Goal: Contribute content: Add original content to the website for others to see

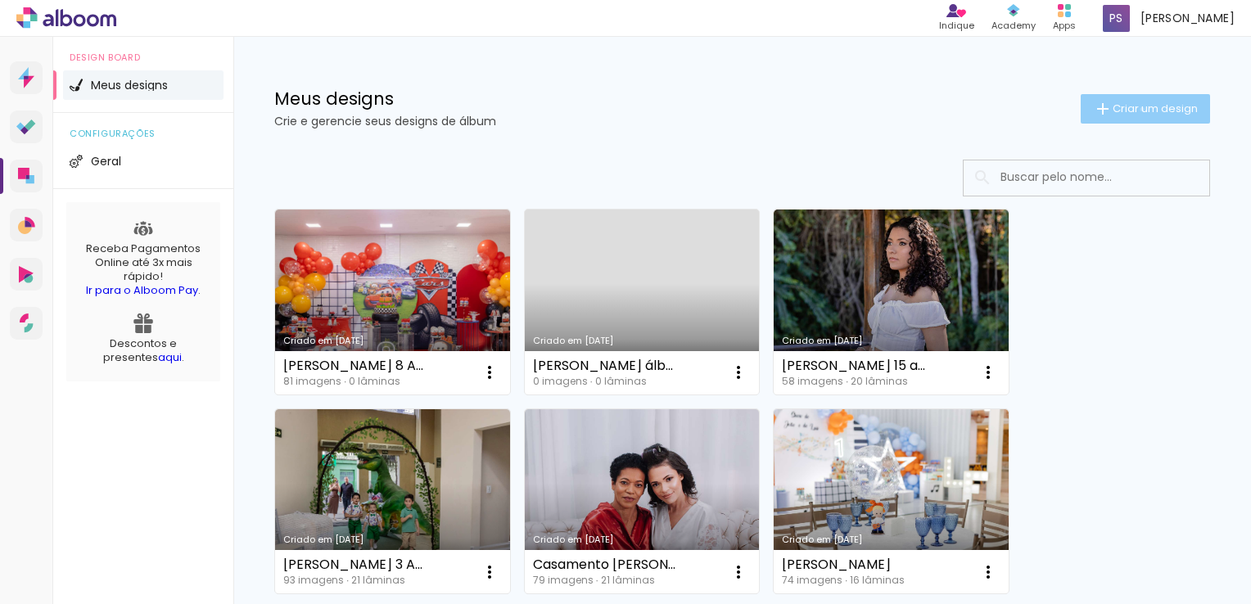
click at [1127, 109] on span "Criar um design" at bounding box center [1155, 108] width 85 height 11
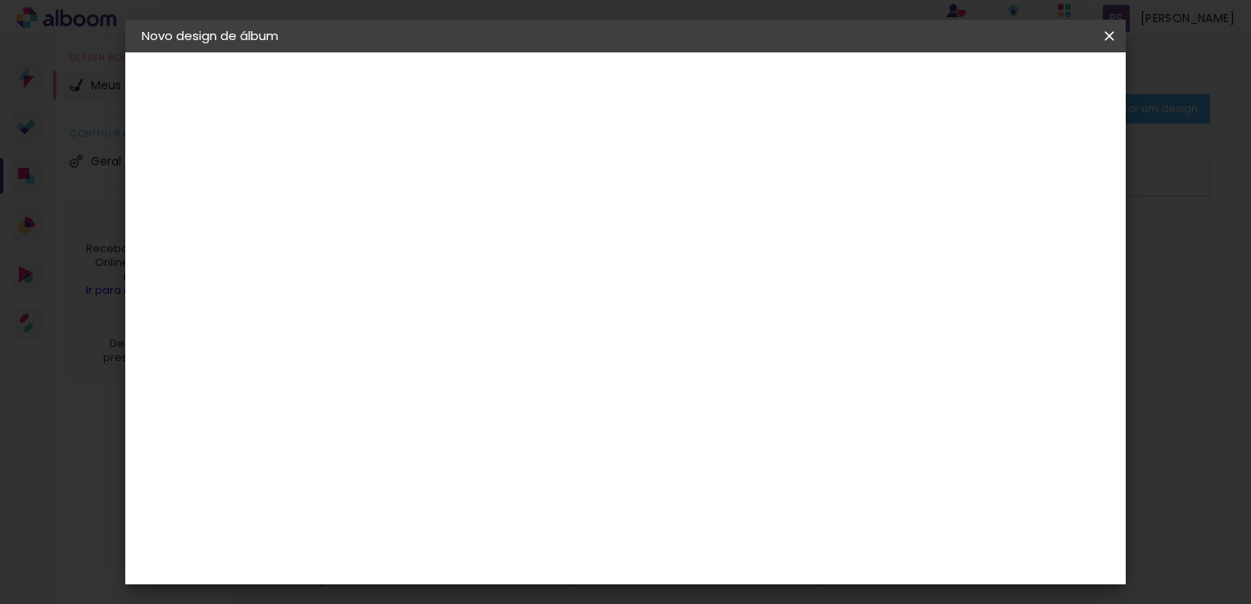
click at [1110, 36] on iron-icon at bounding box center [1110, 36] width 20 height 16
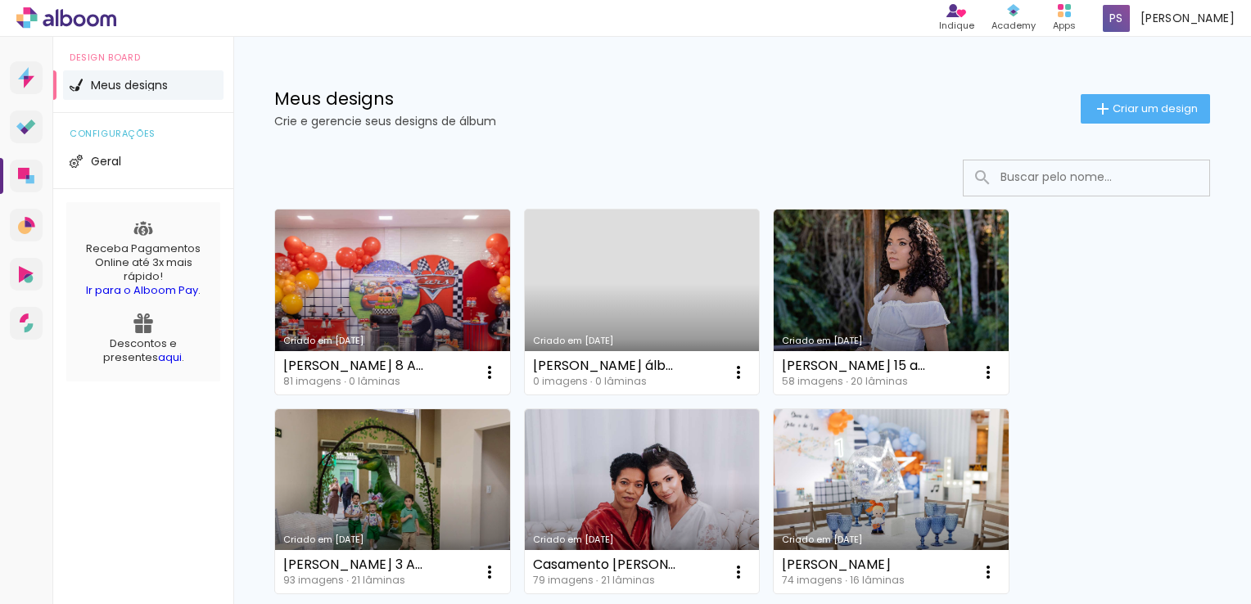
click at [419, 301] on link "Criado em [DATE]" at bounding box center [392, 302] width 235 height 185
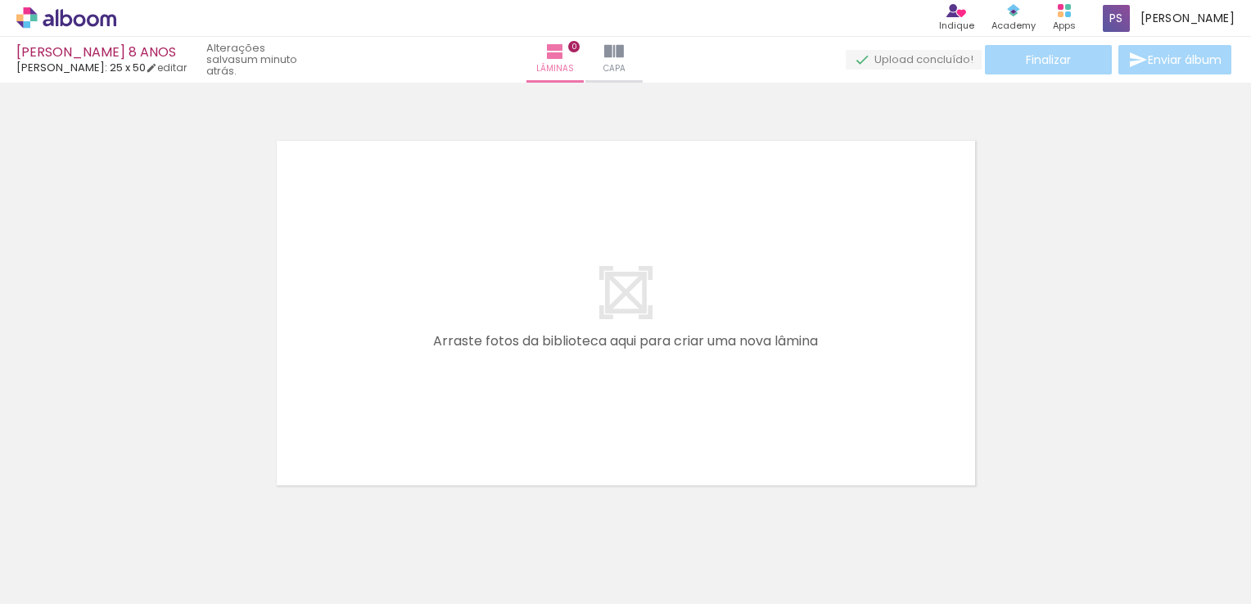
click at [192, 294] on div at bounding box center [625, 292] width 1251 height 408
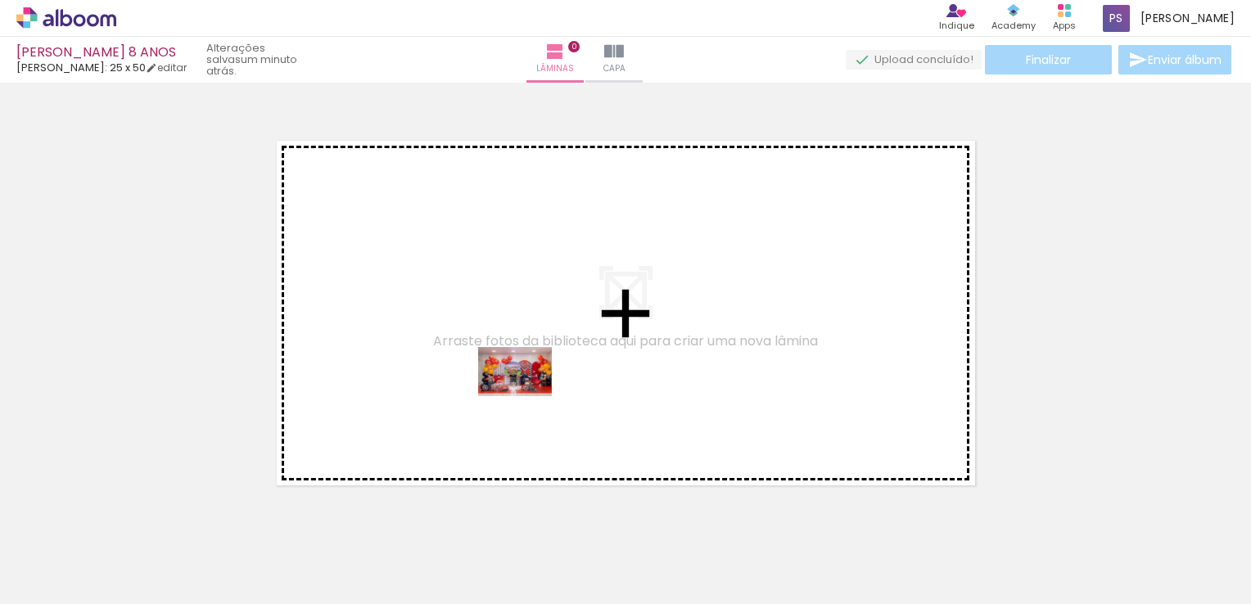
drag, startPoint x: 169, startPoint y: 555, endPoint x: 528, endPoint y: 396, distance: 393.0
click at [528, 396] on quentale-workspace at bounding box center [625, 302] width 1251 height 604
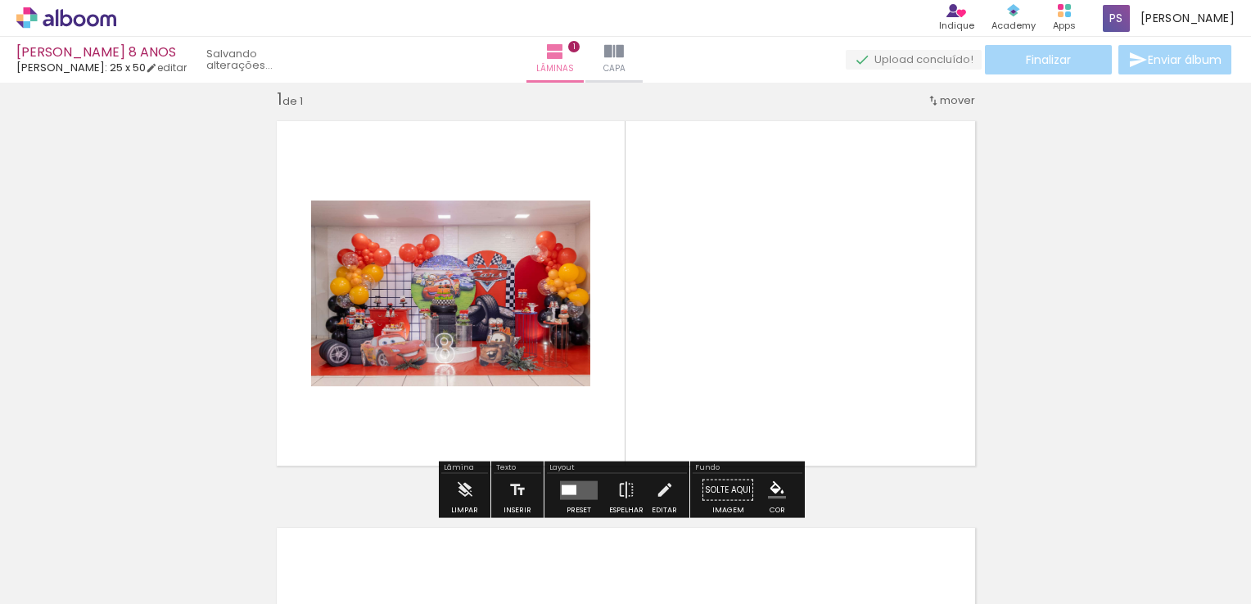
scroll to position [20, 0]
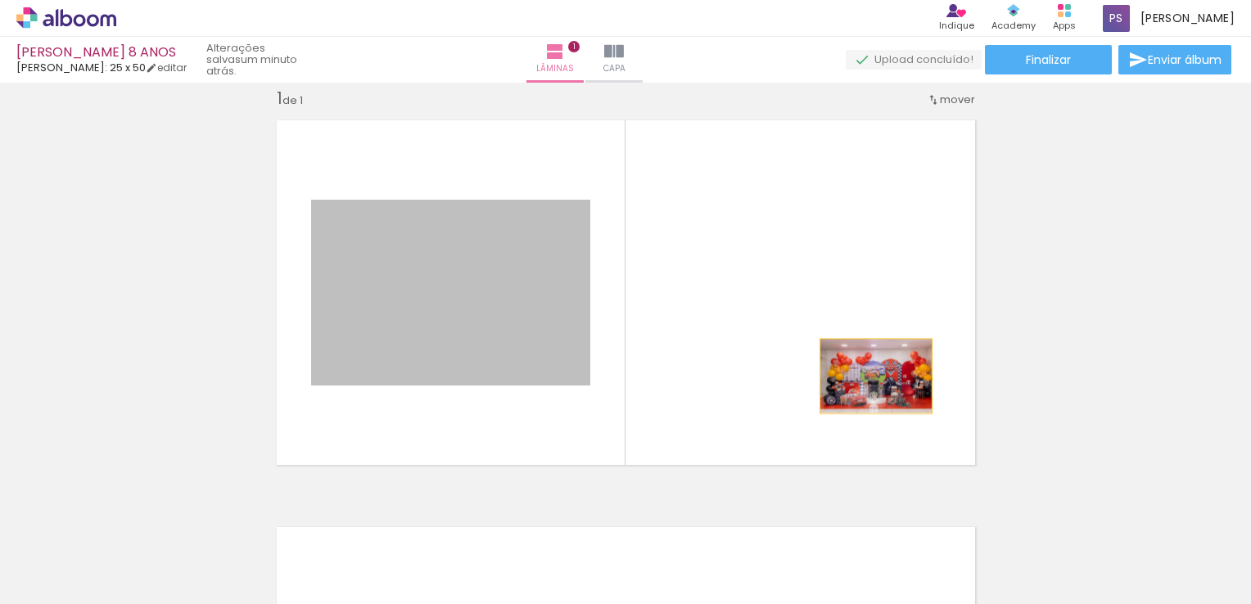
drag, startPoint x: 455, startPoint y: 284, endPoint x: 877, endPoint y: 380, distance: 432.4
click at [877, 380] on quentale-layouter at bounding box center [626, 293] width 720 height 366
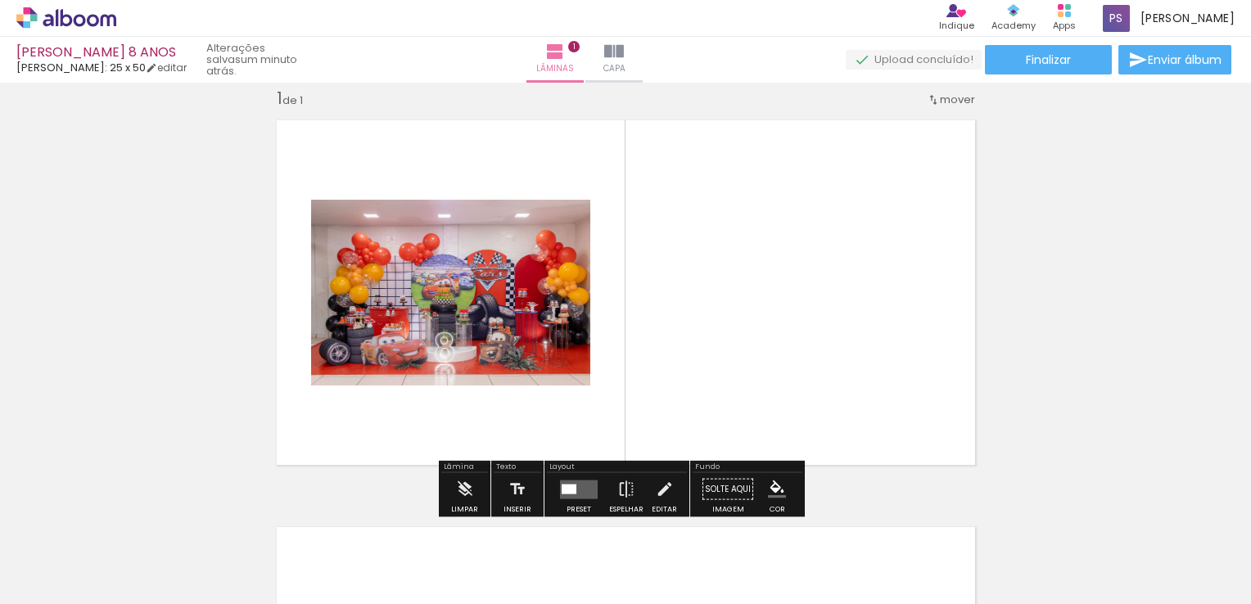
click at [572, 490] on div at bounding box center [569, 489] width 15 height 10
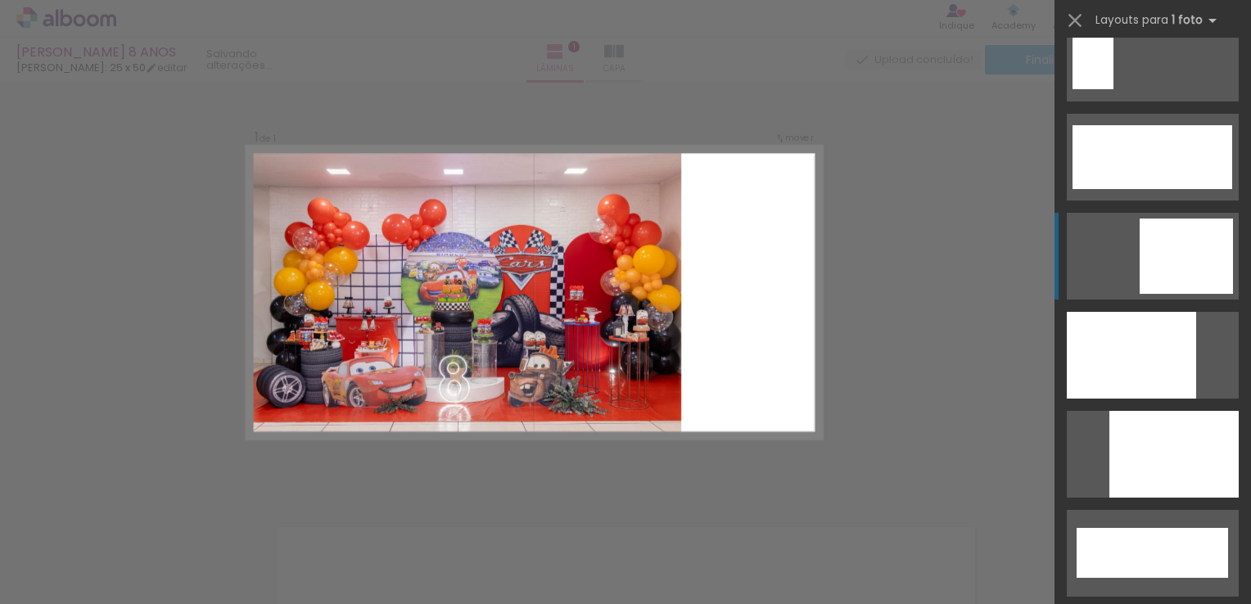
scroll to position [4176, 0]
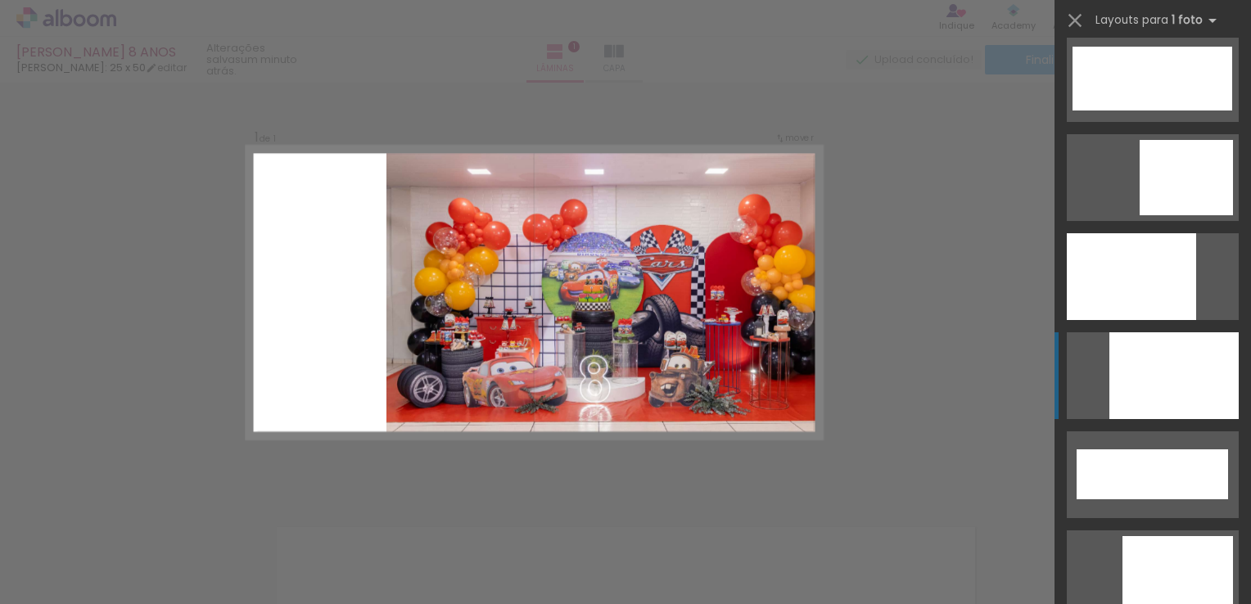
click at [1141, 362] on div at bounding box center [1173, 375] width 129 height 87
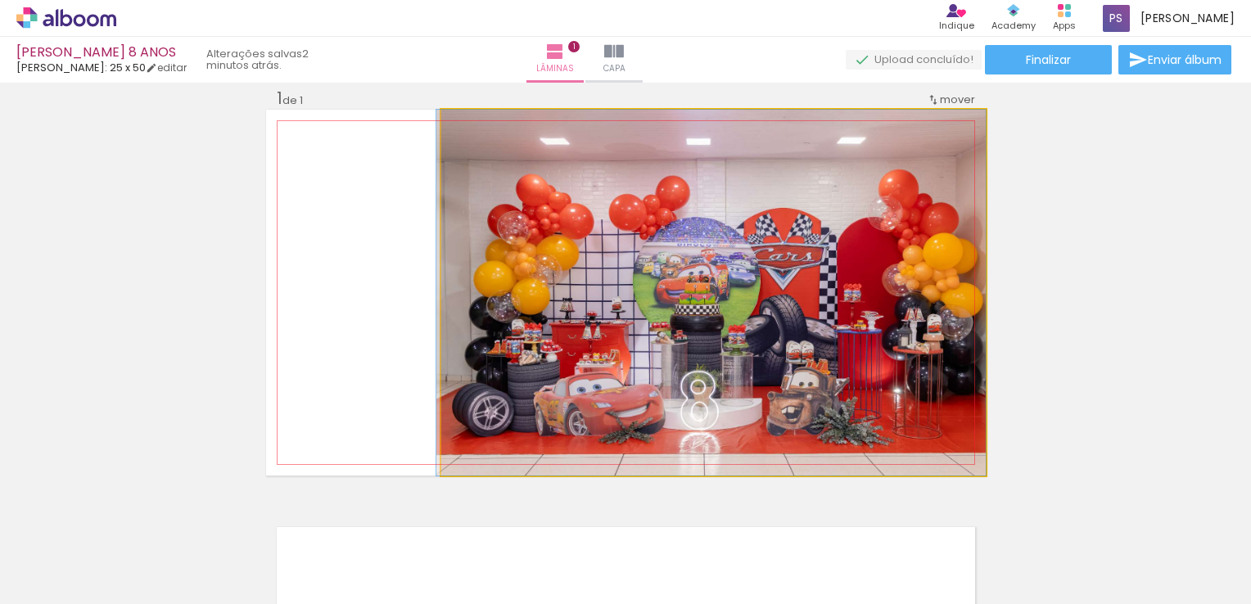
drag, startPoint x: 540, startPoint y: 274, endPoint x: 517, endPoint y: 273, distance: 22.9
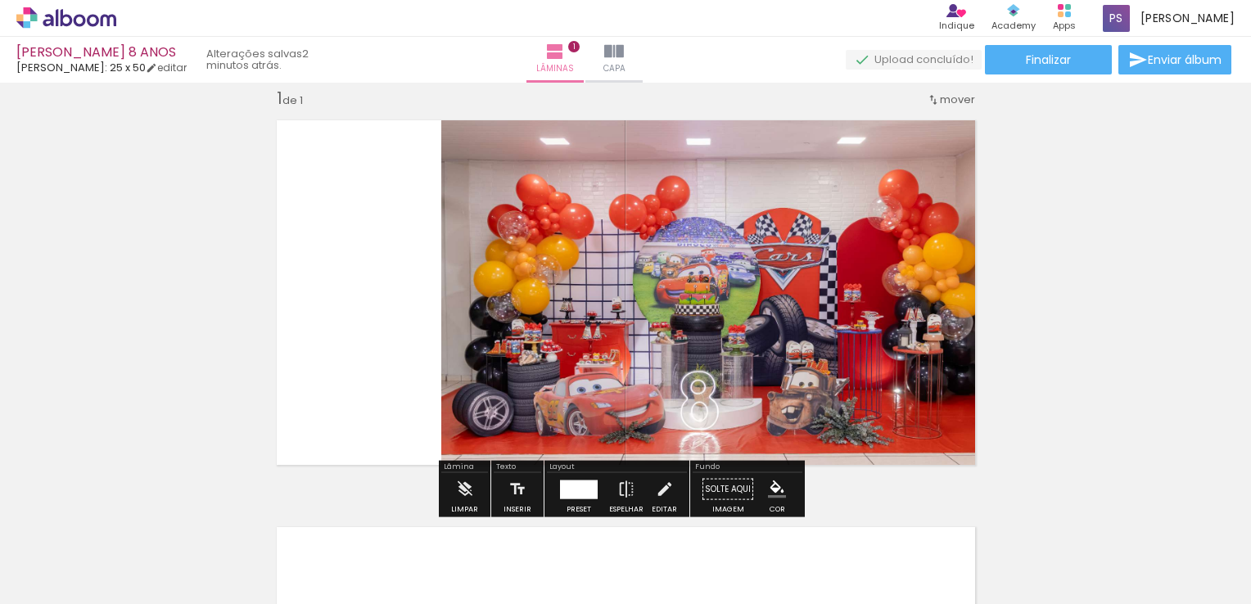
click at [578, 484] on div at bounding box center [579, 489] width 38 height 19
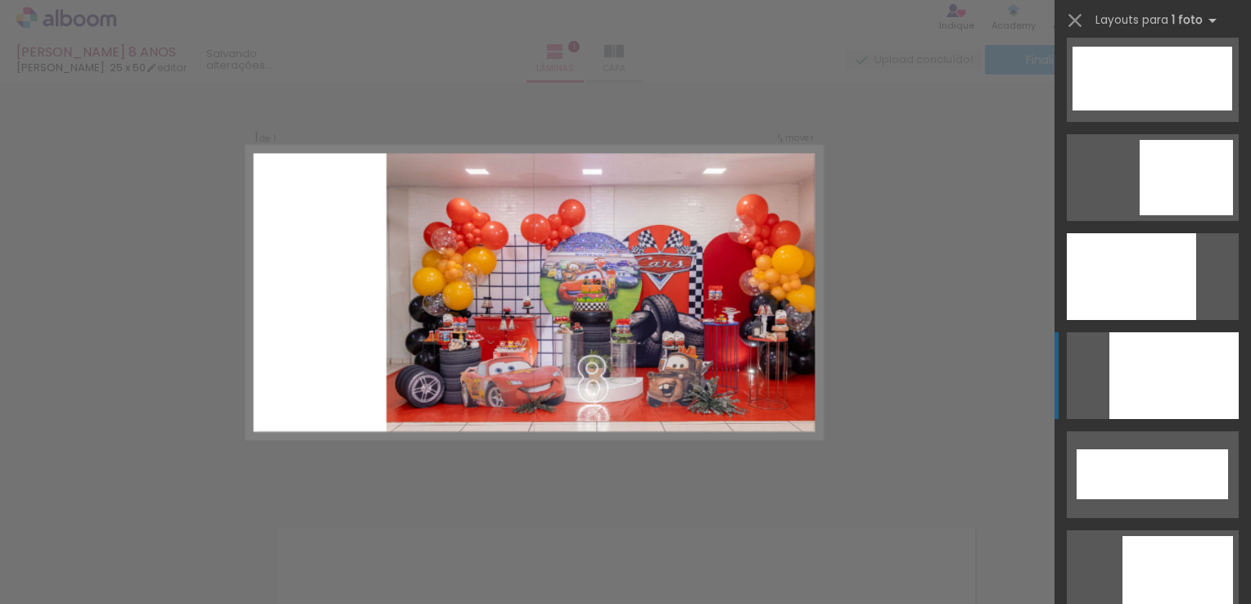
scroll to position [4458, 0]
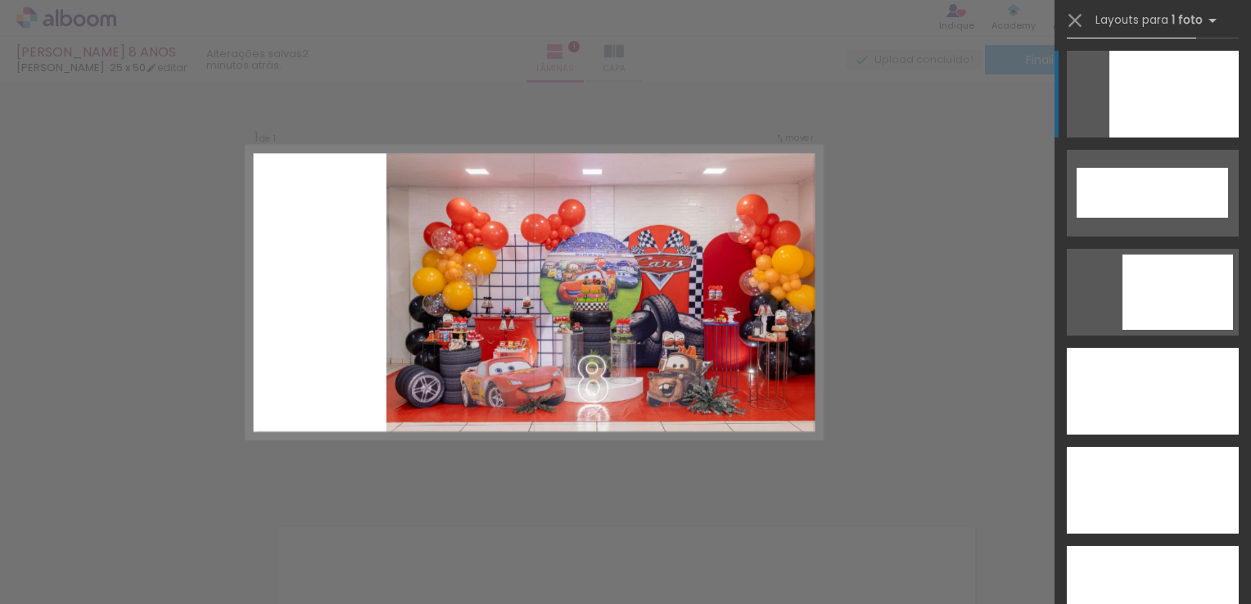
click at [119, 294] on div "Confirmar Cancelar" at bounding box center [625, 488] width 1251 height 853
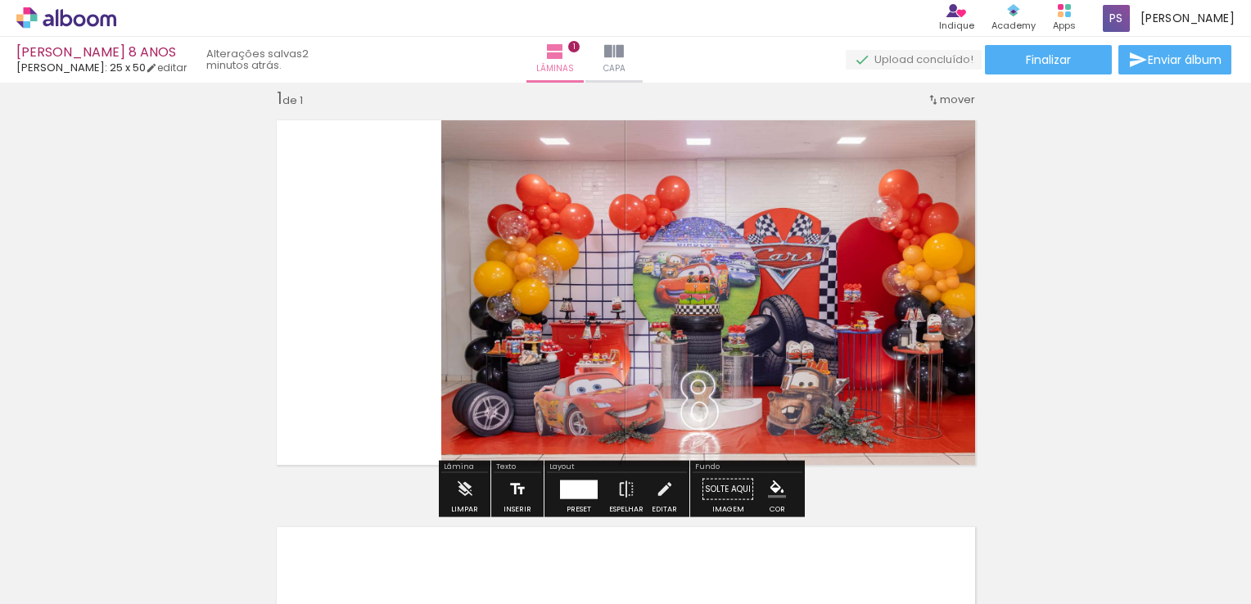
click at [509, 486] on iron-icon at bounding box center [517, 489] width 18 height 33
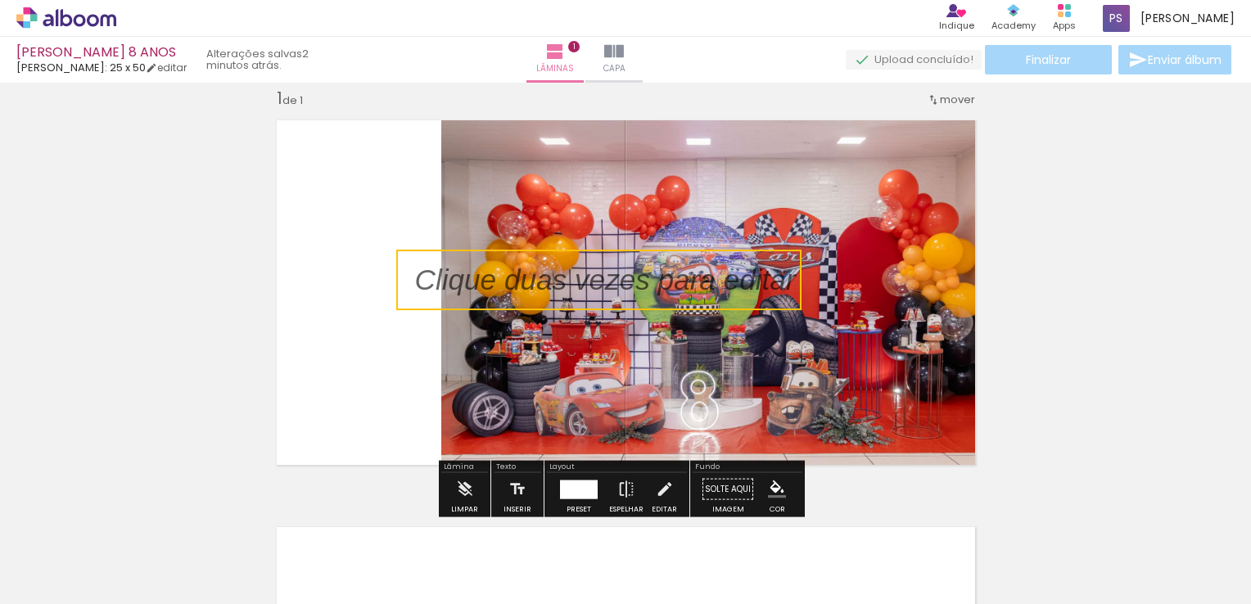
click at [645, 283] on quentale-selection at bounding box center [598, 280] width 405 height 61
type input "Sans Serif"
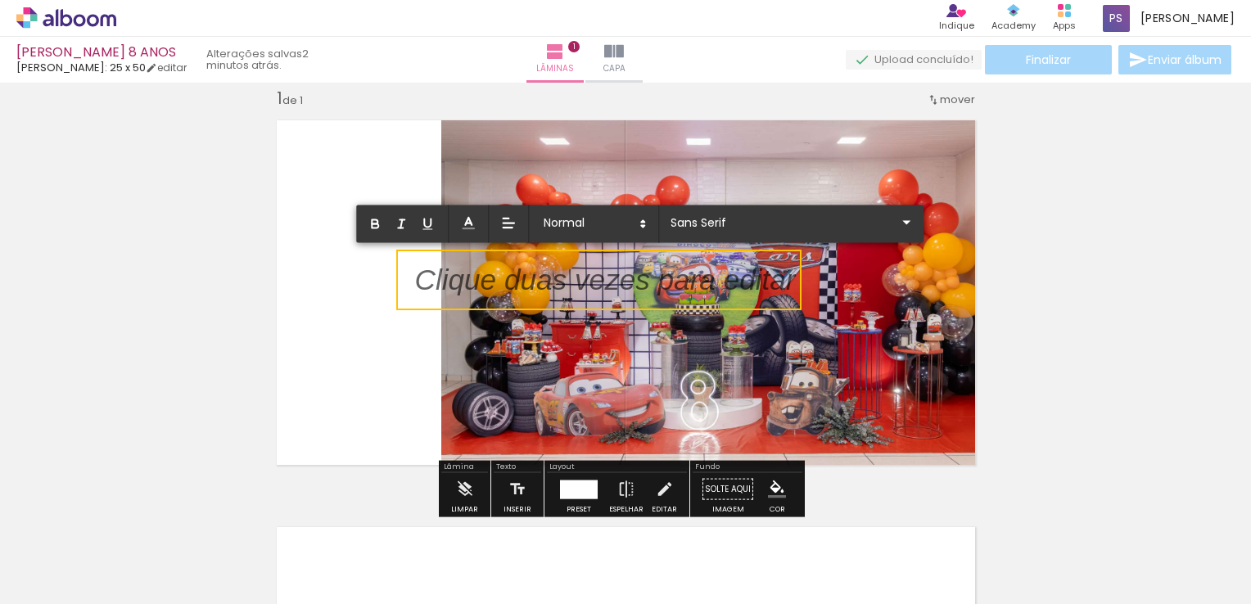
click at [645, 283] on p at bounding box center [605, 289] width 381 height 41
click at [593, 278] on p at bounding box center [605, 289] width 381 height 41
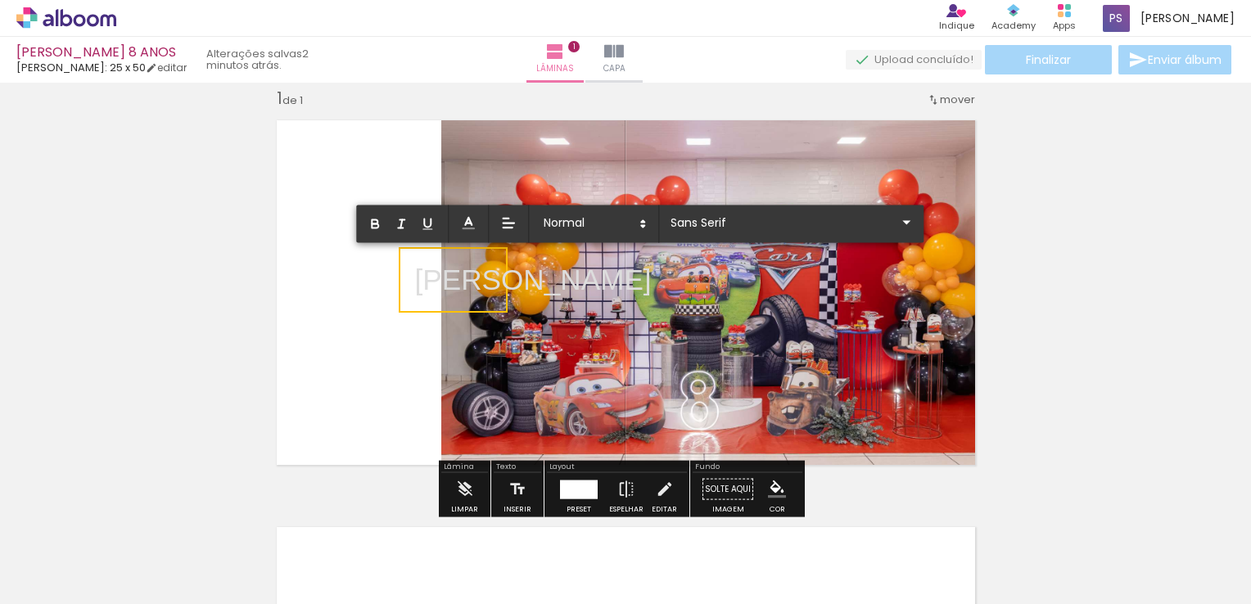
click at [418, 296] on p "Álvaro" at bounding box center [533, 280] width 237 height 41
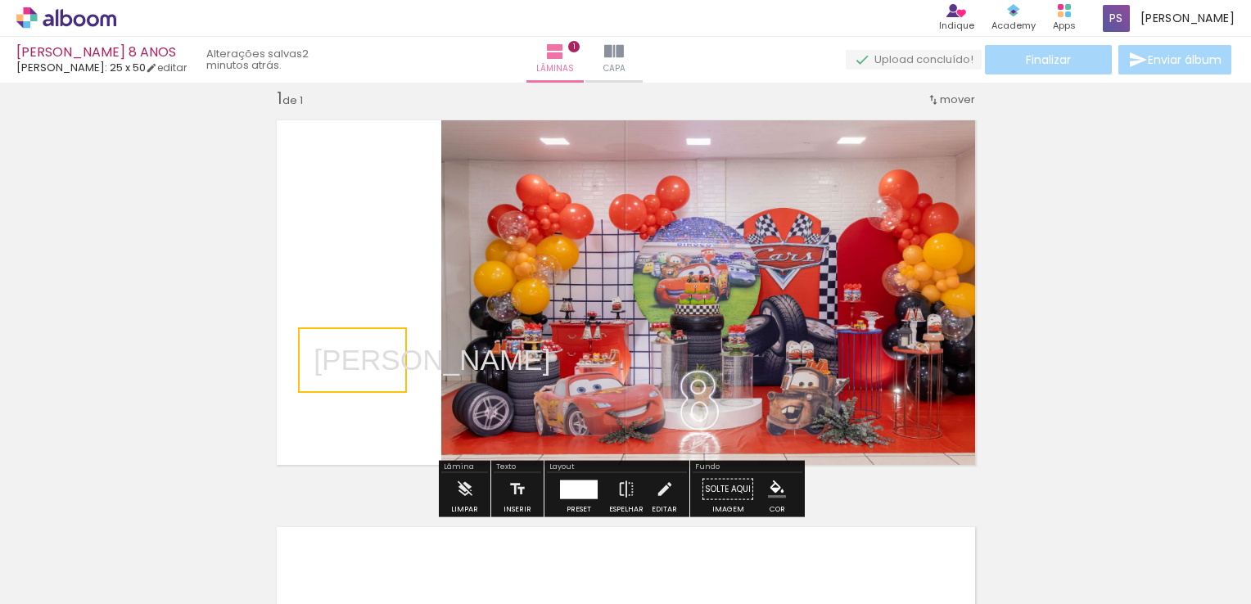
drag, startPoint x: 432, startPoint y: 306, endPoint x: 331, endPoint y: 387, distance: 129.3
click at [331, 387] on quentale-selection at bounding box center [352, 361] width 109 height 66
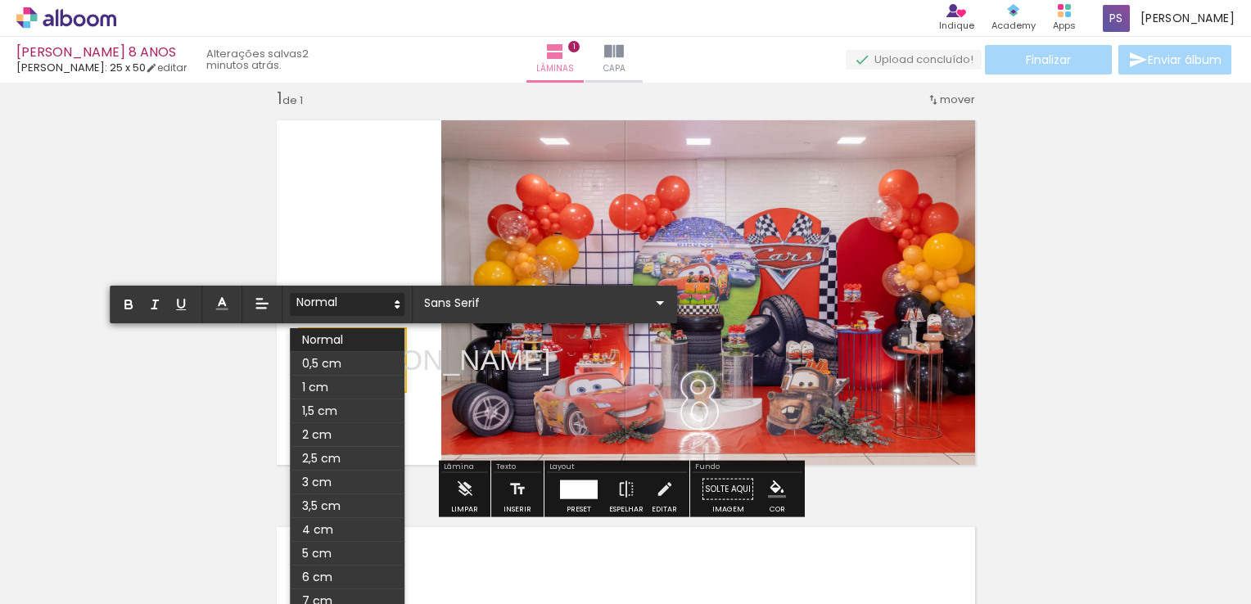
click at [338, 309] on span at bounding box center [347, 304] width 115 height 23
click at [360, 260] on quentale-layouter at bounding box center [626, 293] width 720 height 366
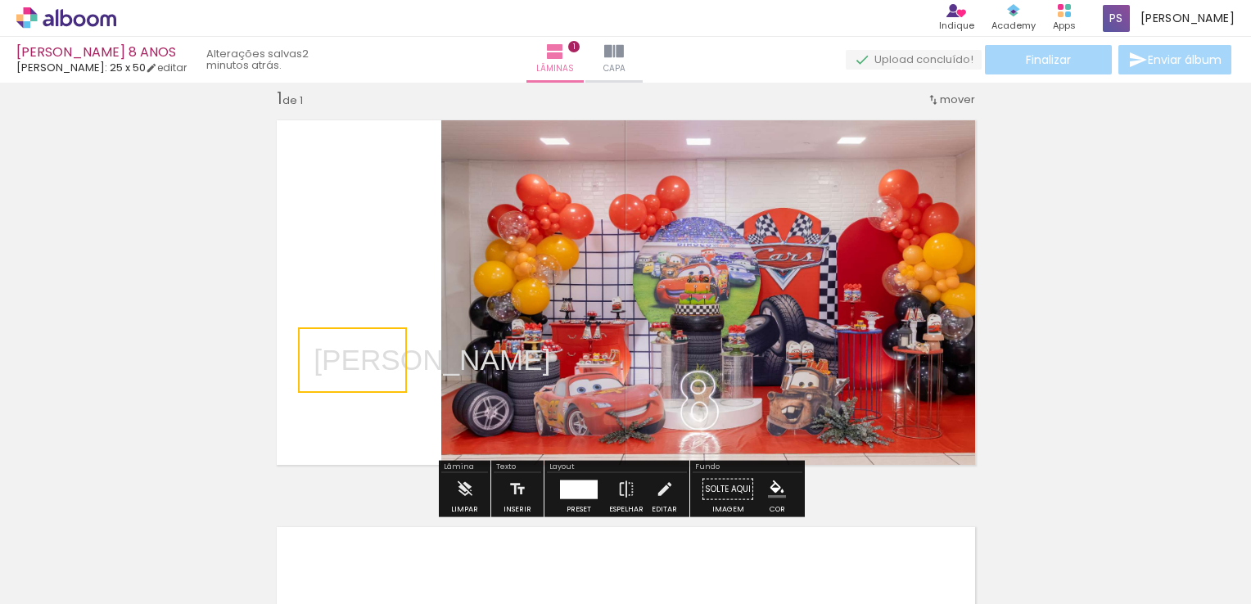
click at [353, 364] on quentale-selection at bounding box center [352, 361] width 109 height 66
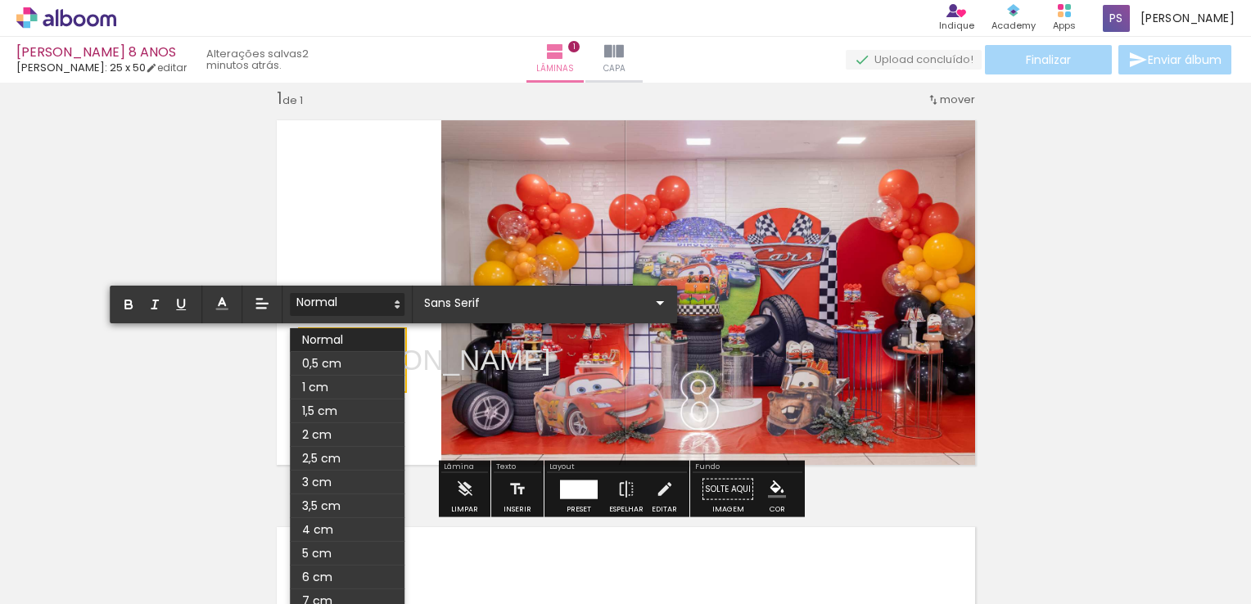
click at [353, 364] on span at bounding box center [347, 364] width 115 height 24
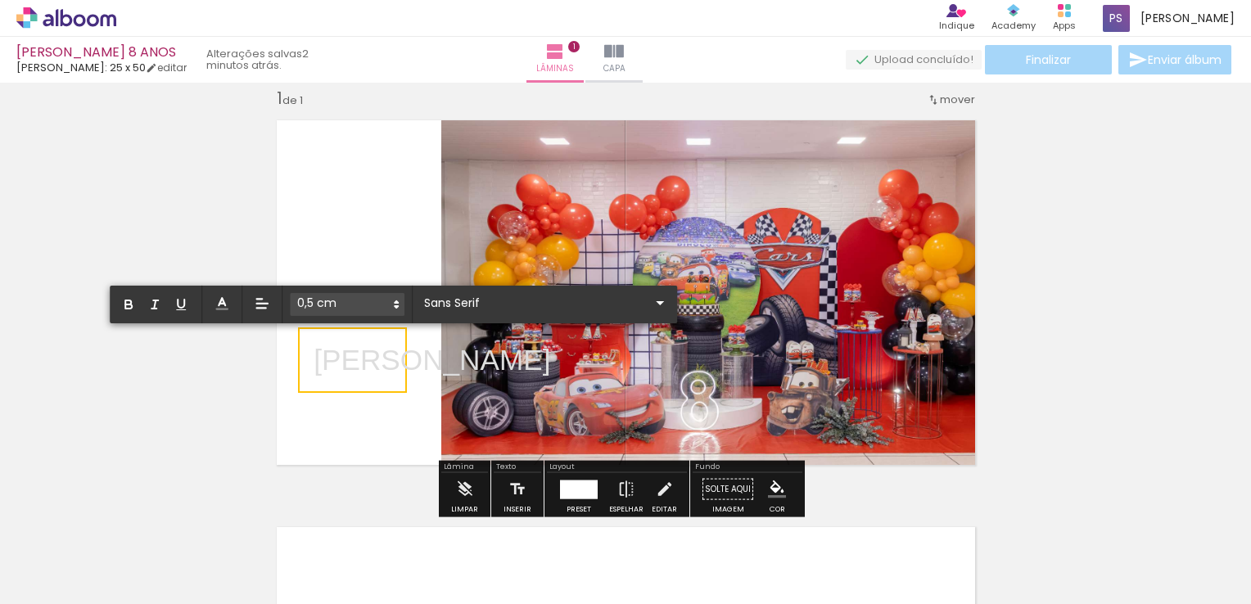
click at [354, 360] on p "﻿ Álvaro" at bounding box center [432, 360] width 237 height 41
click at [456, 305] on input "Sans Serif" at bounding box center [535, 302] width 230 height 17
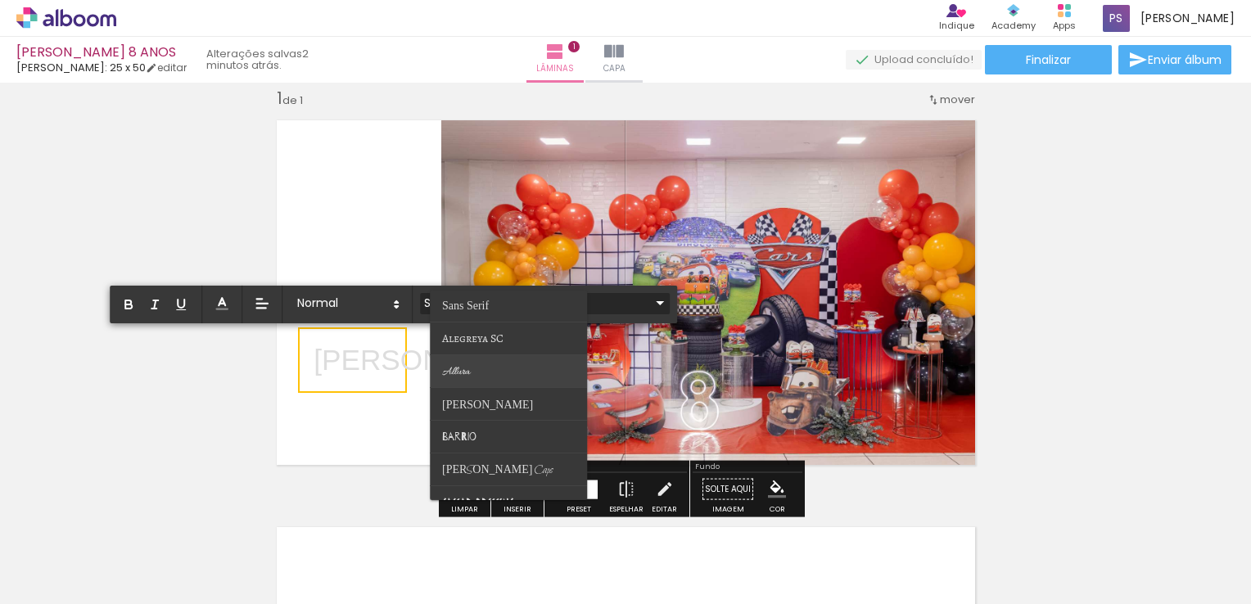
scroll to position [0, 0]
click at [490, 368] on paper-item at bounding box center [509, 372] width 157 height 33
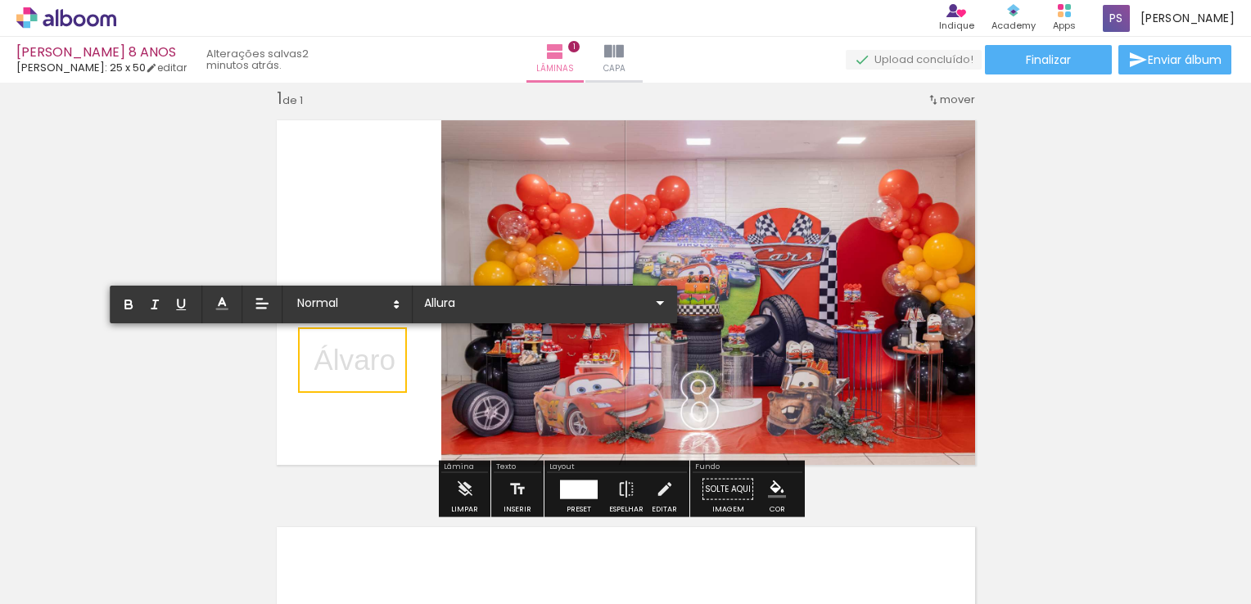
drag, startPoint x: 392, startPoint y: 362, endPoint x: 307, endPoint y: 362, distance: 85.2
click at [314, 362] on p "Álv ﻿ aro" at bounding box center [355, 363] width 82 height 47
click at [463, 304] on input "Sans Serif" at bounding box center [535, 302] width 230 height 17
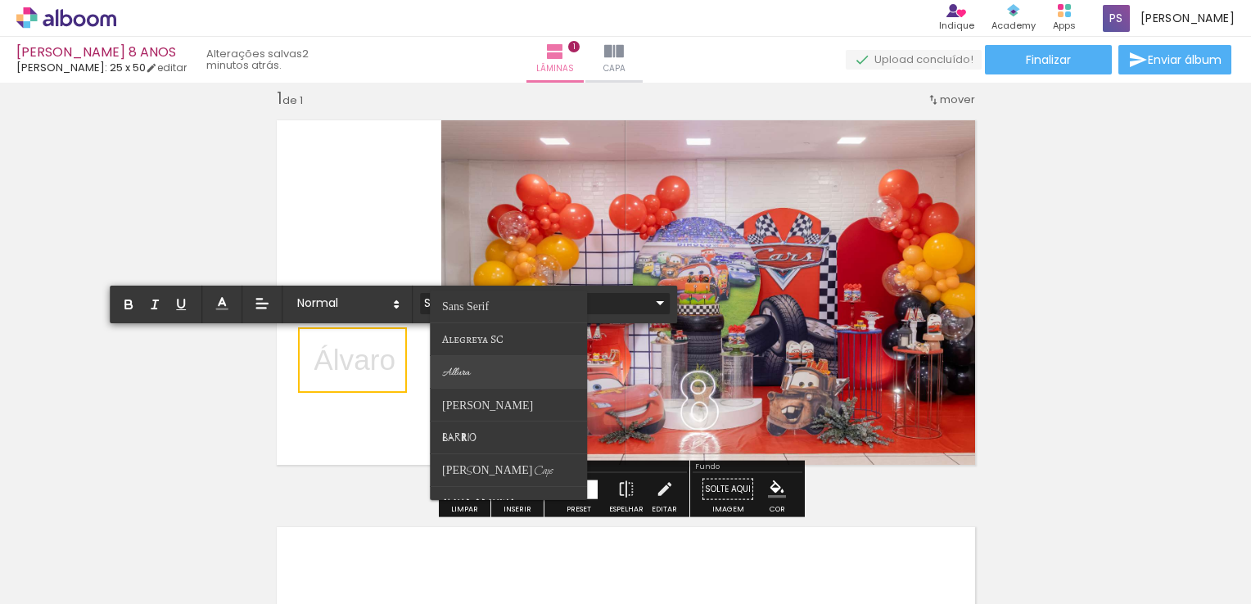
click at [467, 369] on span "Allura" at bounding box center [457, 373] width 28 height 14
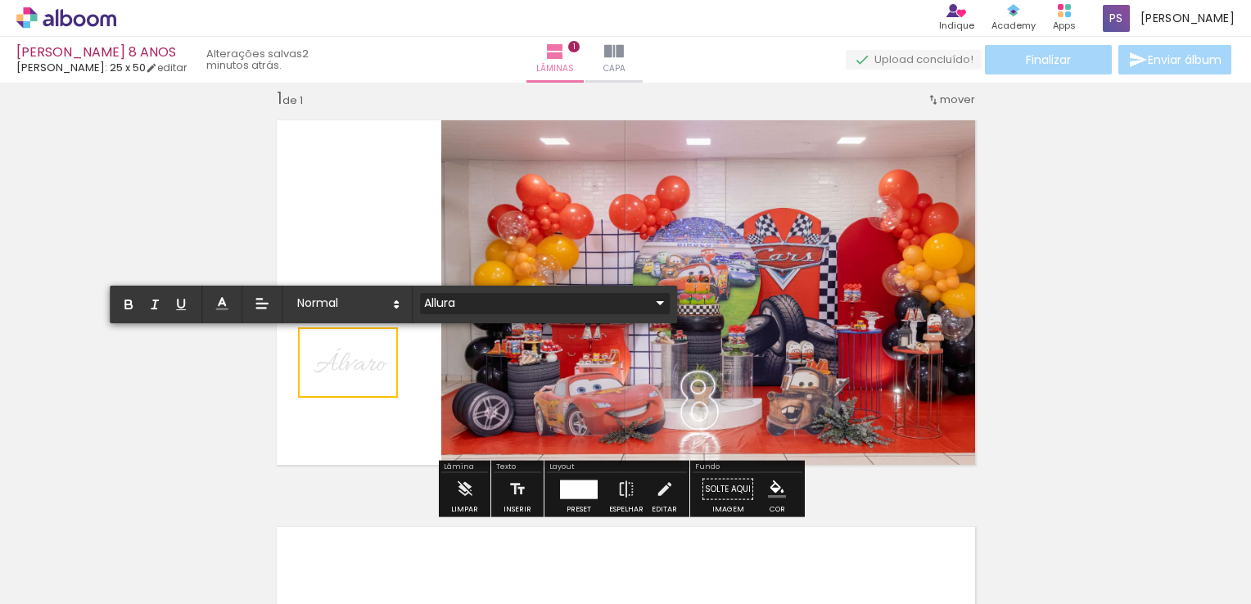
click at [462, 299] on input "Allura" at bounding box center [535, 302] width 230 height 17
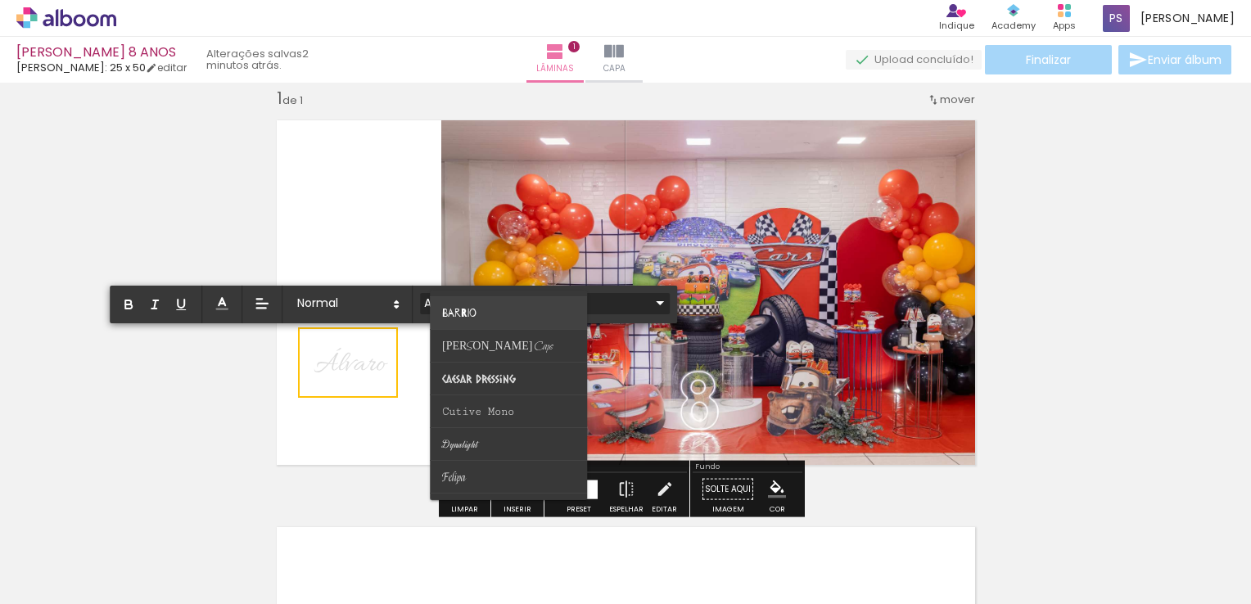
scroll to position [164, 0]
click at [483, 309] on span "Bilbo Swash Caps" at bounding box center [498, 307] width 111 height 15
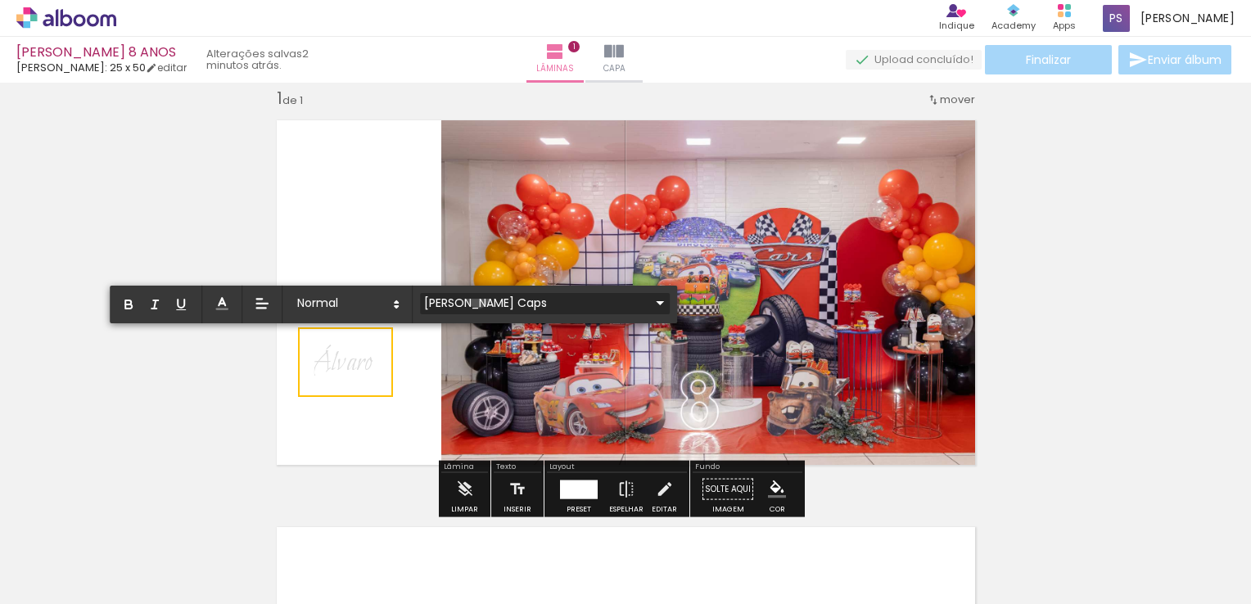
click at [477, 296] on input "Bilbo Swash Caps" at bounding box center [535, 302] width 230 height 17
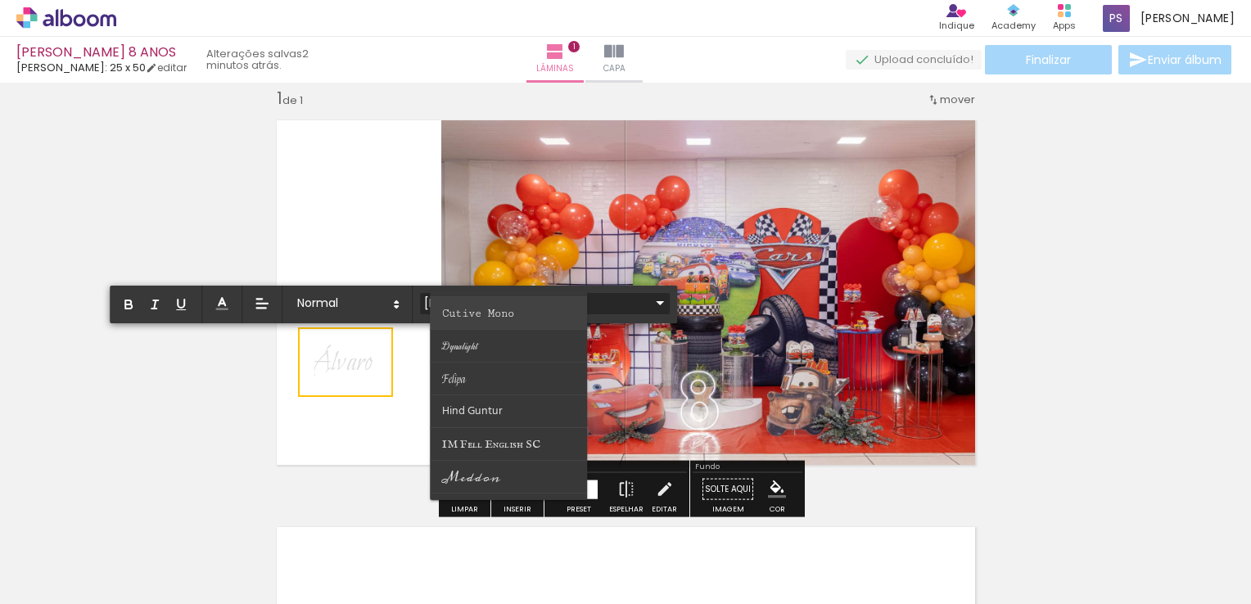
scroll to position [246, 0]
click at [487, 323] on paper-item at bounding box center [509, 323] width 157 height 33
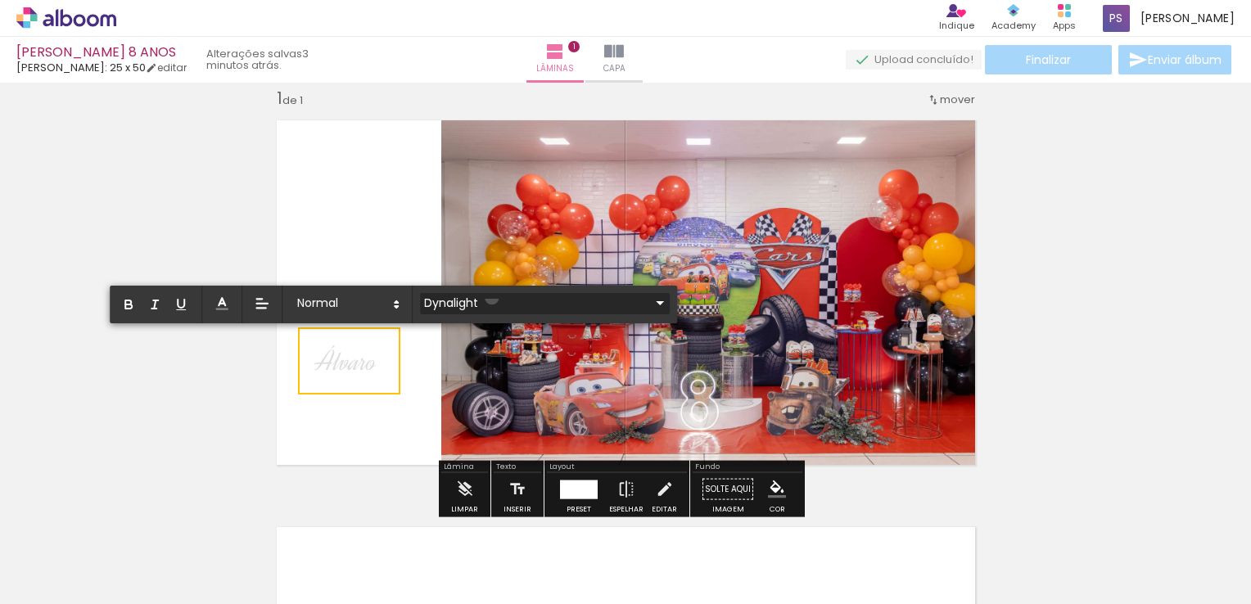
click at [491, 298] on input "Dynalight" at bounding box center [535, 302] width 230 height 17
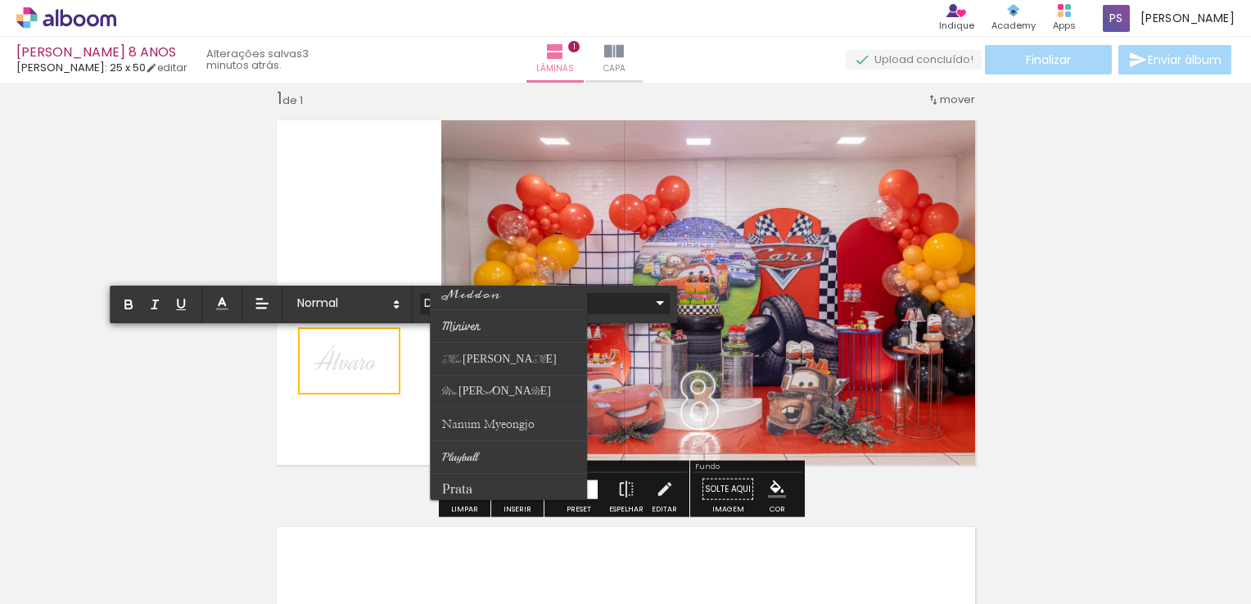
scroll to position [409, 0]
click at [490, 381] on span "Mrs Saint Delafield" at bounding box center [497, 390] width 109 height 18
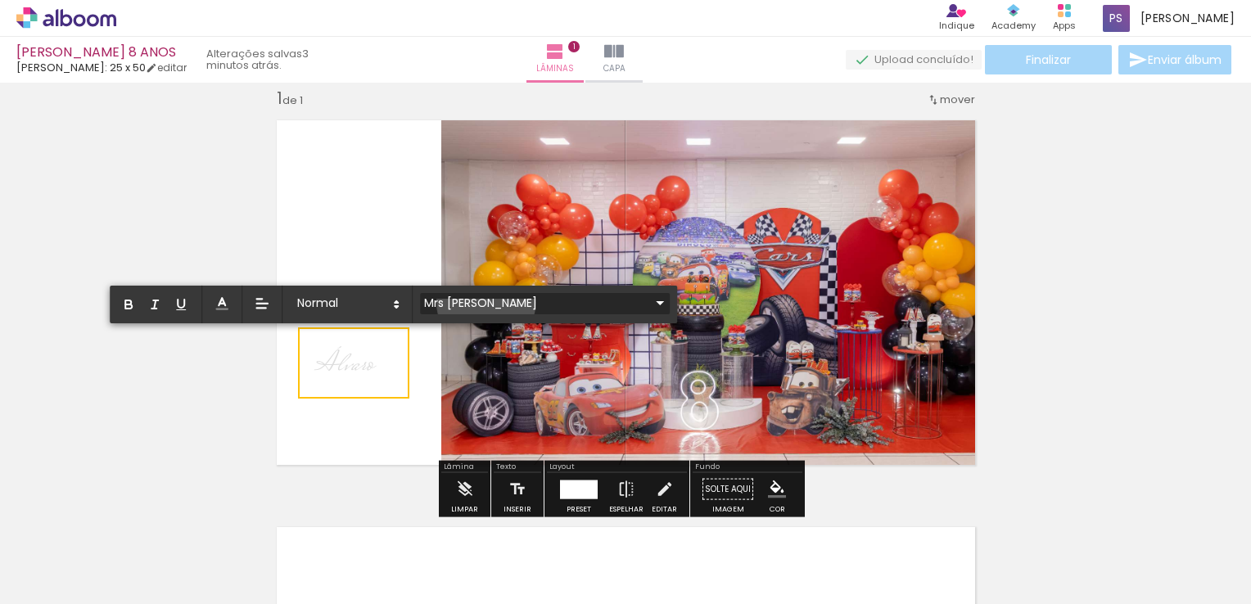
click at [486, 303] on input "Mrs Saint Delafield" at bounding box center [535, 302] width 230 height 17
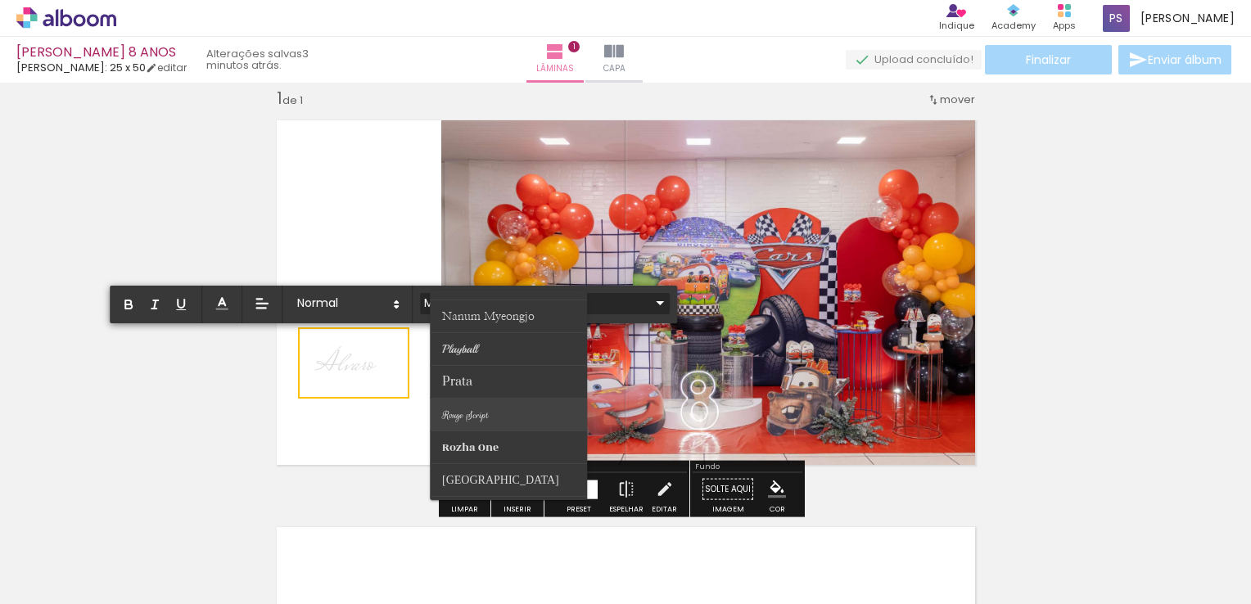
scroll to position [491, 0]
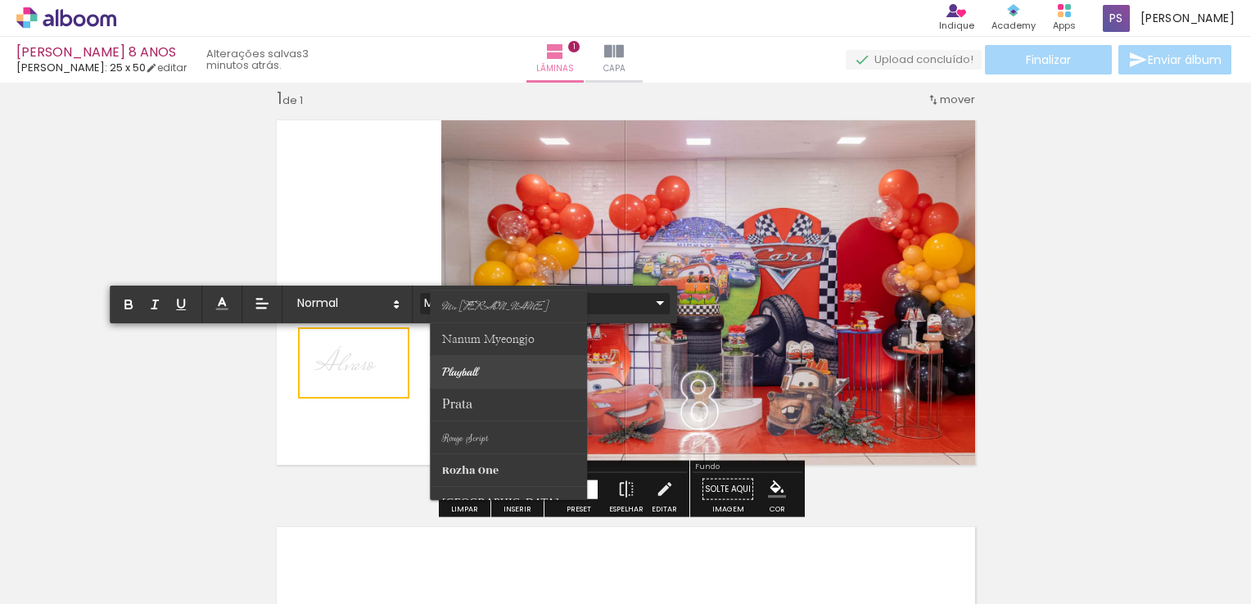
click at [484, 366] on paper-item at bounding box center [509, 372] width 157 height 33
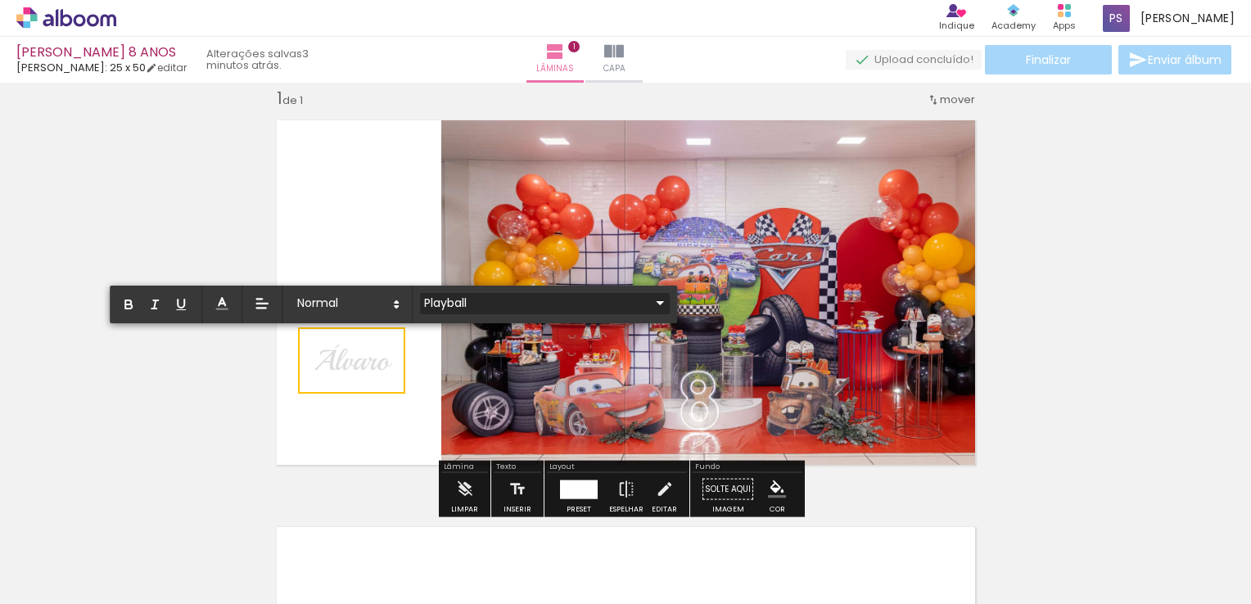
click at [492, 302] on input "Playball" at bounding box center [535, 302] width 230 height 17
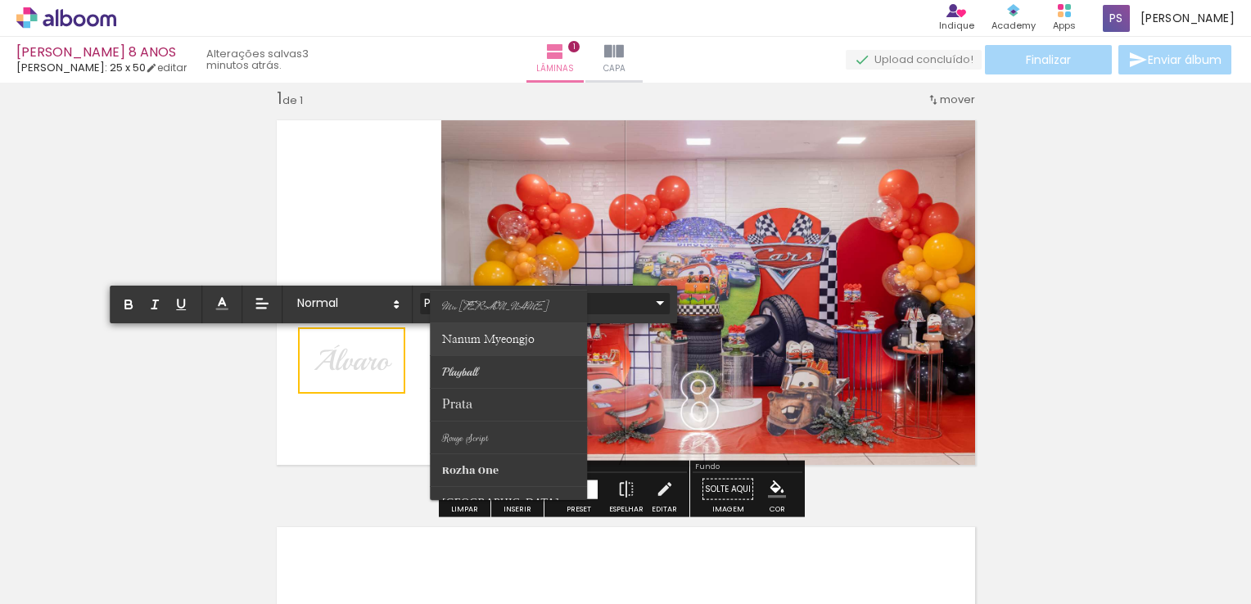
scroll to position [573, 0]
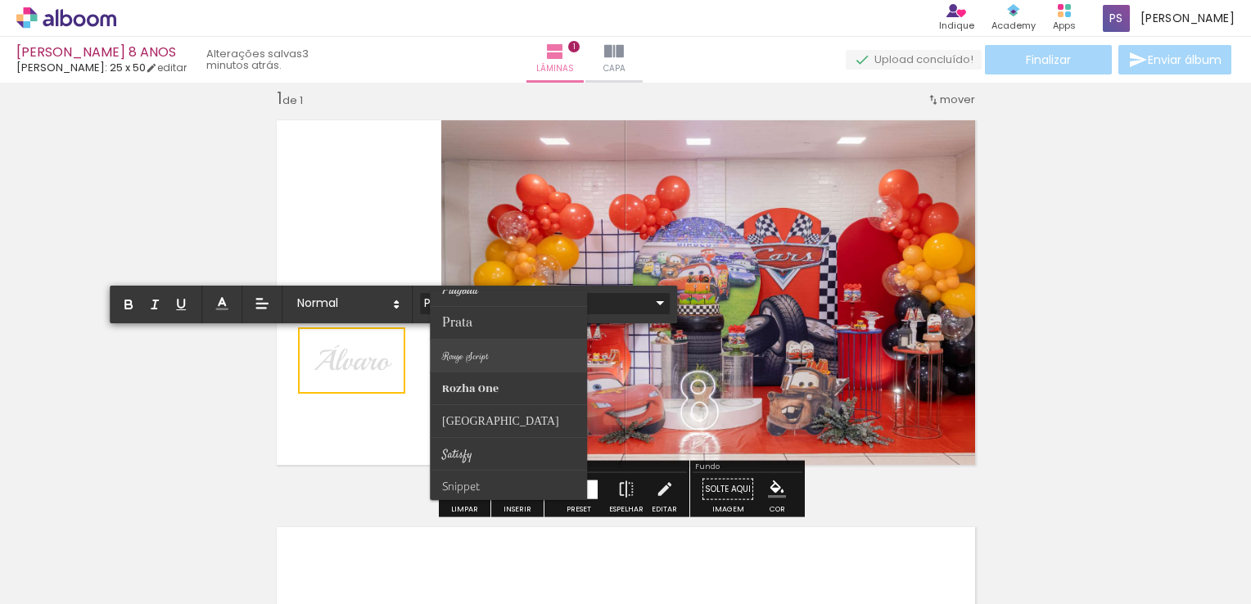
click at [484, 358] on span "Rouge Script" at bounding box center [466, 356] width 47 height 14
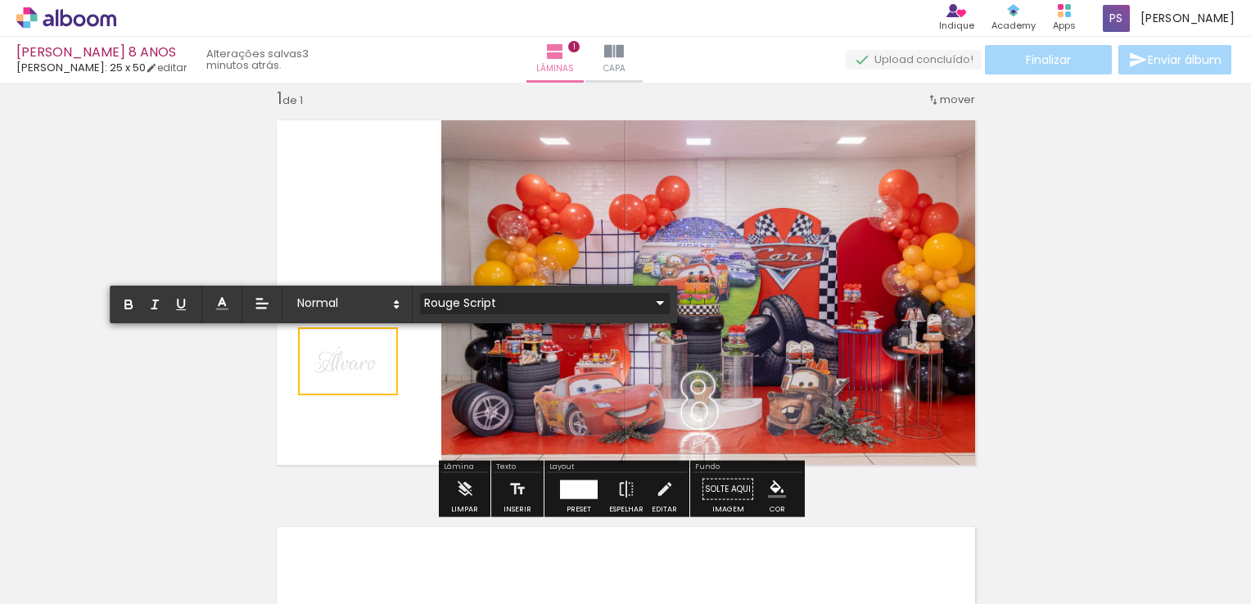
click at [495, 298] on input "Rouge Script" at bounding box center [535, 302] width 230 height 17
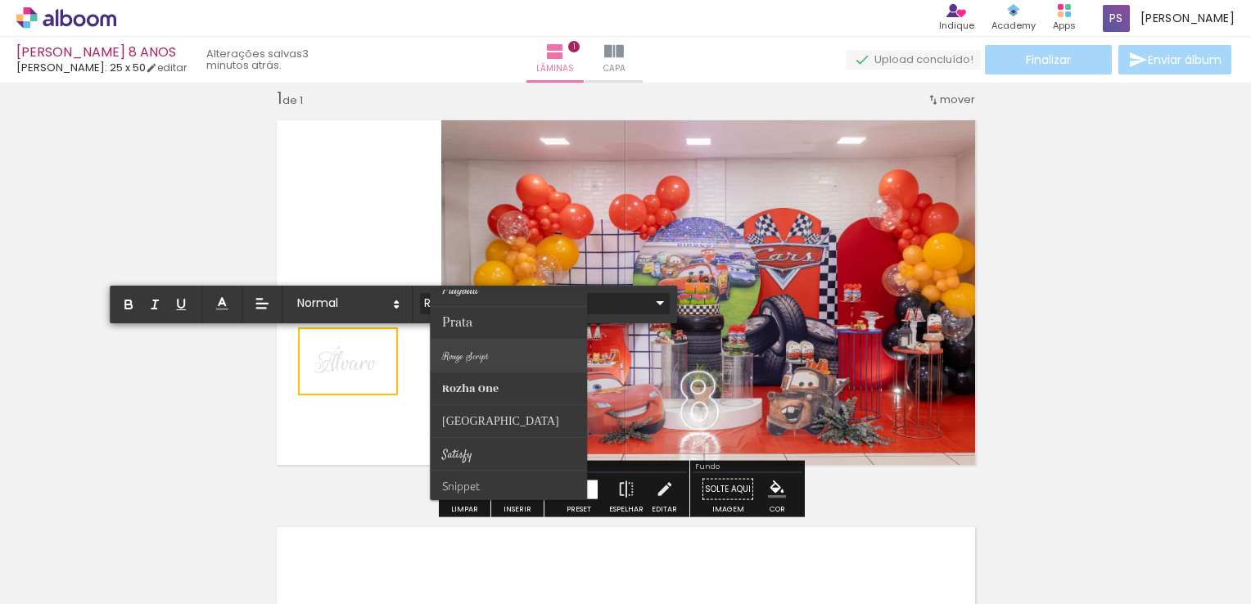
scroll to position [642, 0]
click at [481, 358] on span "Sacramento" at bounding box center [501, 353] width 117 height 16
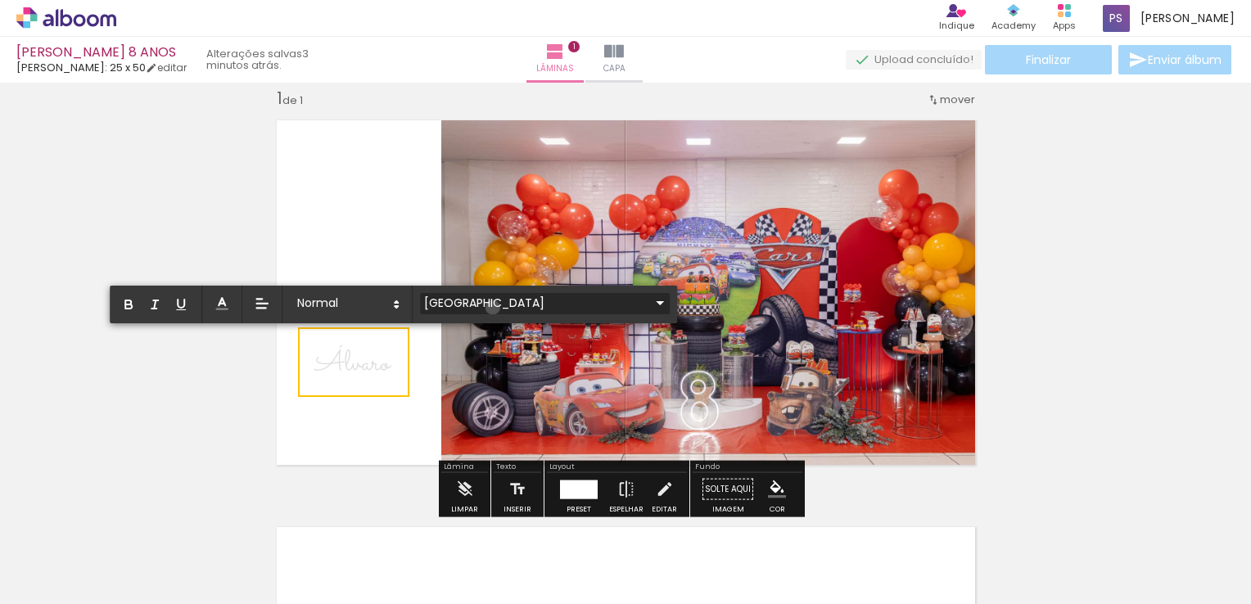
click at [492, 308] on input "Sacramento" at bounding box center [535, 302] width 230 height 17
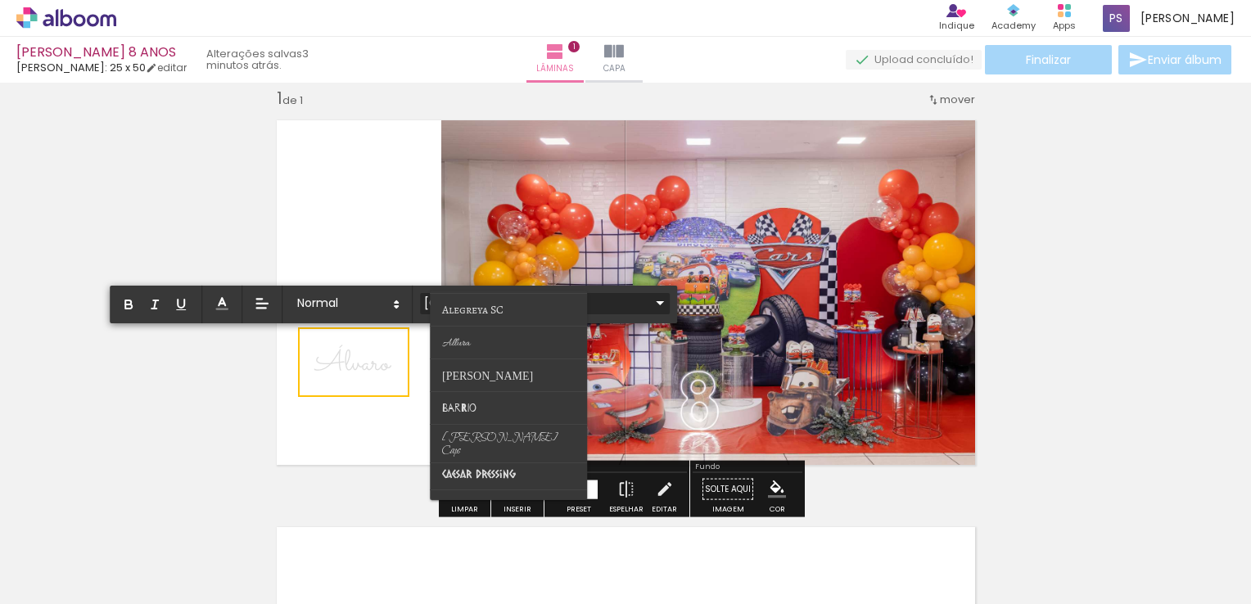
scroll to position [0, 0]
click at [491, 373] on paper-item at bounding box center [509, 372] width 157 height 33
type input "Allura"
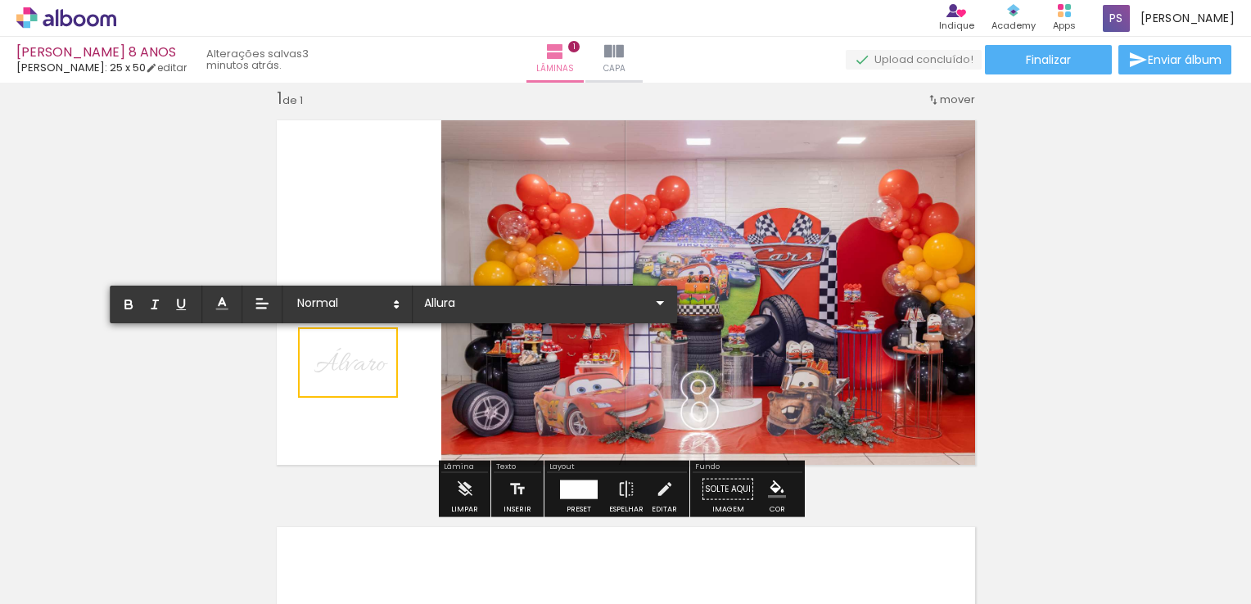
click at [377, 418] on quentale-layouter at bounding box center [626, 293] width 720 height 366
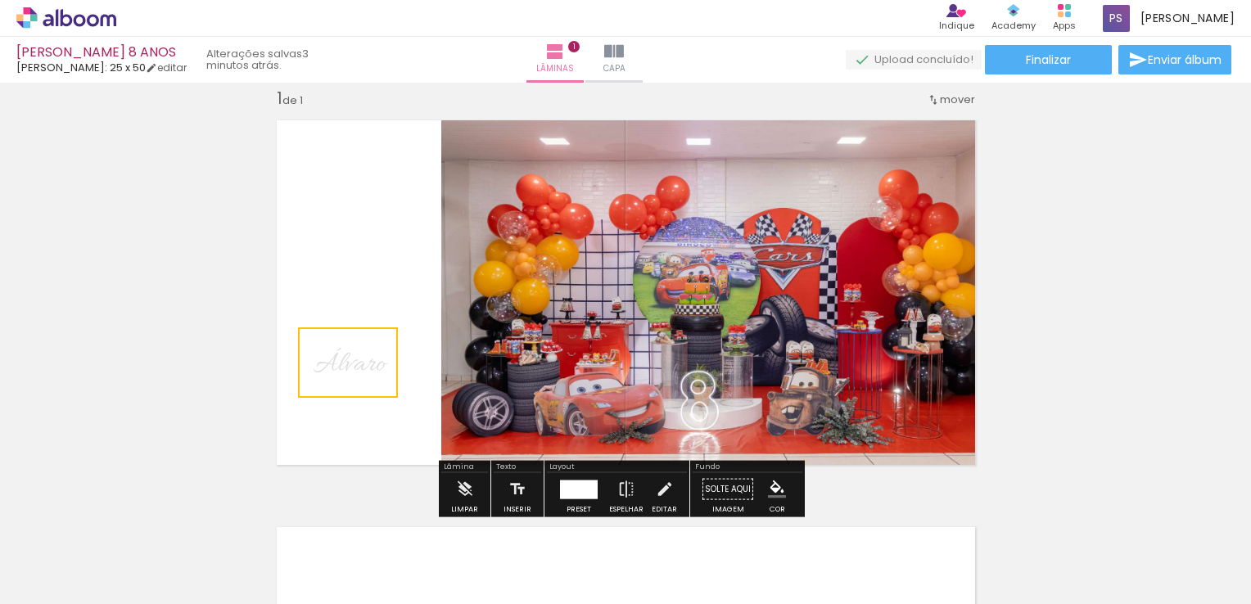
click at [363, 369] on quentale-selection at bounding box center [348, 363] width 100 height 70
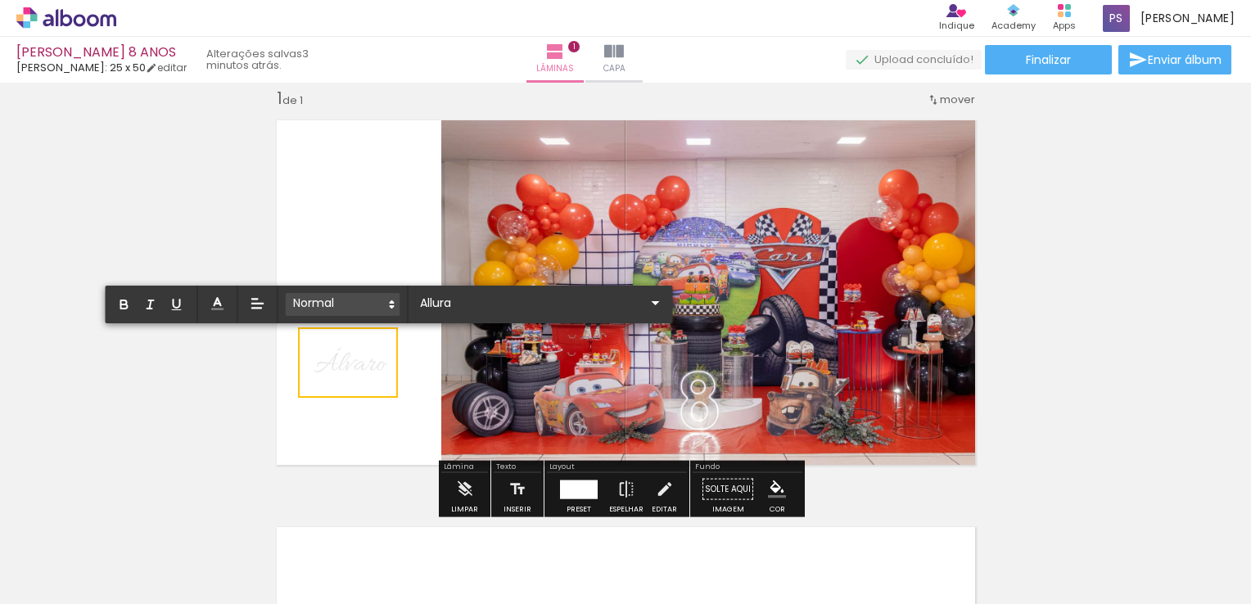
click at [327, 303] on span at bounding box center [343, 304] width 115 height 23
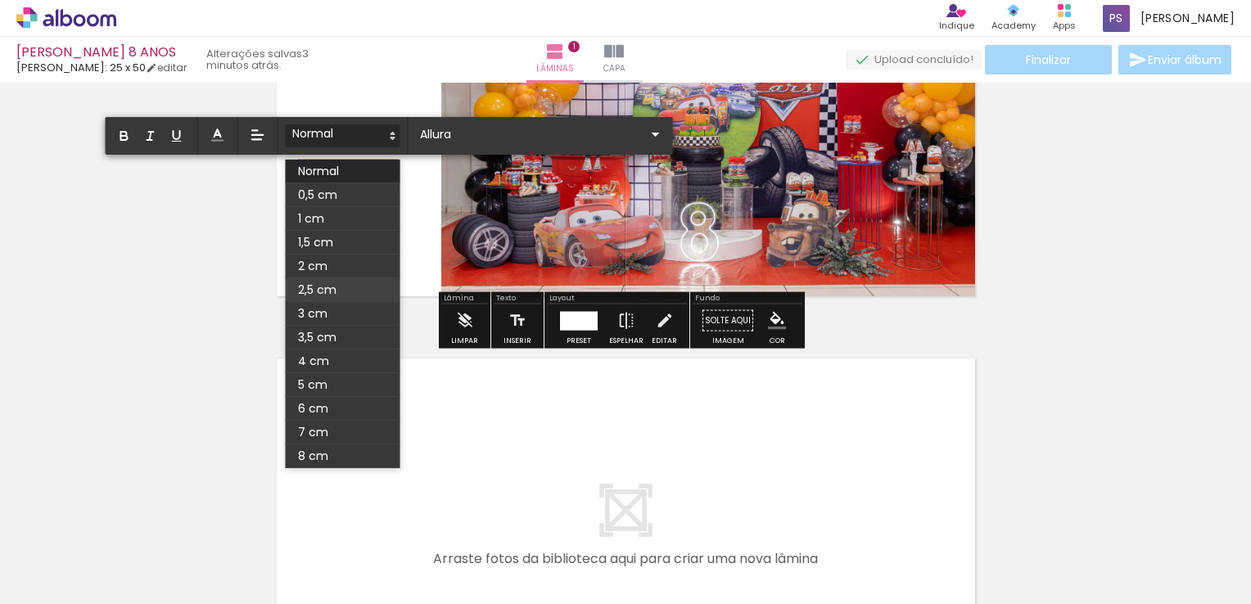
scroll to position [266, 0]
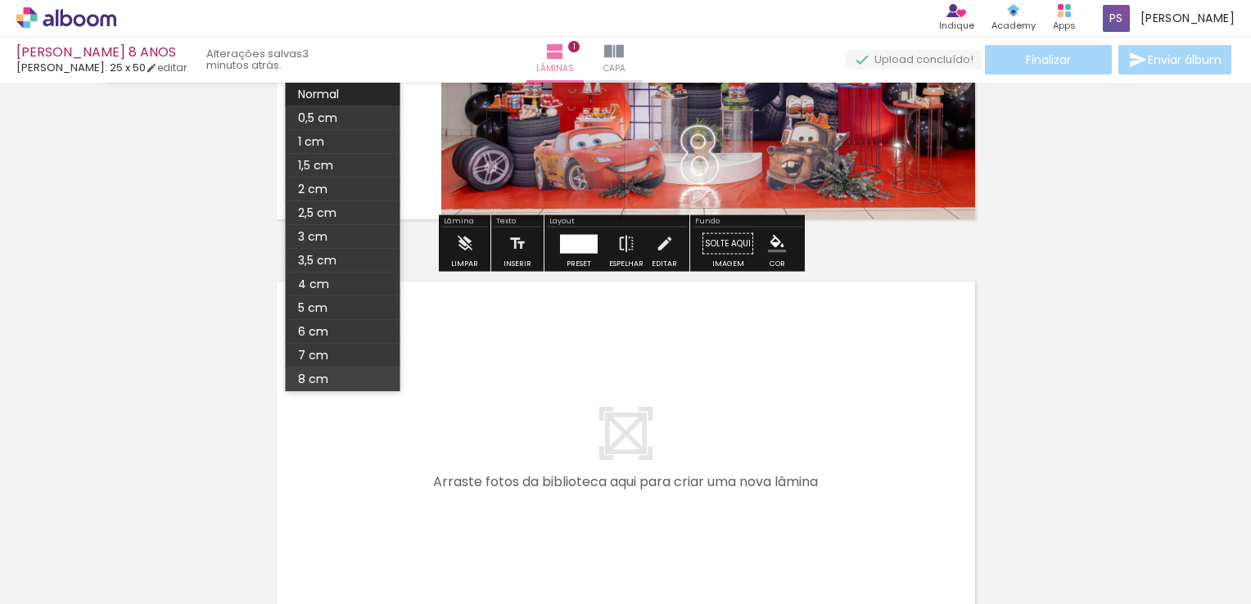
click at [323, 382] on span at bounding box center [343, 380] width 115 height 24
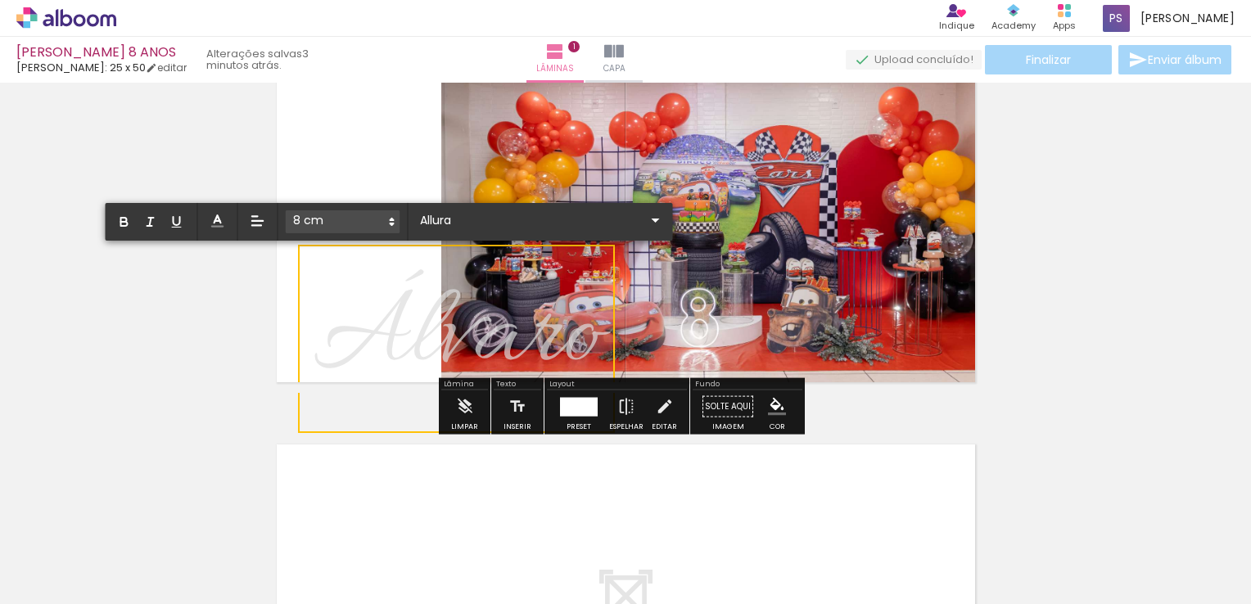
scroll to position [102, 0]
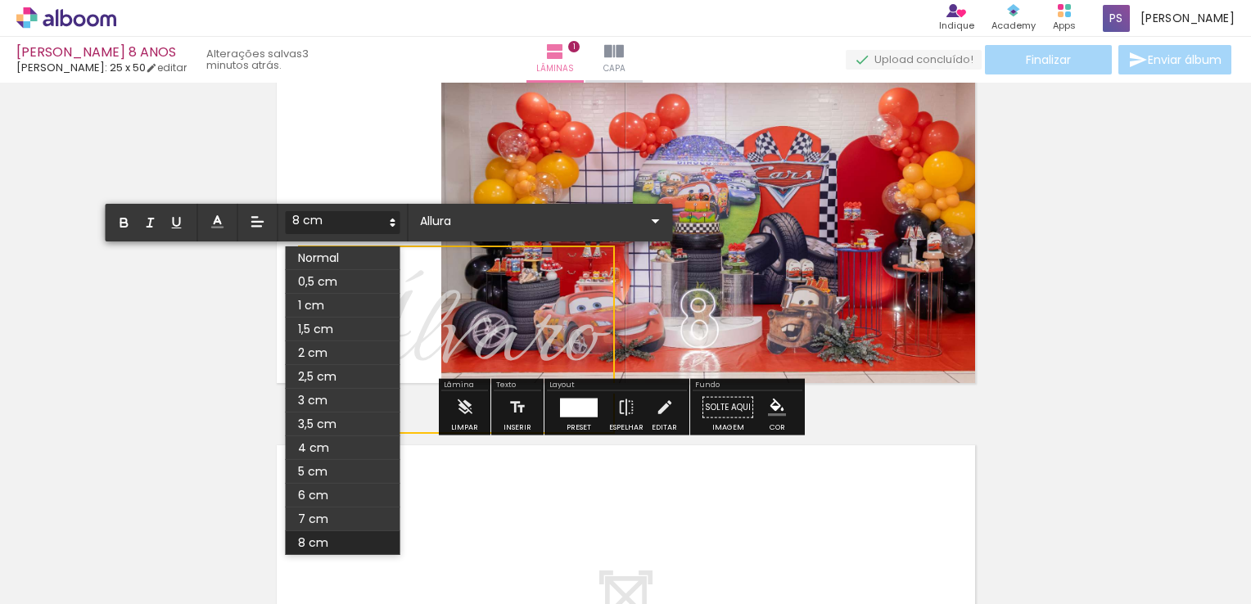
click at [309, 215] on span at bounding box center [343, 222] width 115 height 23
click at [319, 463] on span at bounding box center [343, 472] width 115 height 24
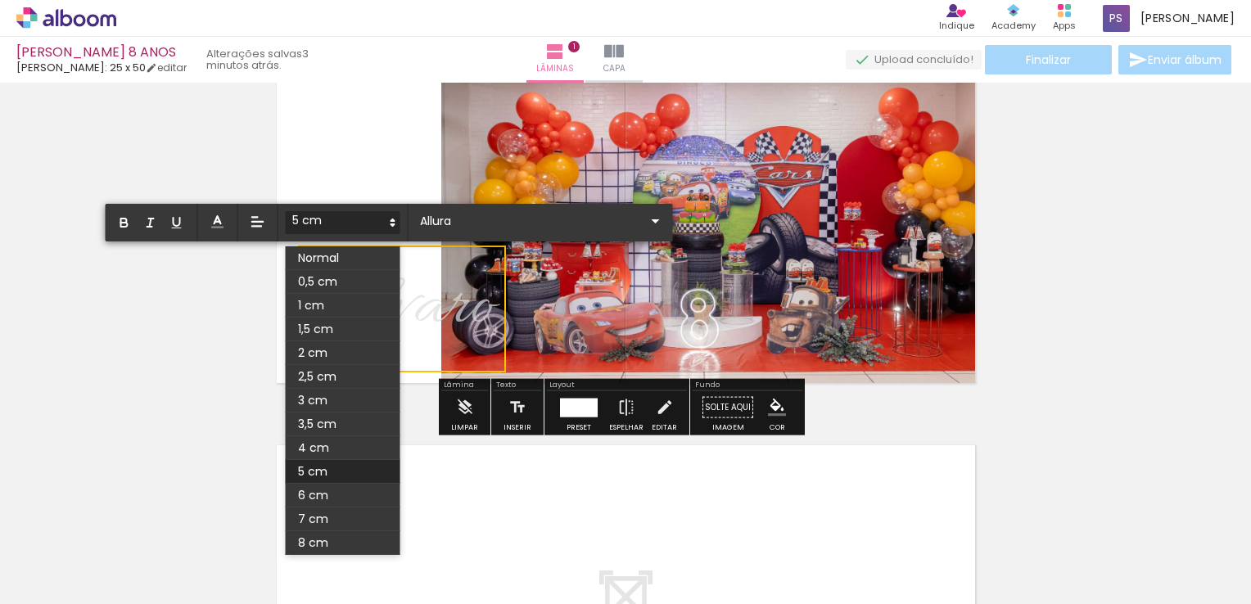
click at [337, 224] on span at bounding box center [343, 222] width 115 height 23
click at [314, 441] on span at bounding box center [343, 448] width 115 height 24
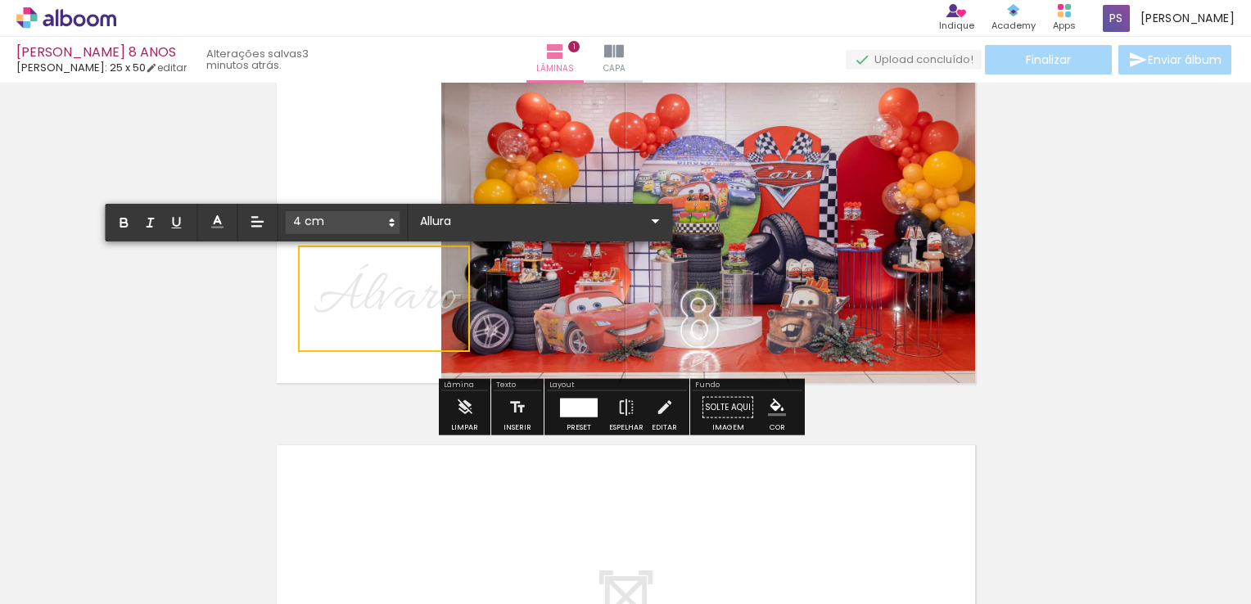
drag, startPoint x: 239, startPoint y: 336, endPoint x: 248, endPoint y: 334, distance: 9.2
click at [238, 336] on div "Inserir lâmina 1 de 1" at bounding box center [625, 393] width 1251 height 815
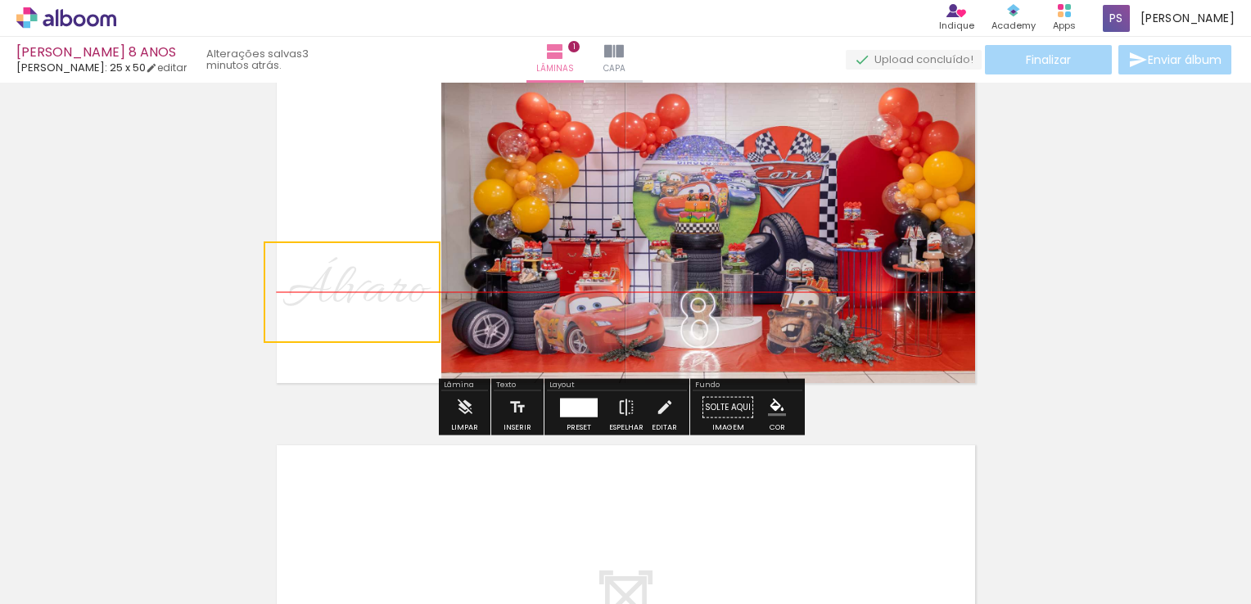
drag, startPoint x: 395, startPoint y: 313, endPoint x: 364, endPoint y: 315, distance: 32.0
click at [364, 315] on quentale-selection at bounding box center [352, 293] width 177 height 102
click at [353, 294] on quentale-selection at bounding box center [352, 293] width 177 height 102
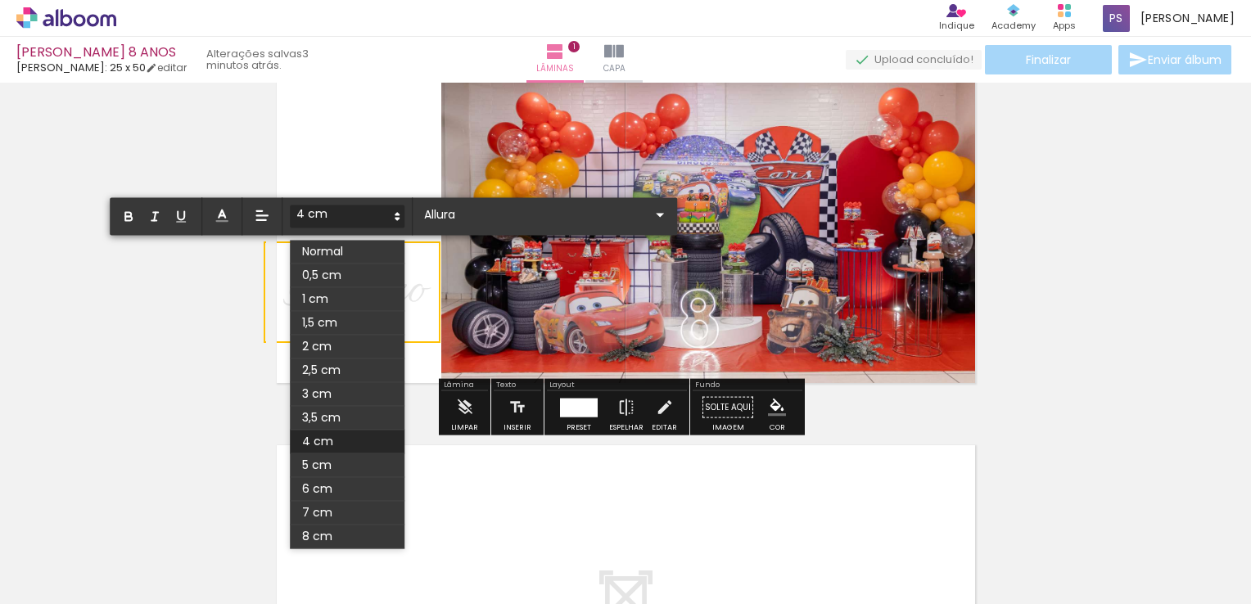
click at [350, 220] on span at bounding box center [347, 216] width 115 height 23
click at [339, 413] on span at bounding box center [347, 418] width 115 height 24
click at [350, 219] on span at bounding box center [347, 216] width 115 height 23
click at [348, 388] on span at bounding box center [347, 394] width 115 height 24
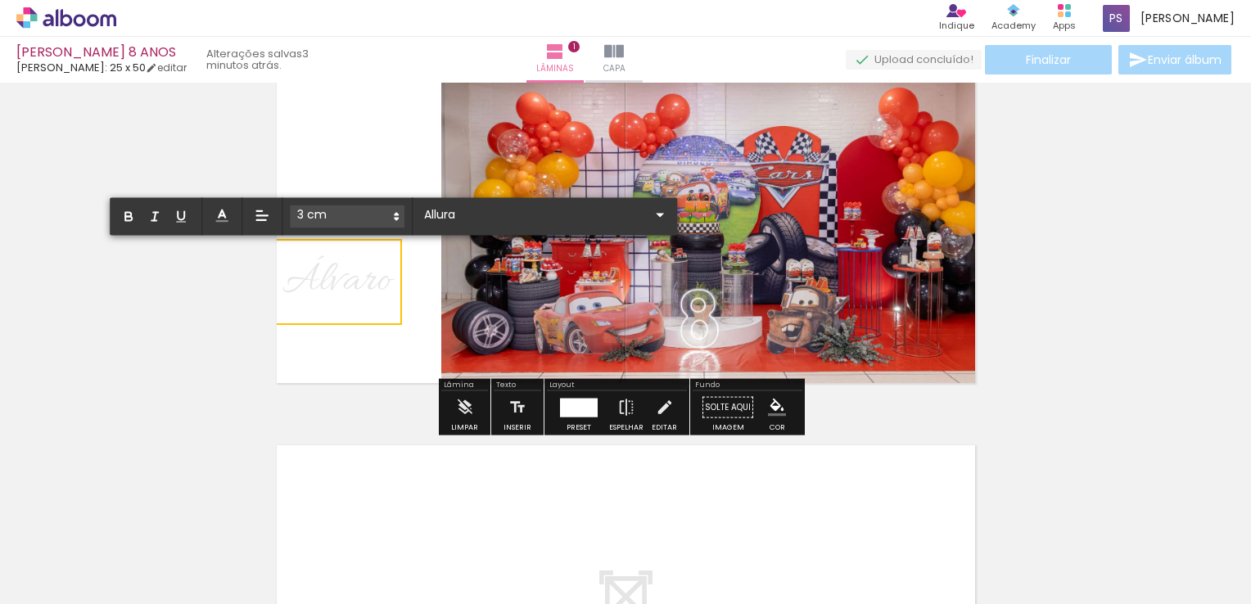
click at [204, 353] on div "Inserir lâmina 1 de 1" at bounding box center [625, 393] width 1251 height 815
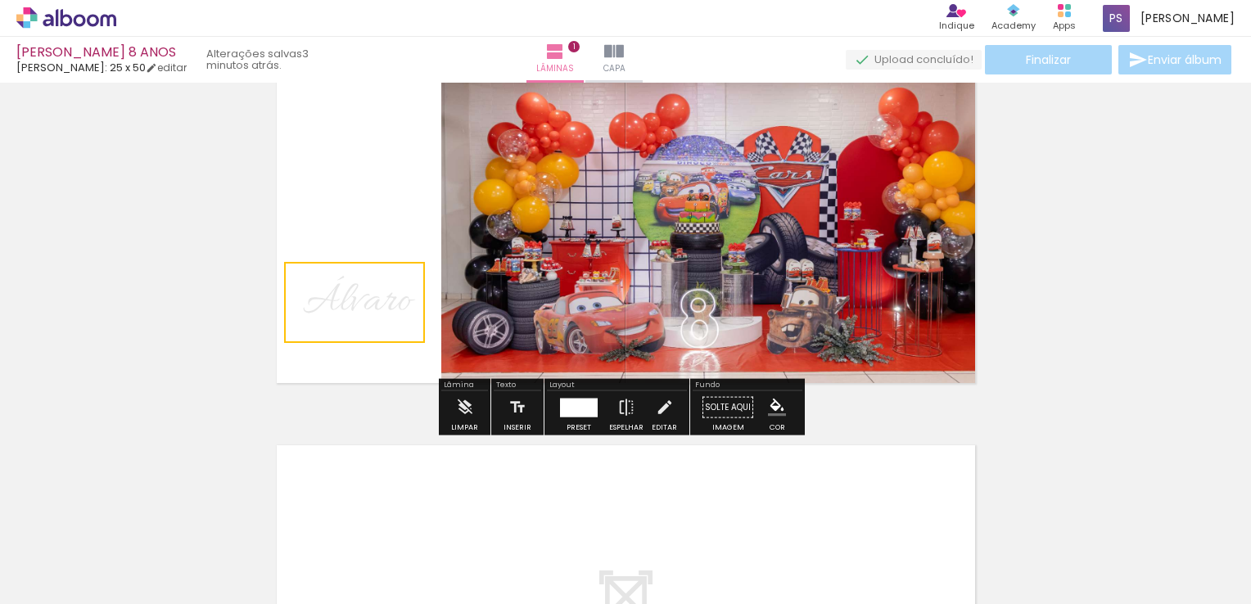
drag, startPoint x: 347, startPoint y: 282, endPoint x: 367, endPoint y: 303, distance: 28.4
click at [367, 303] on quentale-selection at bounding box center [354, 302] width 141 height 81
click at [354, 300] on quentale-selection at bounding box center [354, 302] width 141 height 81
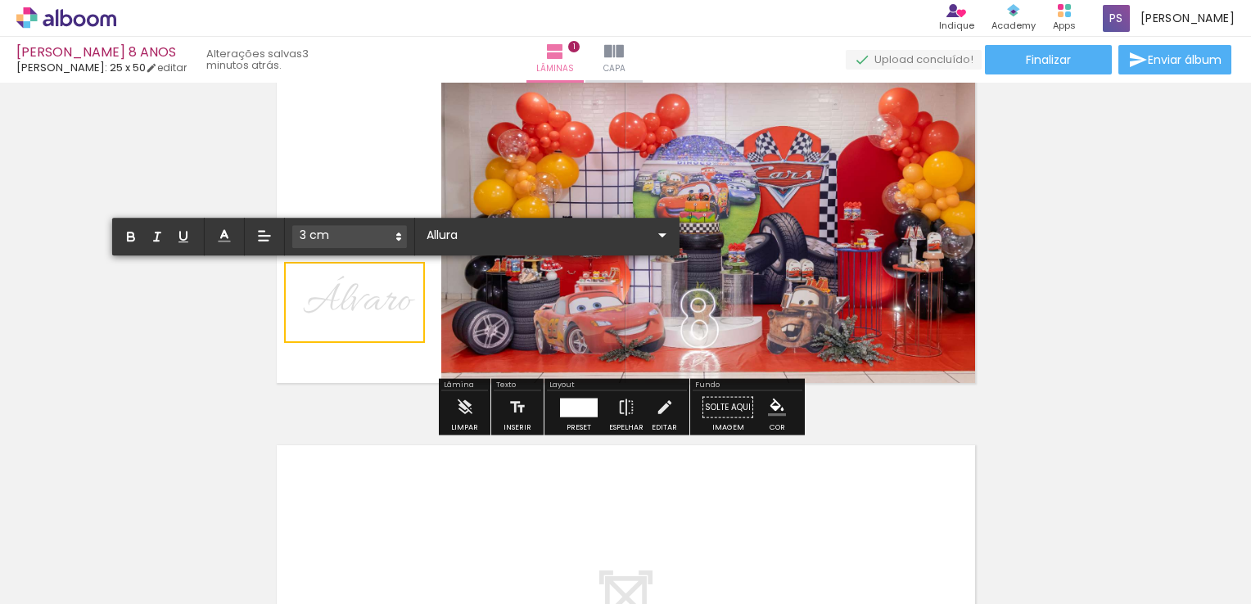
click at [354, 300] on span "Álv ﻿ aro" at bounding box center [357, 302] width 109 height 54
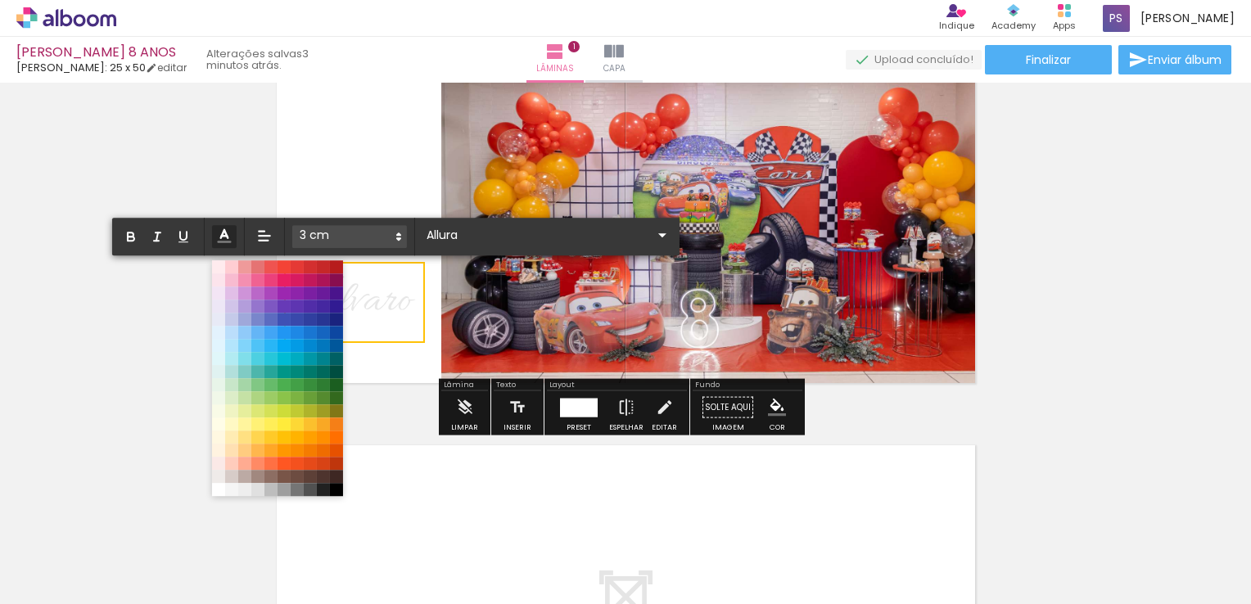
click at [226, 234] on polyline at bounding box center [224, 234] width 7 height 8
click at [337, 493] on span at bounding box center [337, 490] width 18 height 18
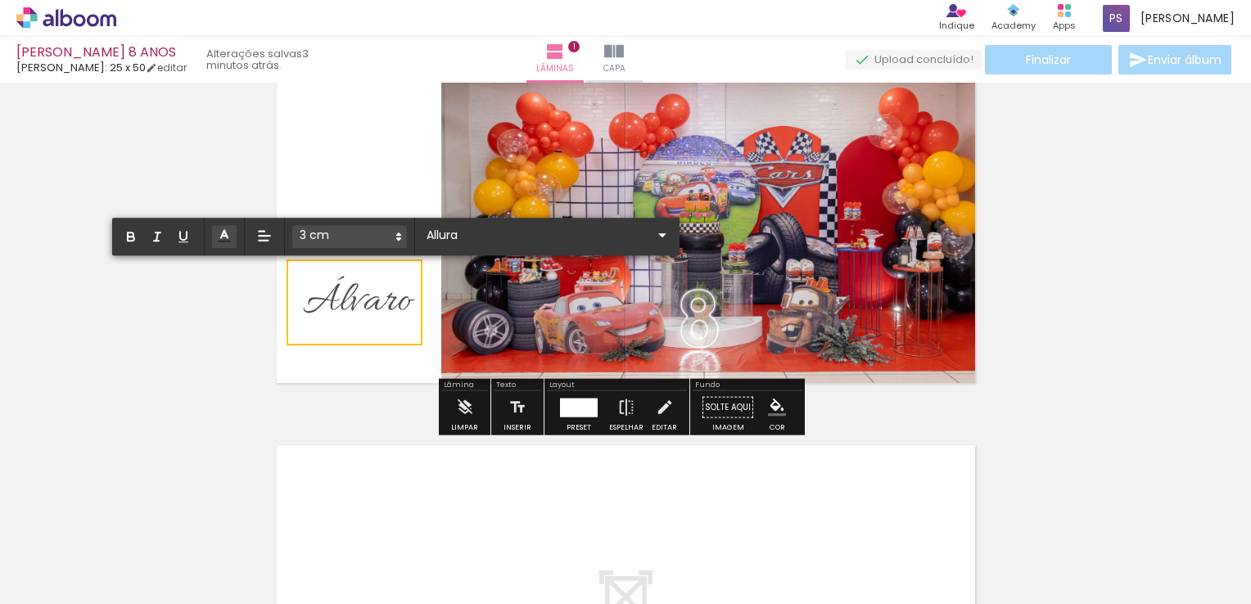
click at [336, 319] on span "Álv ﻿ aro" at bounding box center [357, 302] width 109 height 54
click at [318, 354] on quentale-layouter at bounding box center [626, 211] width 720 height 366
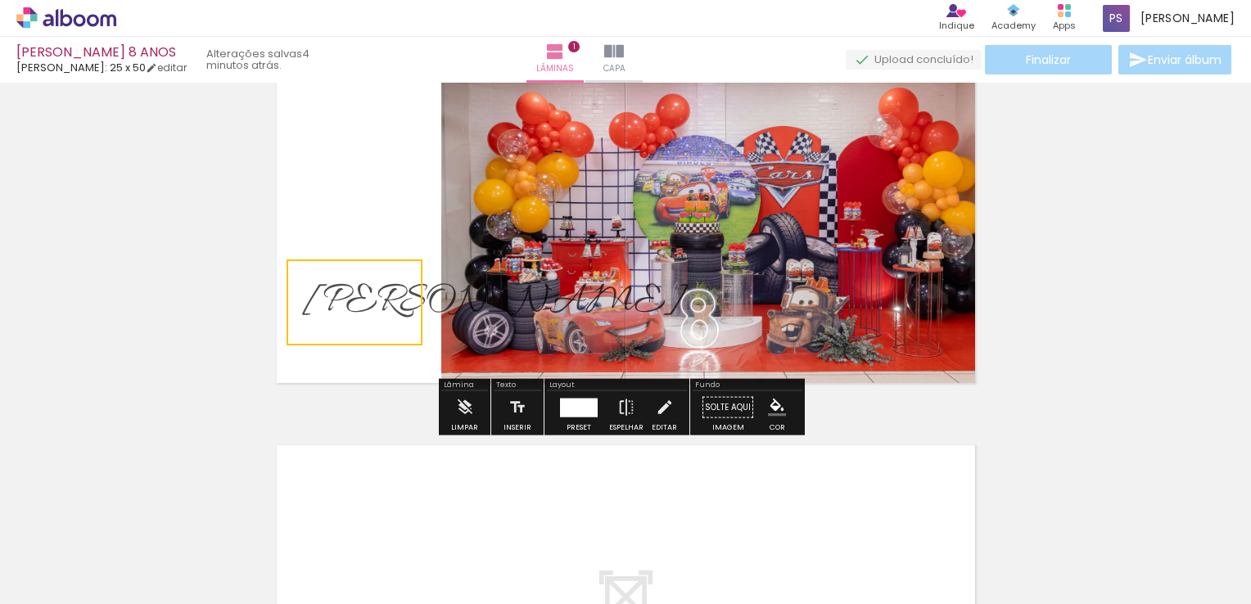
click at [353, 414] on div "Inserir lâmina 1 de 1" at bounding box center [625, 393] width 1251 height 815
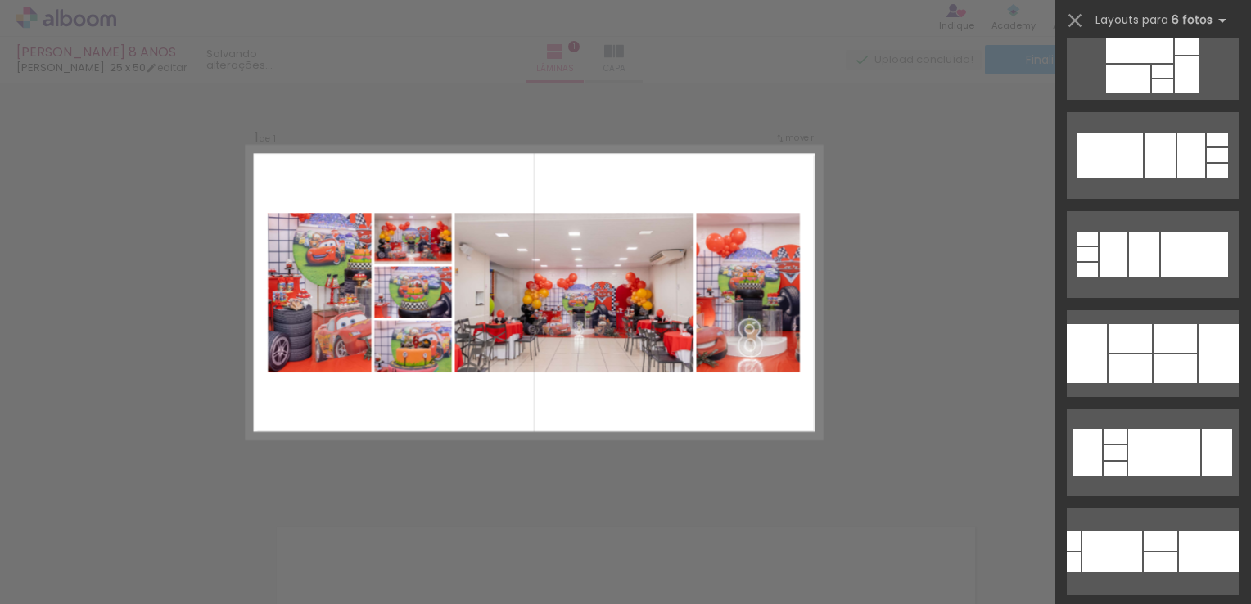
scroll to position [7248, 0]
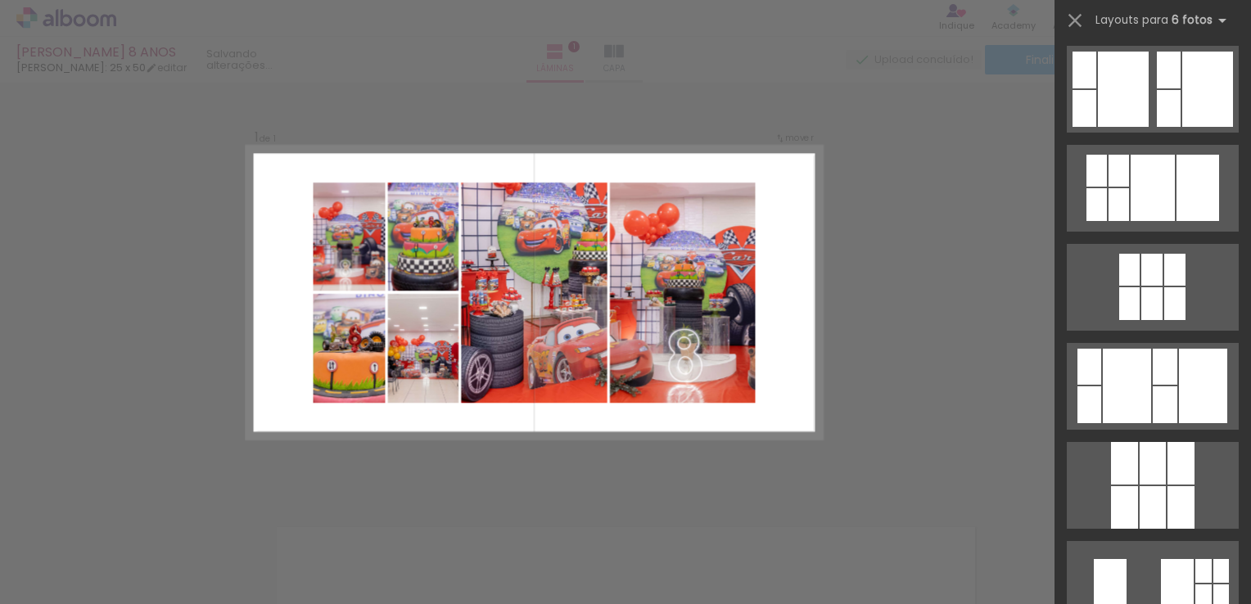
scroll to position [47030, 0]
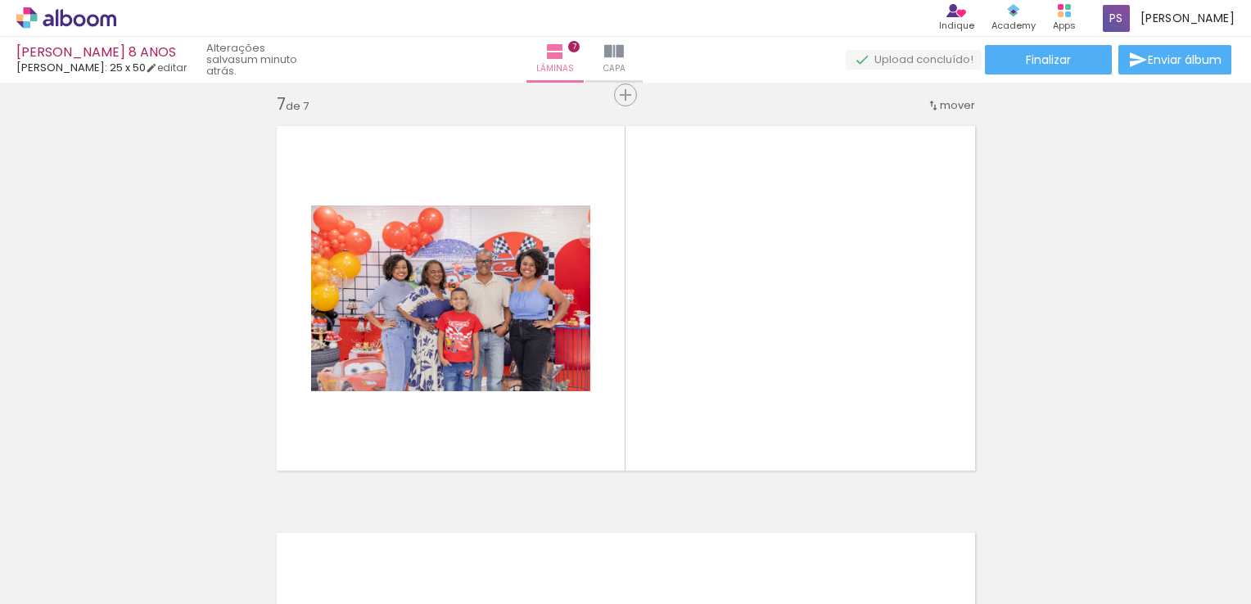
scroll to position [0, 4381]
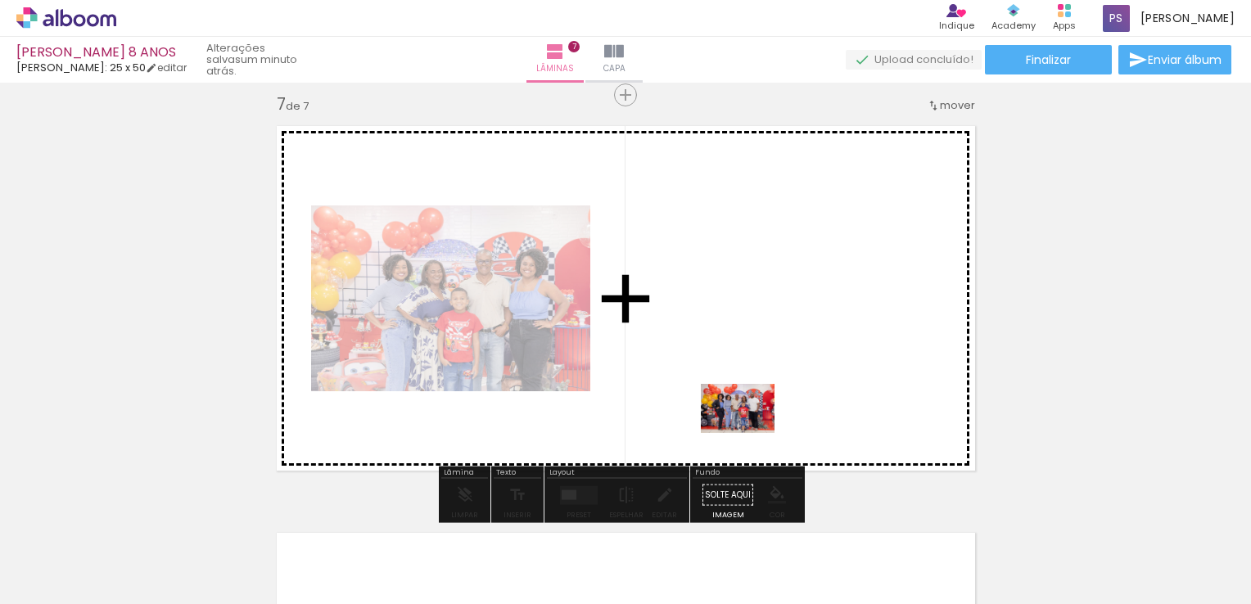
drag, startPoint x: 748, startPoint y: 554, endPoint x: 750, endPoint y: 431, distance: 122.8
click at [750, 431] on quentale-workspace at bounding box center [625, 302] width 1251 height 604
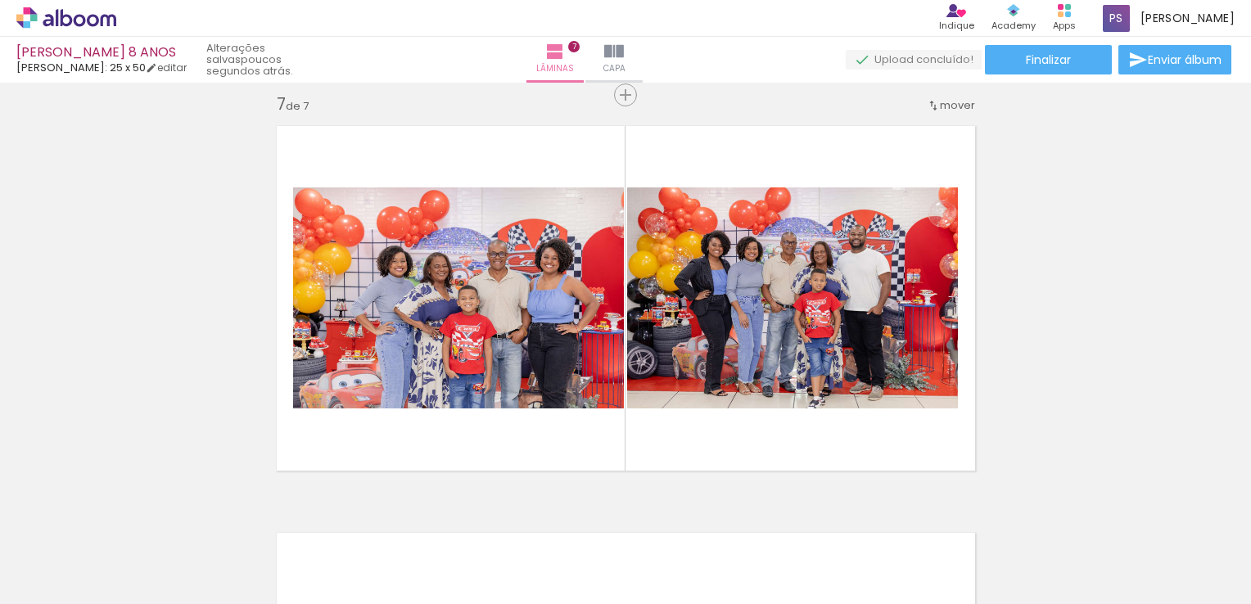
scroll to position [0, 6153]
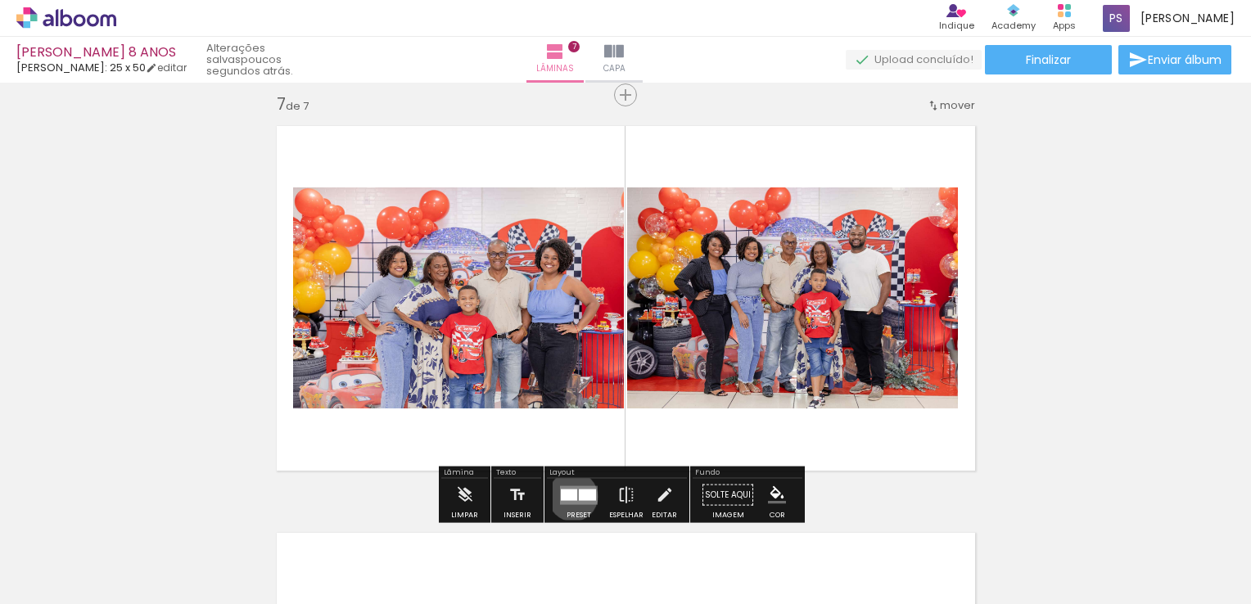
click at [569, 496] on div at bounding box center [569, 494] width 16 height 11
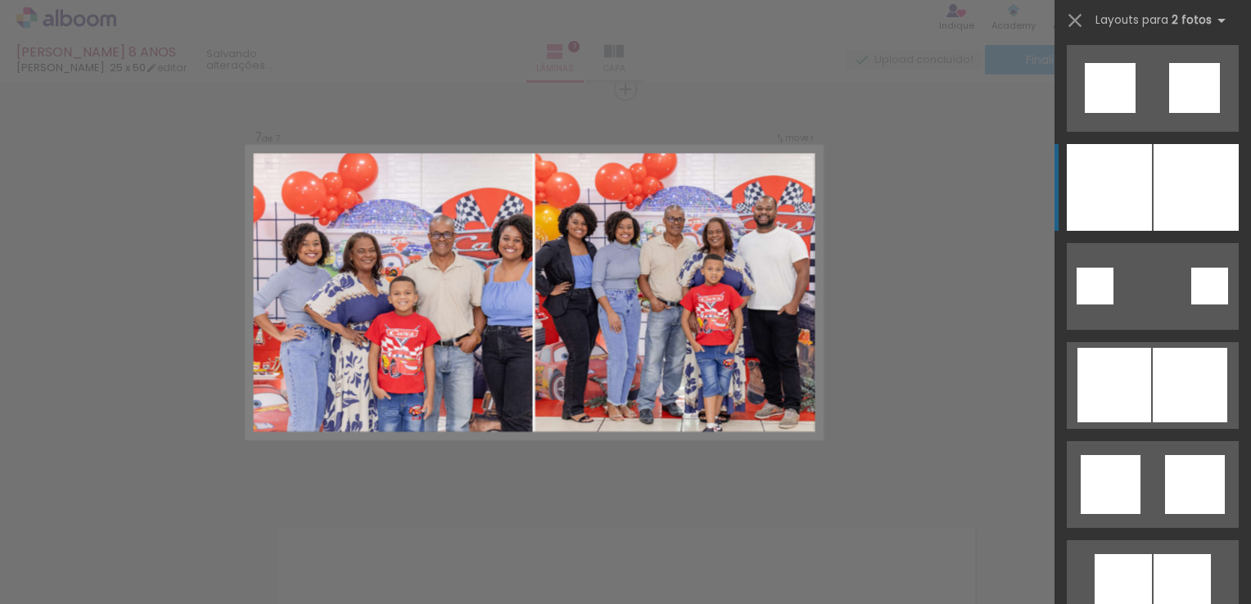
scroll to position [4423, 0]
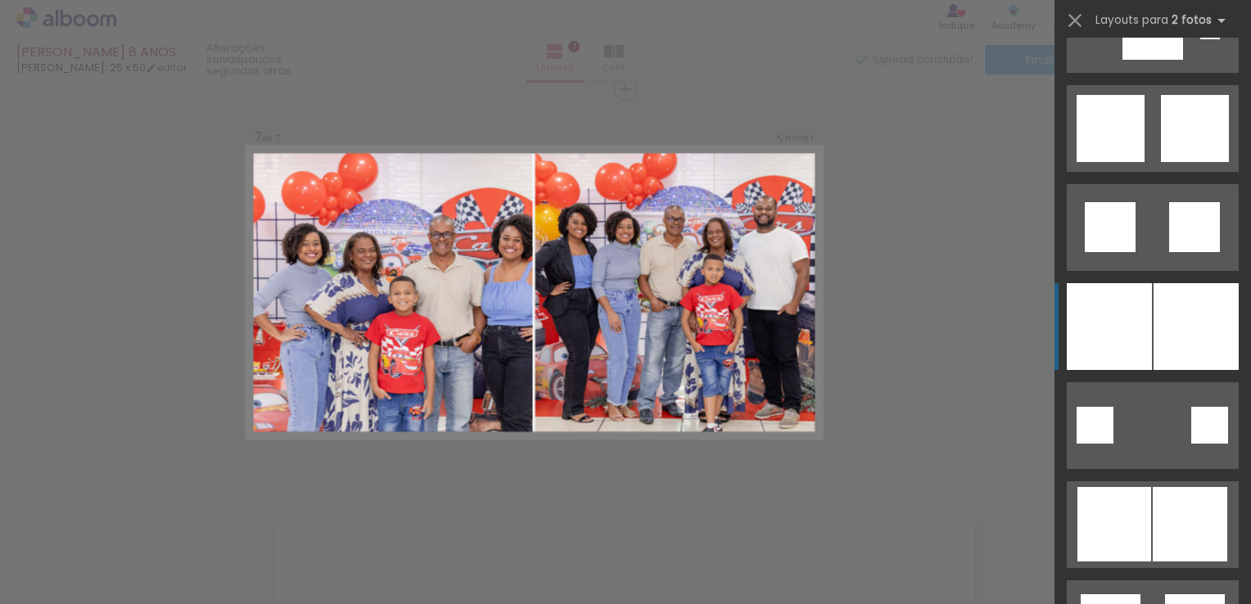
click at [1154, 323] on div at bounding box center [1196, 326] width 85 height 87
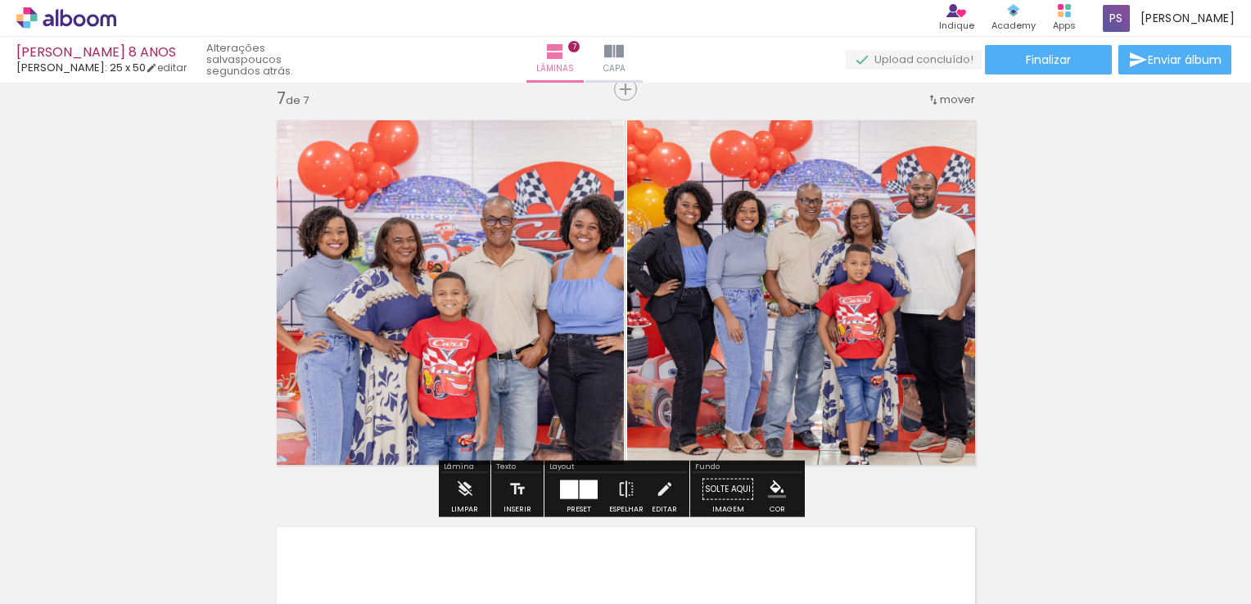
click at [570, 495] on div at bounding box center [569, 489] width 18 height 19
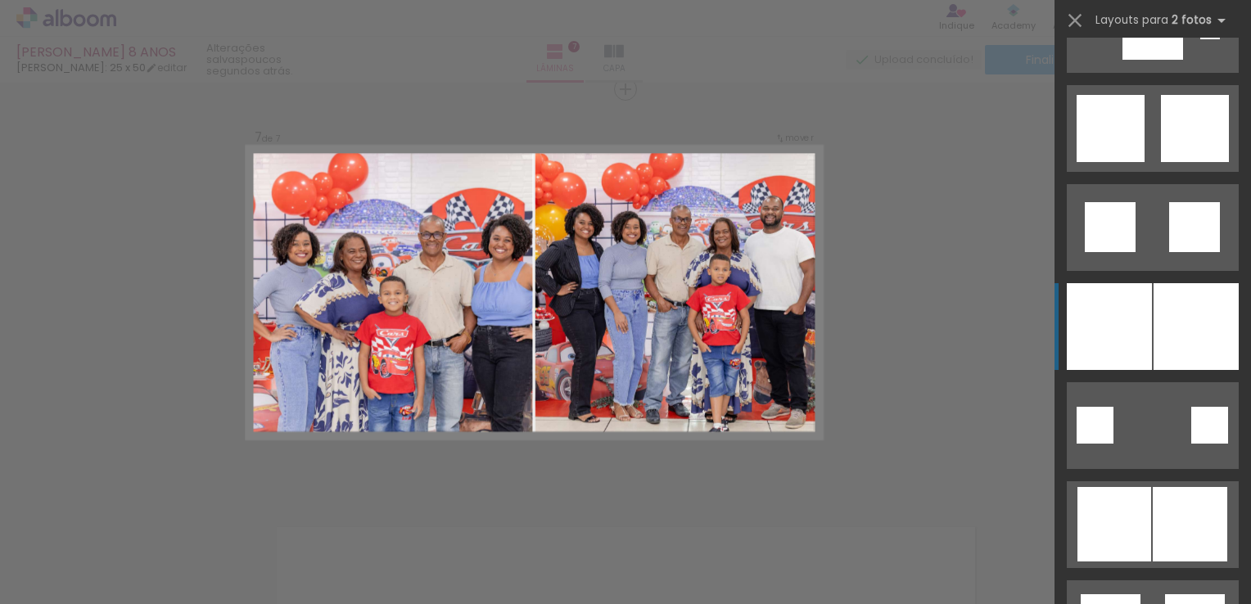
scroll to position [4657, 0]
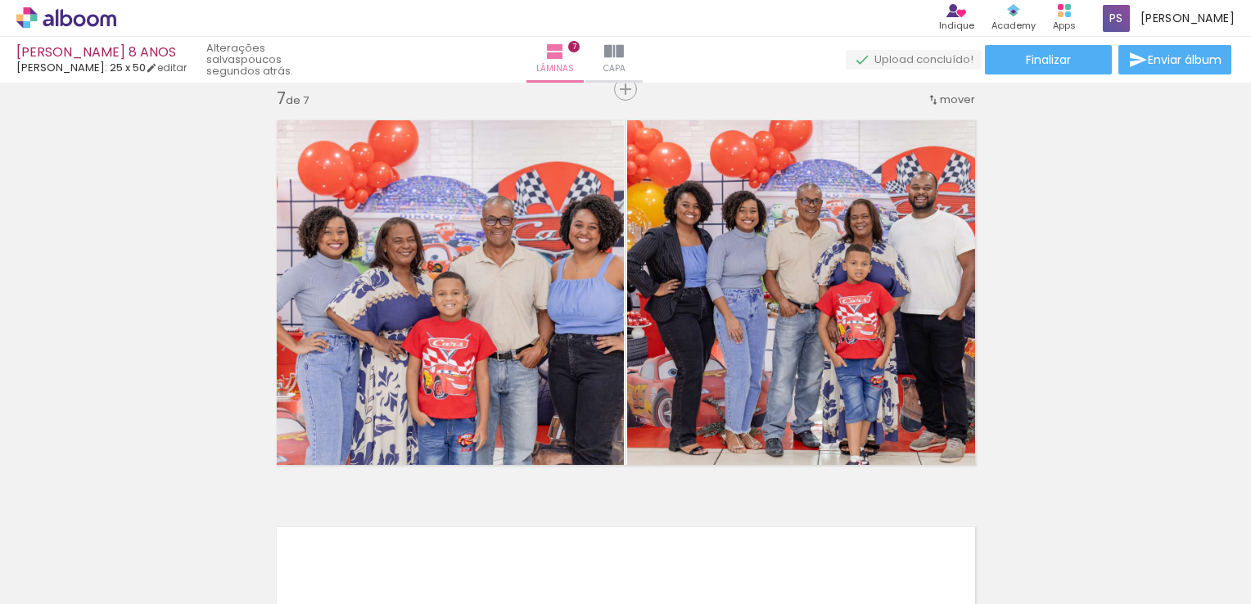
scroll to position [0, 6118]
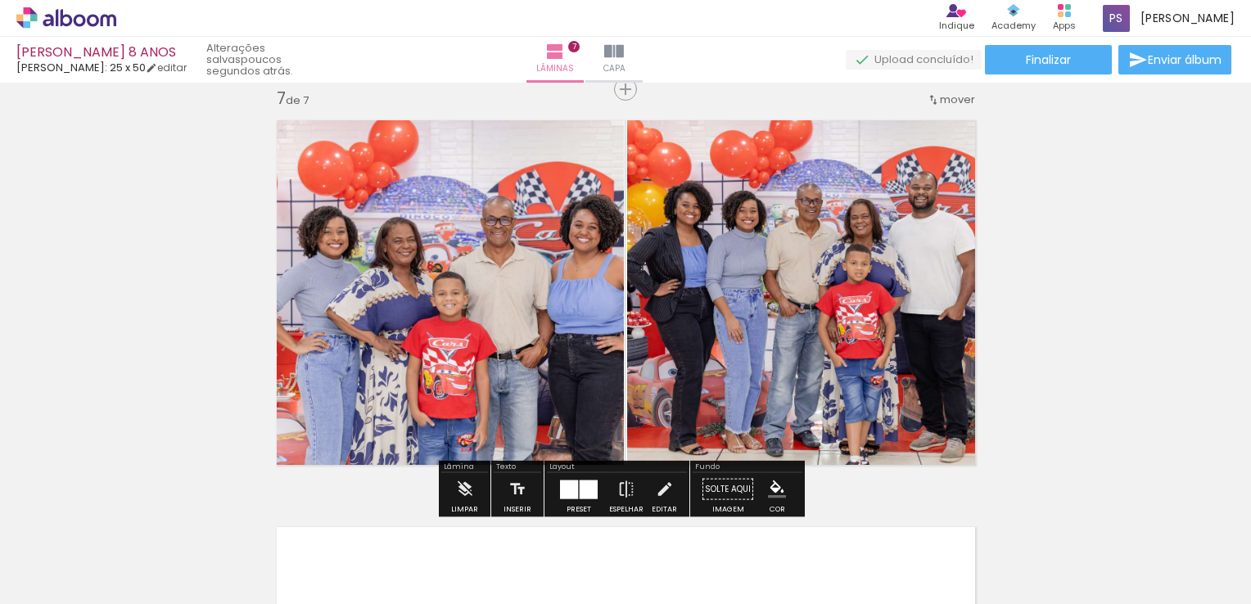
click at [590, 487] on div at bounding box center [589, 489] width 18 height 19
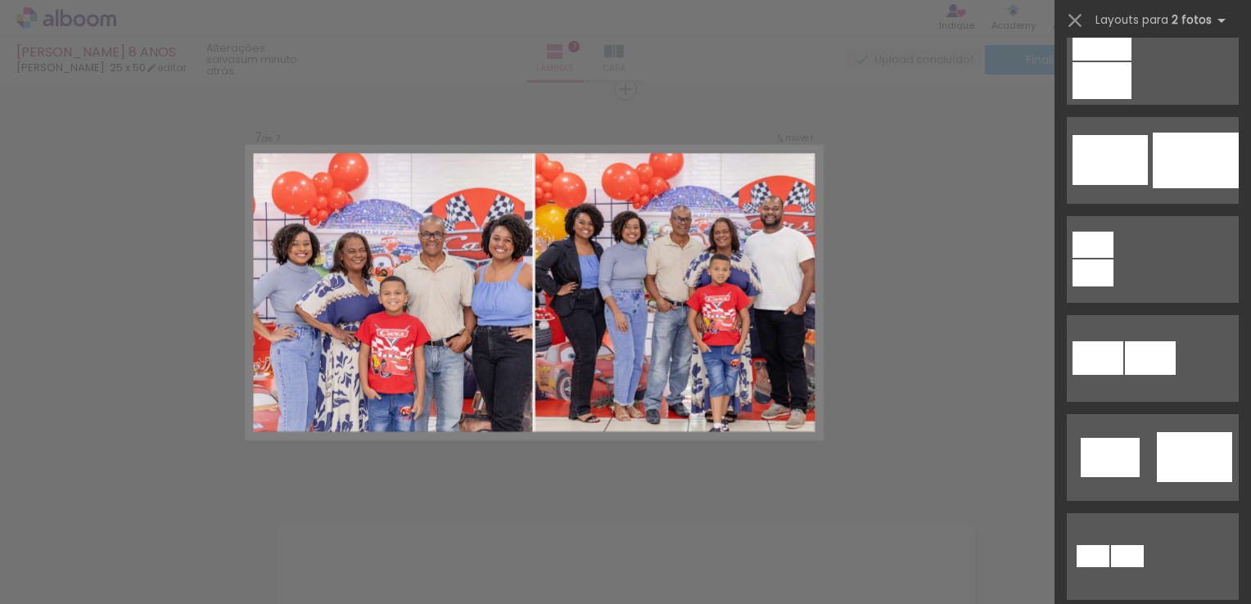
scroll to position [0, 0]
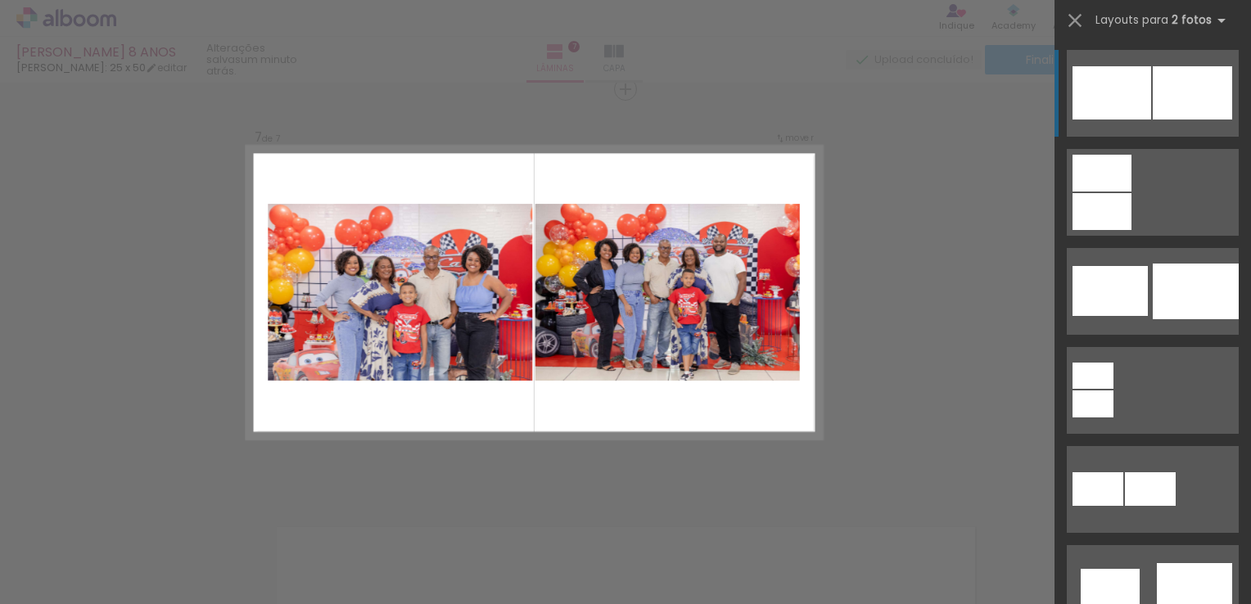
click at [1155, 91] on div at bounding box center [1192, 92] width 79 height 53
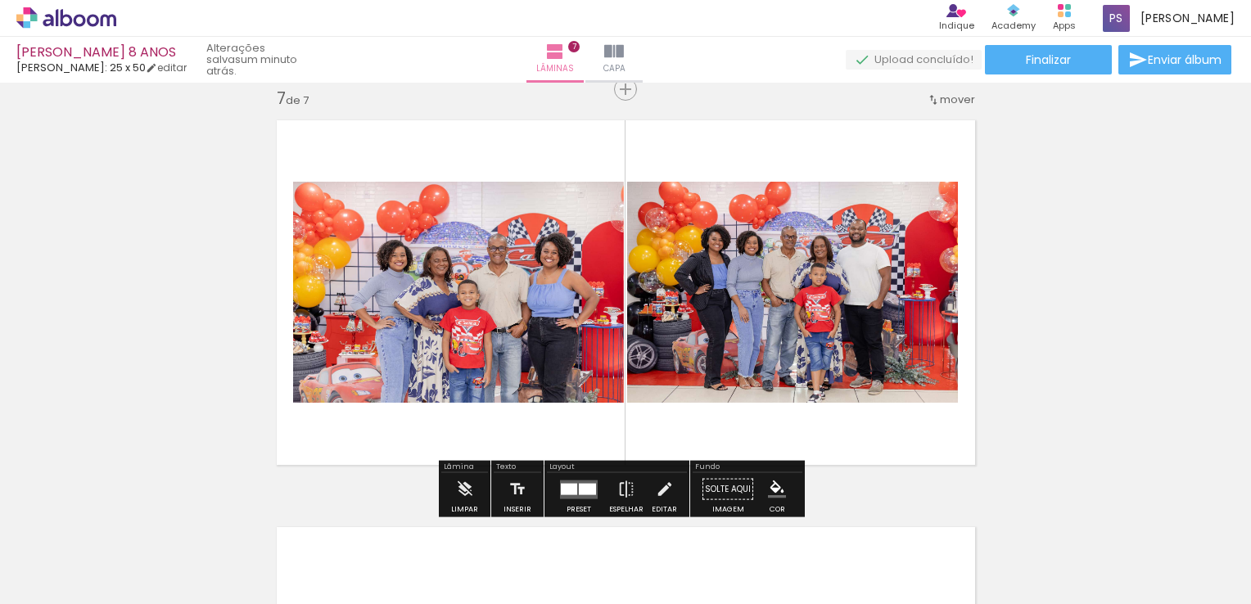
click at [579, 490] on div at bounding box center [587, 488] width 17 height 11
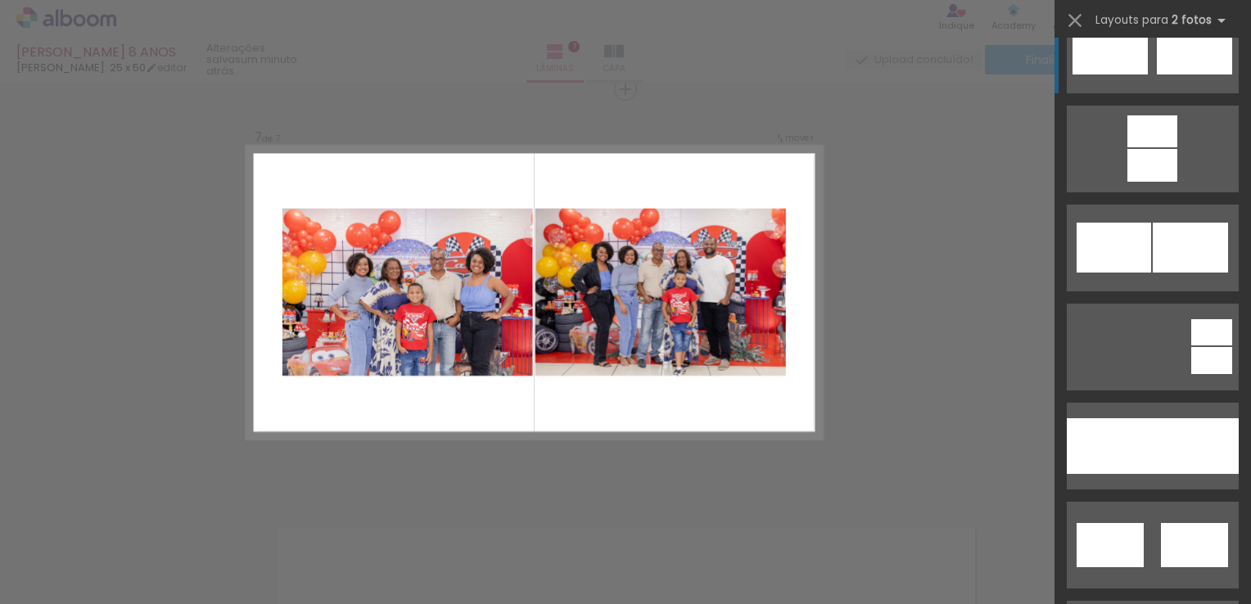
scroll to position [819, 0]
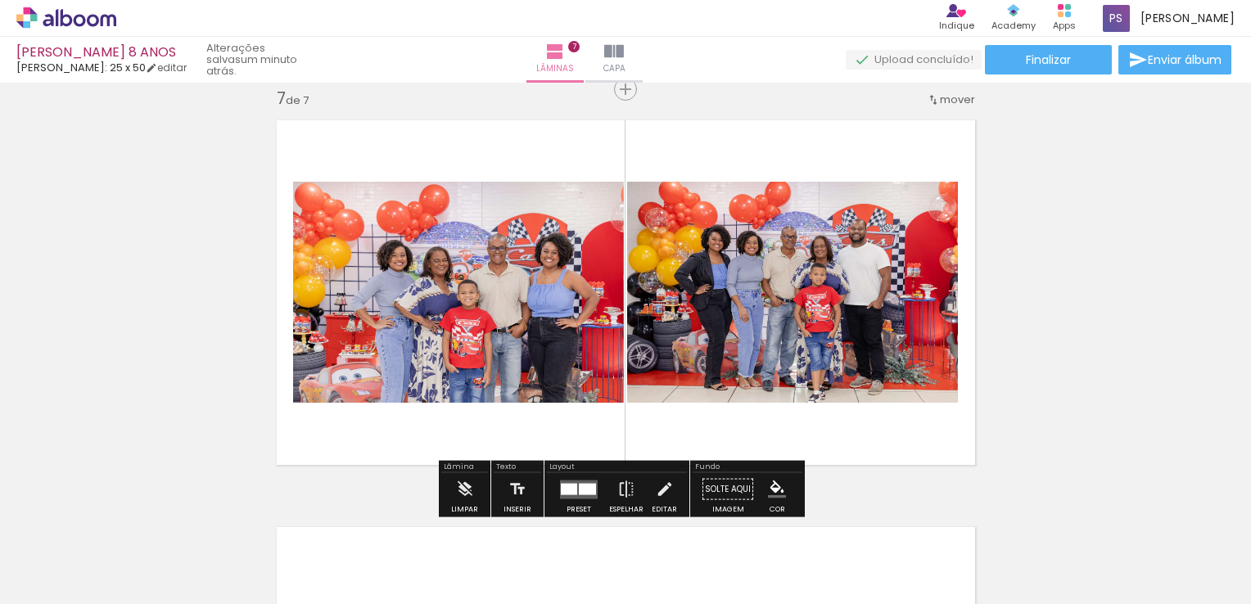
scroll to position [0, 0]
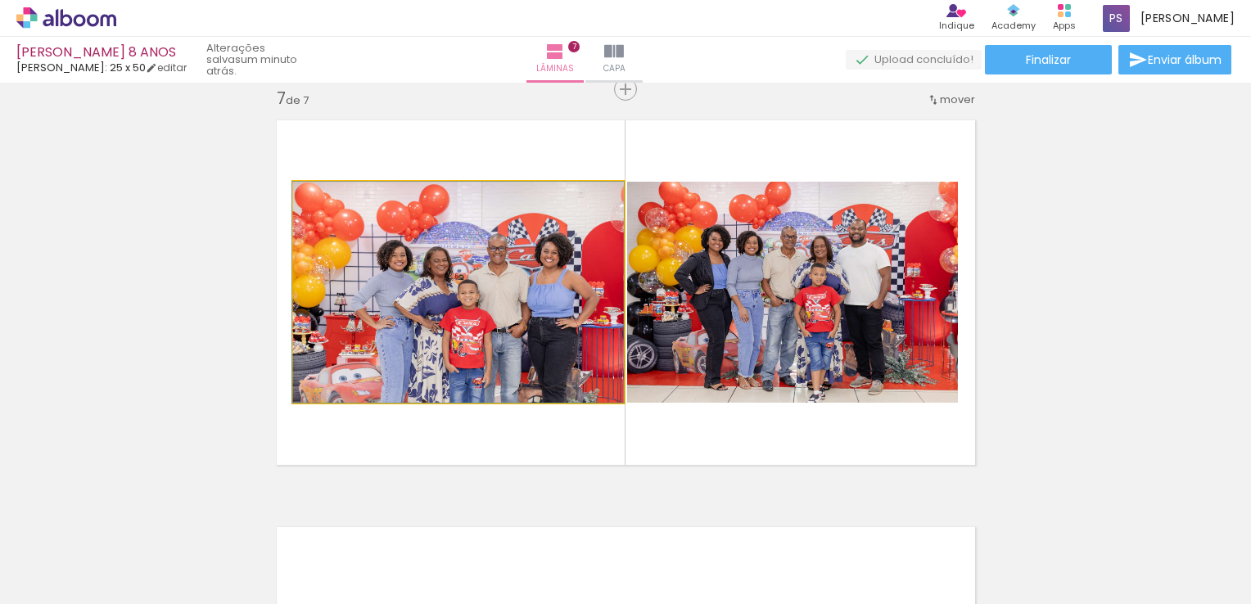
click at [448, 388] on quentale-photo at bounding box center [458, 292] width 331 height 221
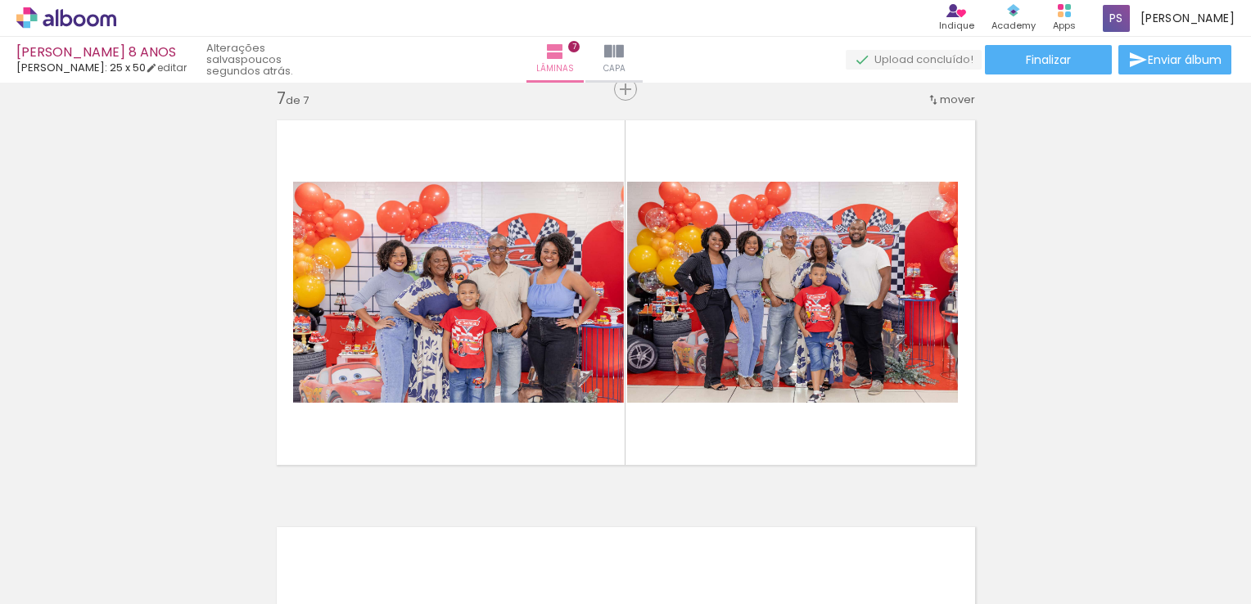
scroll to position [0, 2168]
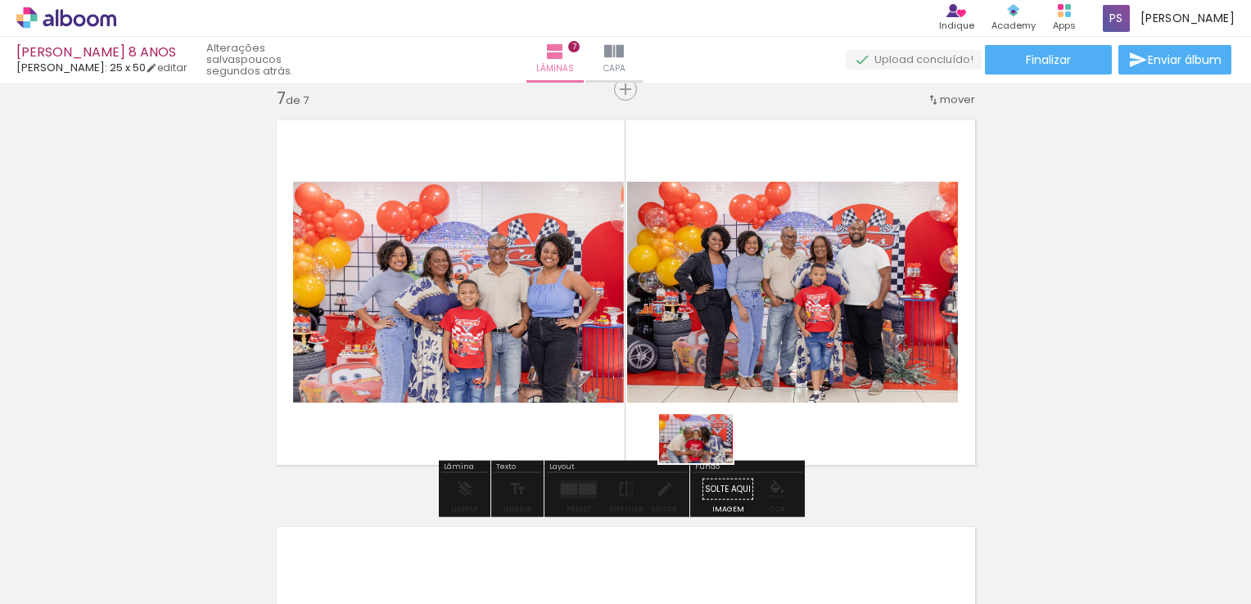
drag, startPoint x: 680, startPoint y: 549, endPoint x: 708, endPoint y: 463, distance: 89.9
click at [708, 463] on quentale-workspace at bounding box center [625, 302] width 1251 height 604
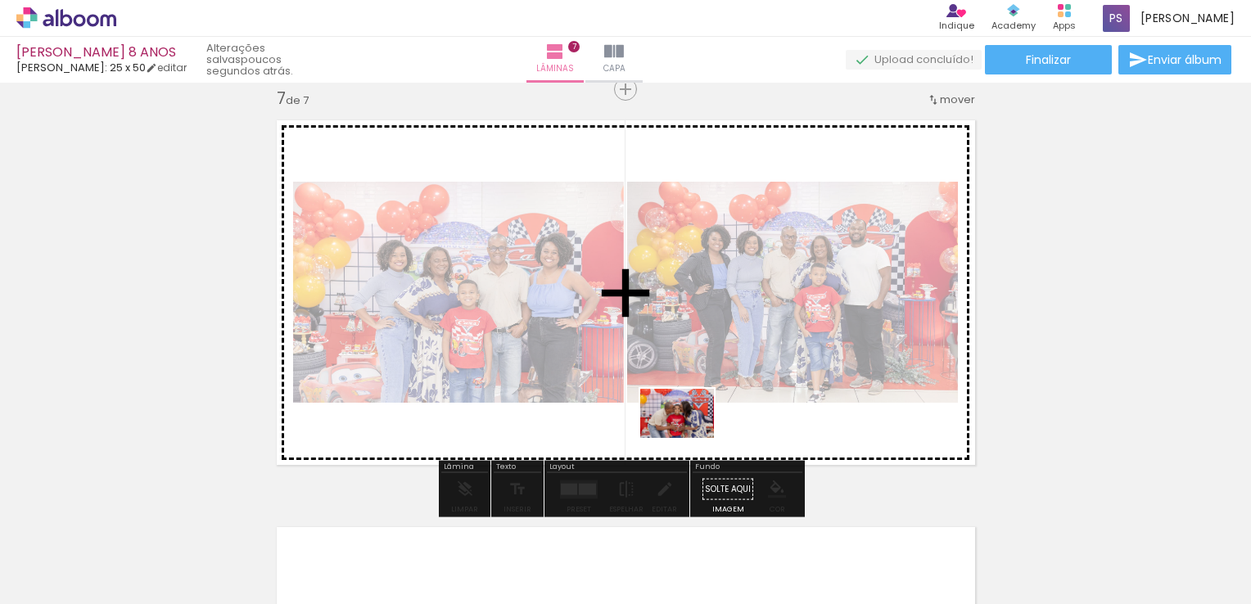
drag, startPoint x: 662, startPoint y: 560, endPoint x: 689, endPoint y: 437, distance: 125.9
click at [689, 437] on quentale-workspace at bounding box center [625, 302] width 1251 height 604
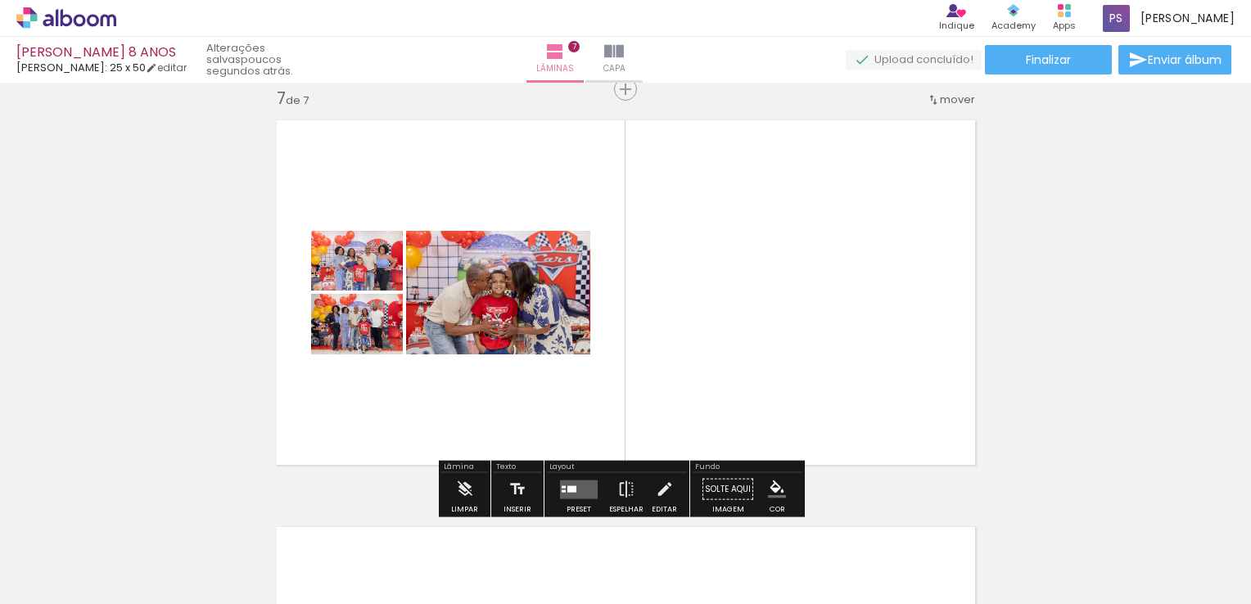
click at [576, 488] on quentale-layouter at bounding box center [579, 489] width 38 height 19
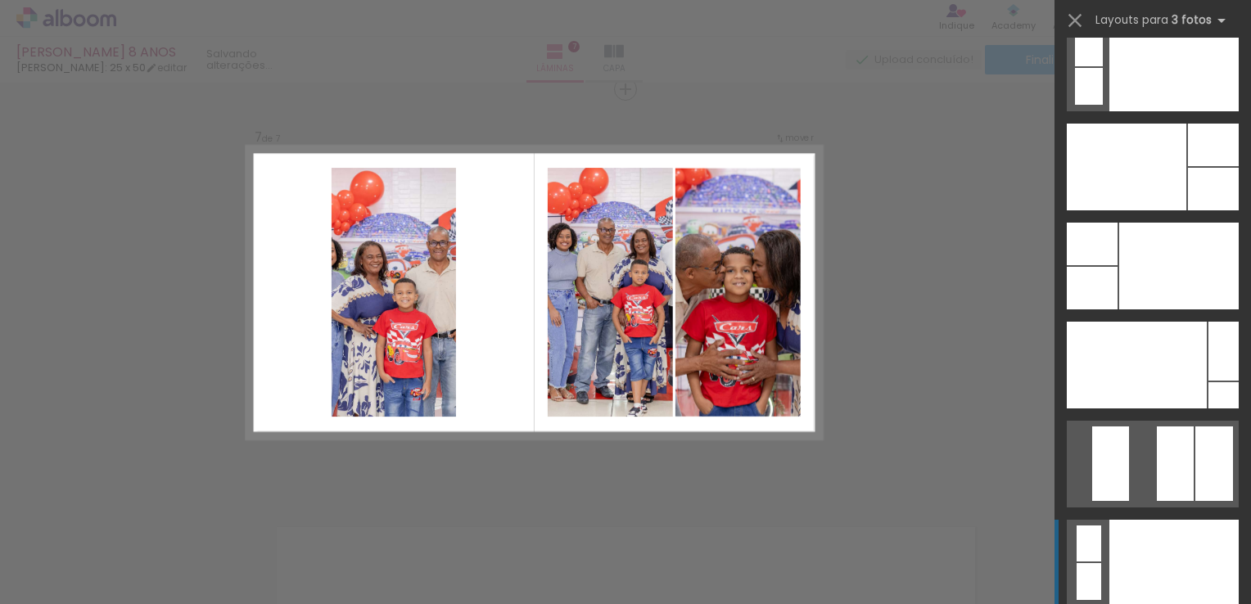
scroll to position [19803, 0]
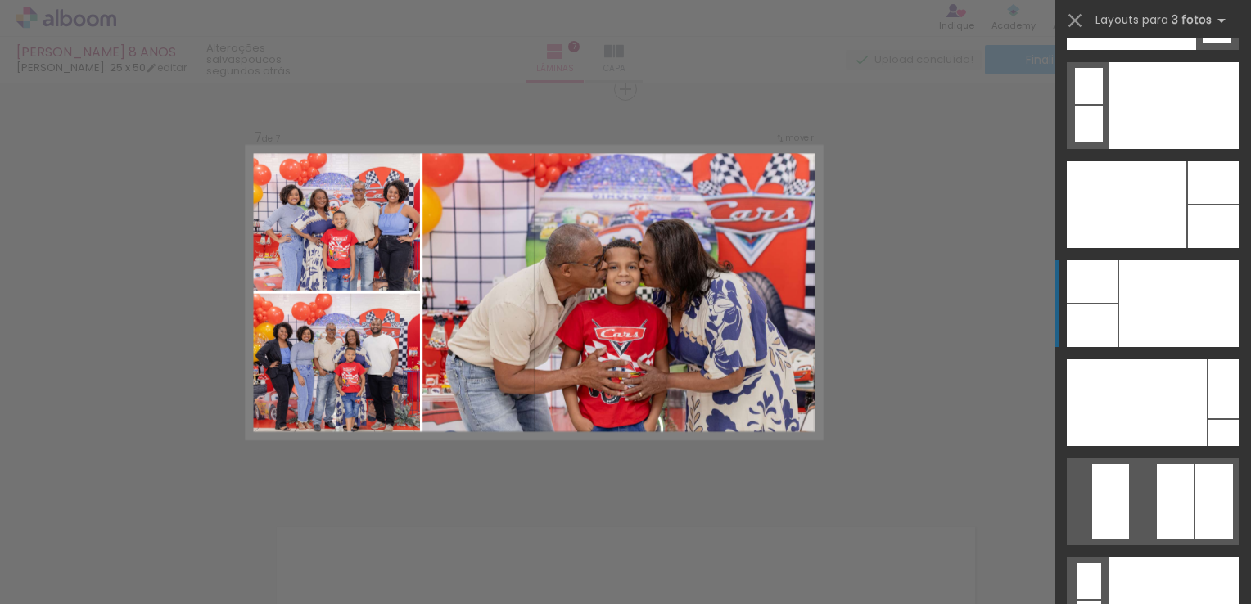
click at [1163, 329] on div at bounding box center [1179, 303] width 120 height 87
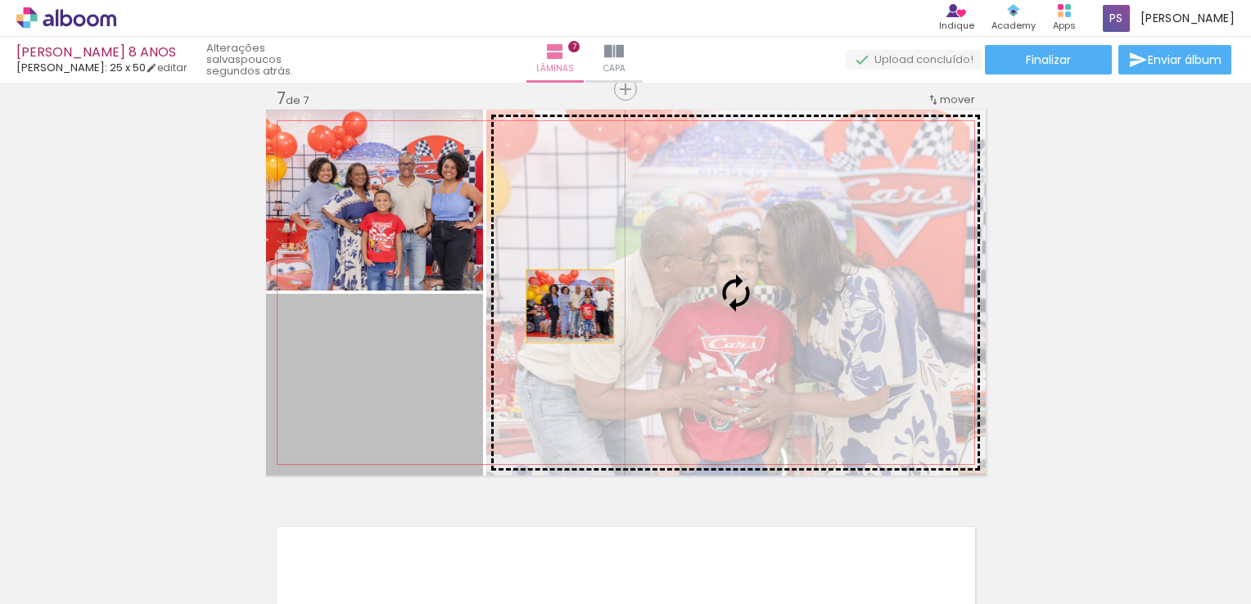
drag, startPoint x: 455, startPoint y: 323, endPoint x: 563, endPoint y: 306, distance: 109.4
click at [0, 0] on slot at bounding box center [0, 0] width 0 height 0
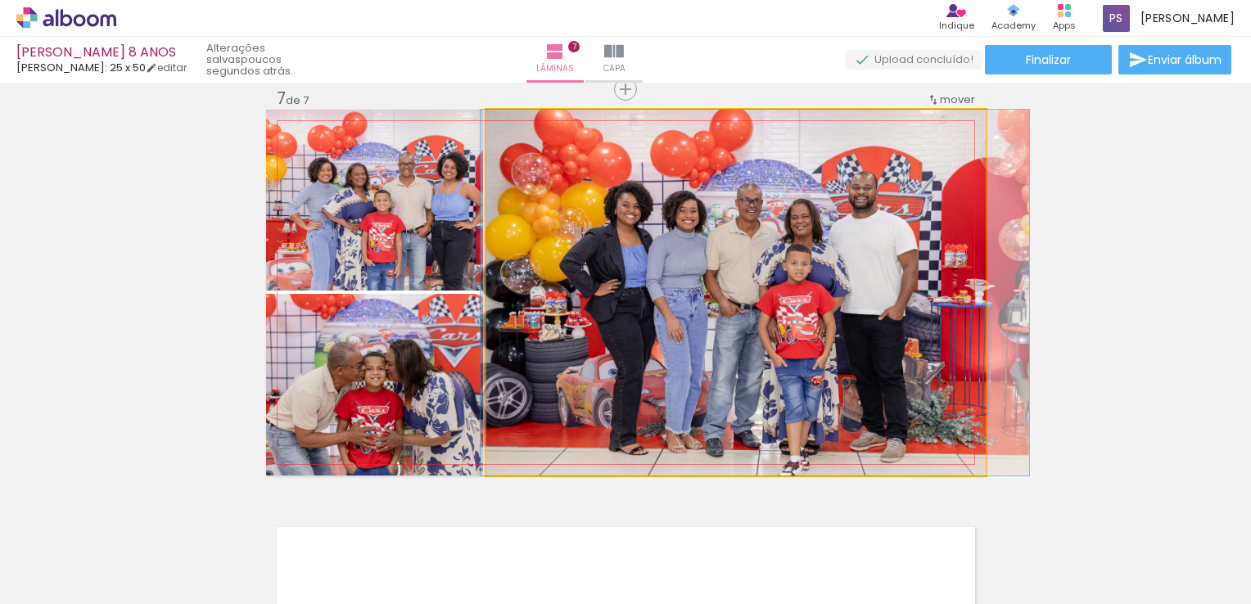
drag, startPoint x: 698, startPoint y: 299, endPoint x: 716, endPoint y: 300, distance: 18.9
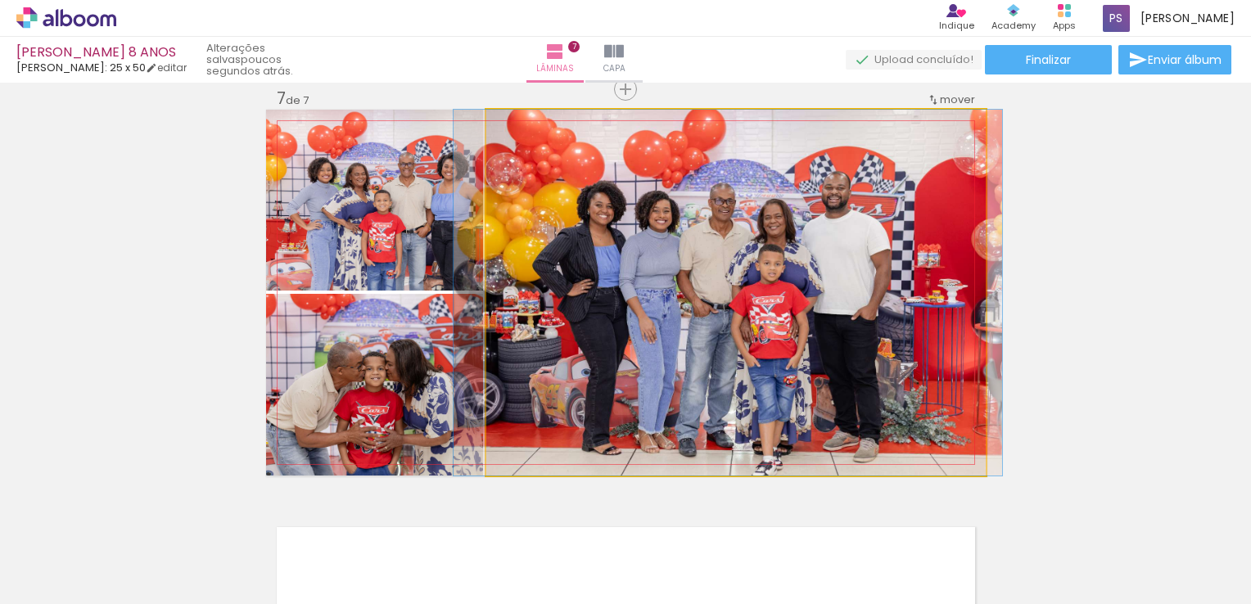
drag, startPoint x: 698, startPoint y: 299, endPoint x: 671, endPoint y: 300, distance: 27.0
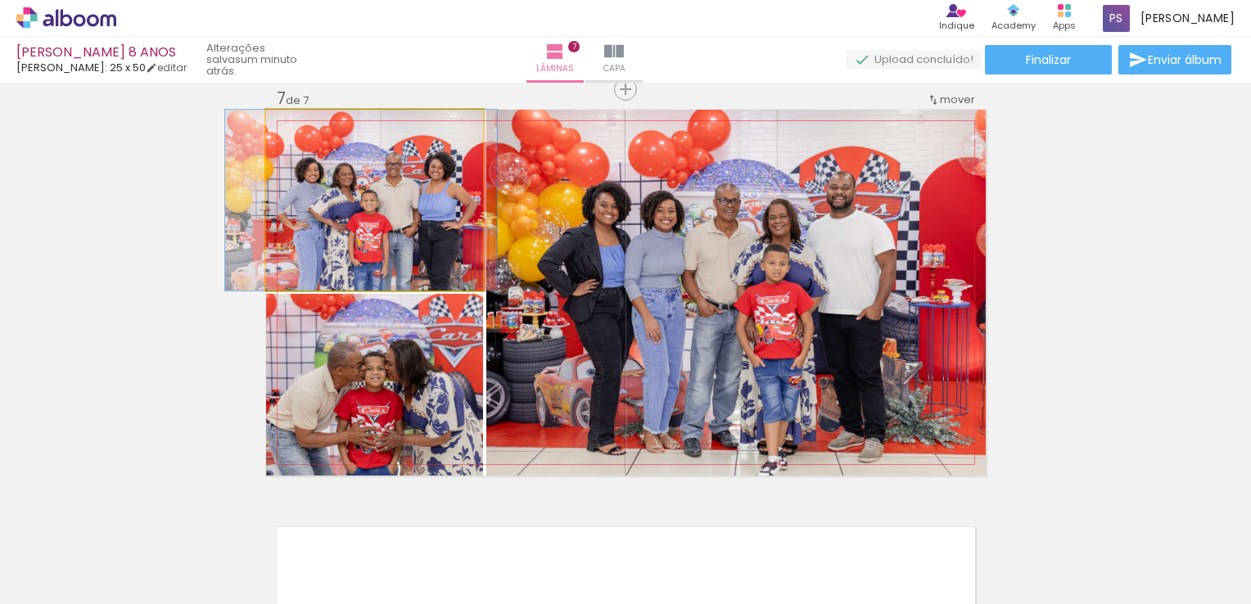
drag, startPoint x: 437, startPoint y: 235, endPoint x: 426, endPoint y: 240, distance: 12.5
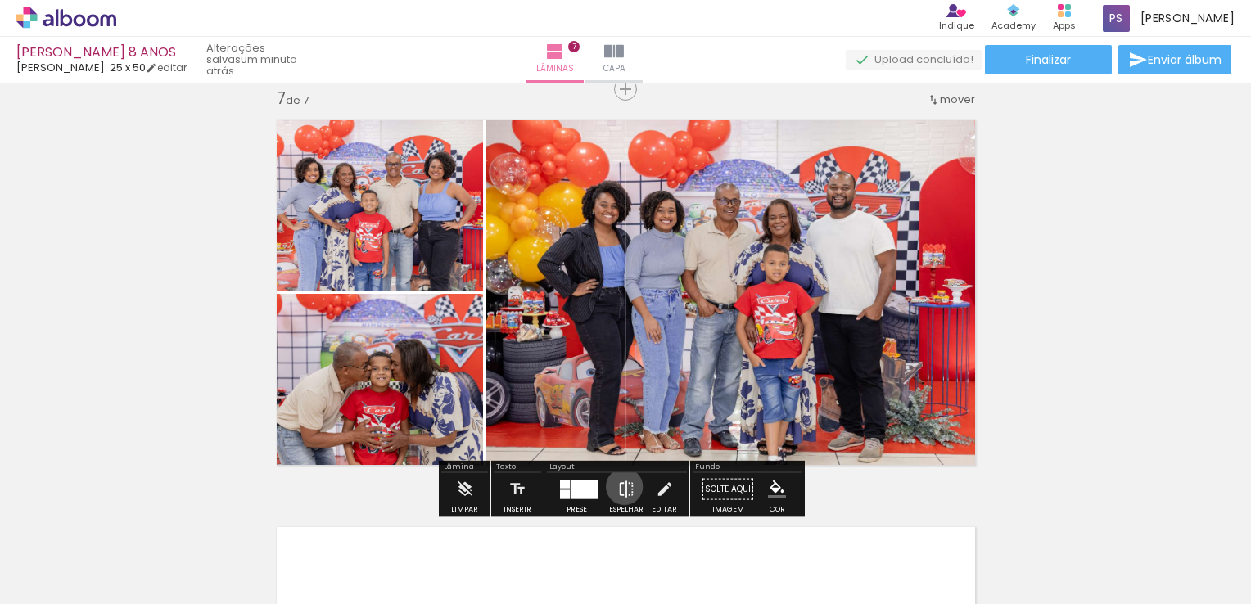
click at [621, 486] on iron-icon at bounding box center [626, 489] width 18 height 33
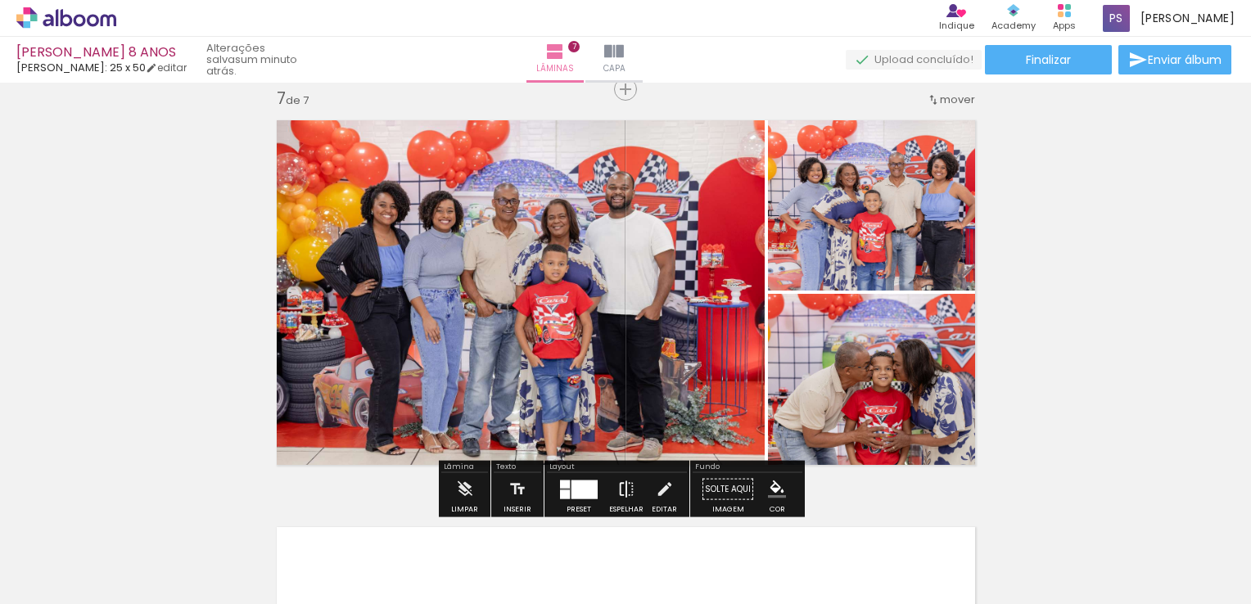
click at [617, 489] on iron-icon at bounding box center [626, 489] width 18 height 33
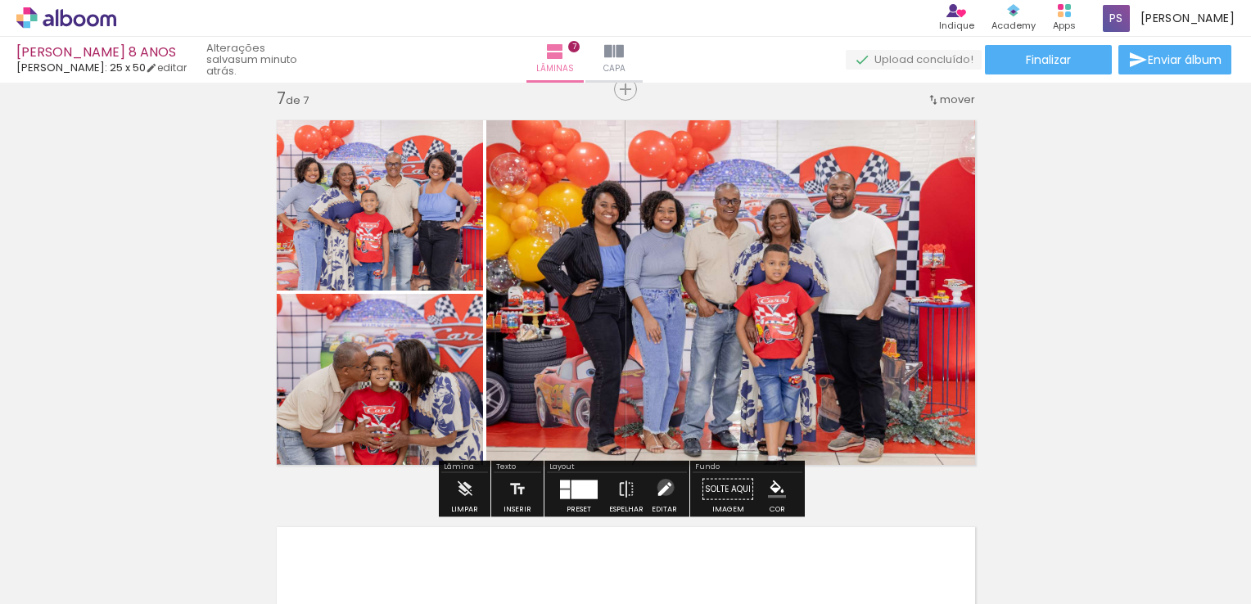
click at [662, 487] on iron-icon at bounding box center [665, 489] width 18 height 33
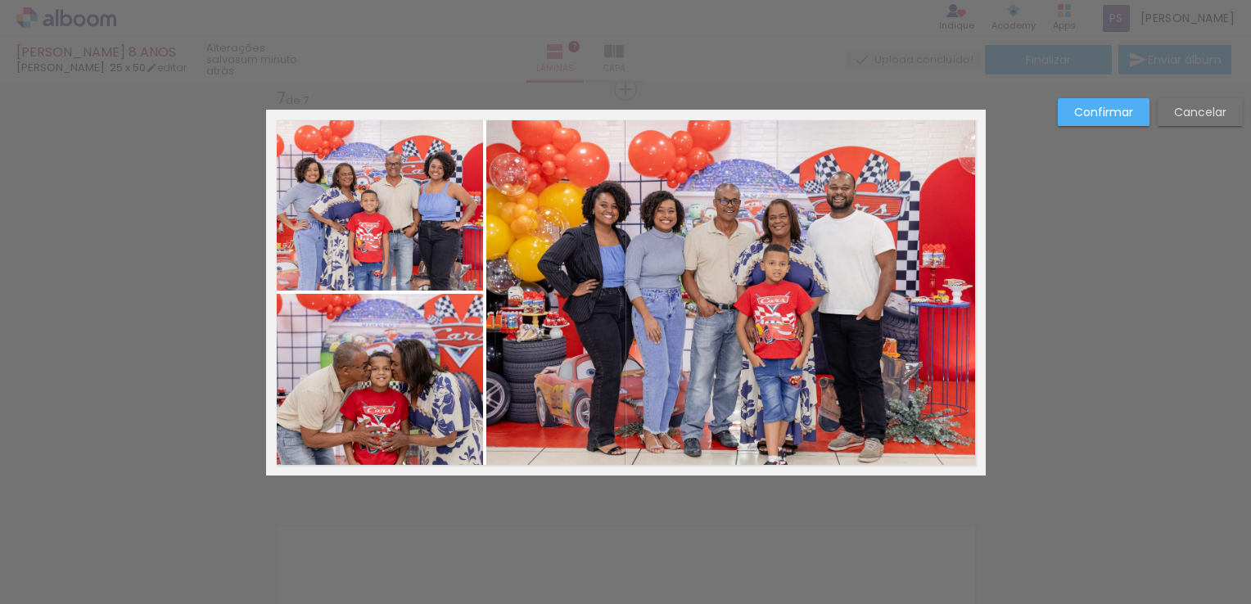
click at [486, 295] on quentale-photo at bounding box center [735, 293] width 499 height 366
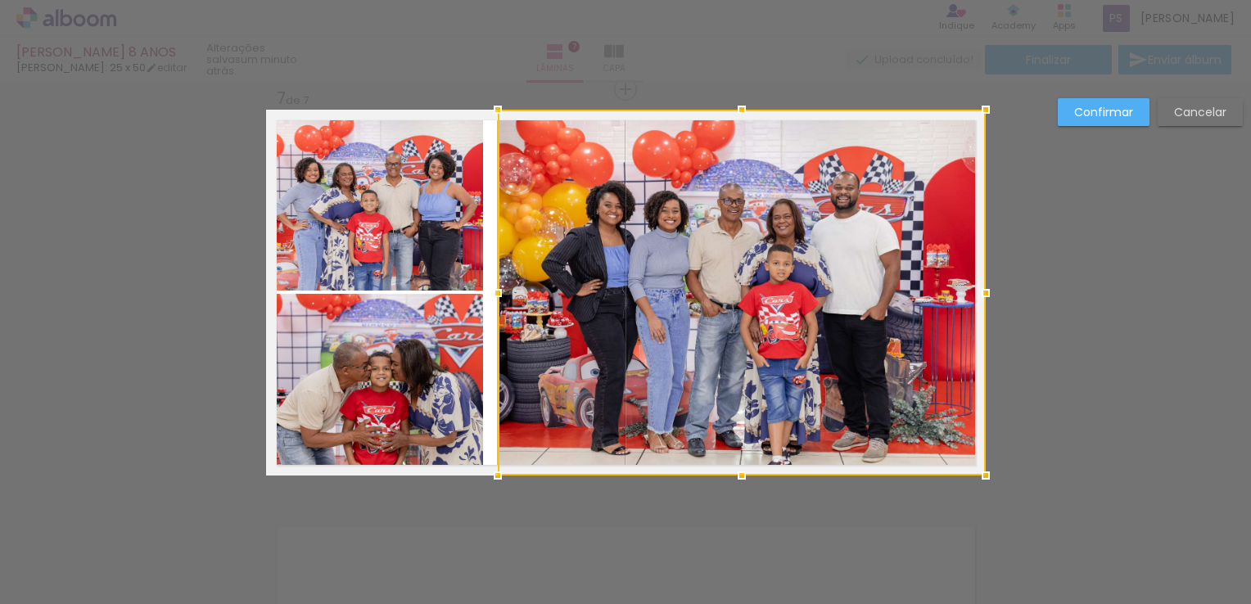
drag, startPoint x: 480, startPoint y: 293, endPoint x: 491, endPoint y: 294, distance: 11.5
click at [491, 294] on div at bounding box center [497, 293] width 33 height 33
click at [439, 240] on quentale-photo at bounding box center [374, 200] width 217 height 181
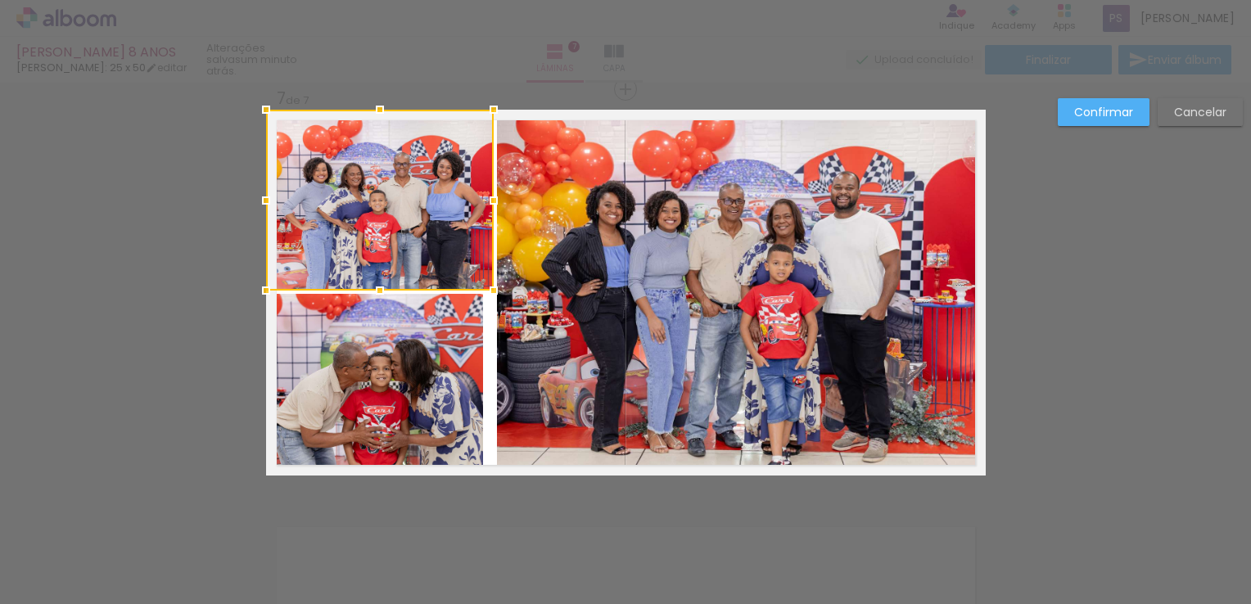
drag, startPoint x: 473, startPoint y: 194, endPoint x: 484, endPoint y: 195, distance: 10.7
click at [484, 195] on div at bounding box center [493, 200] width 33 height 33
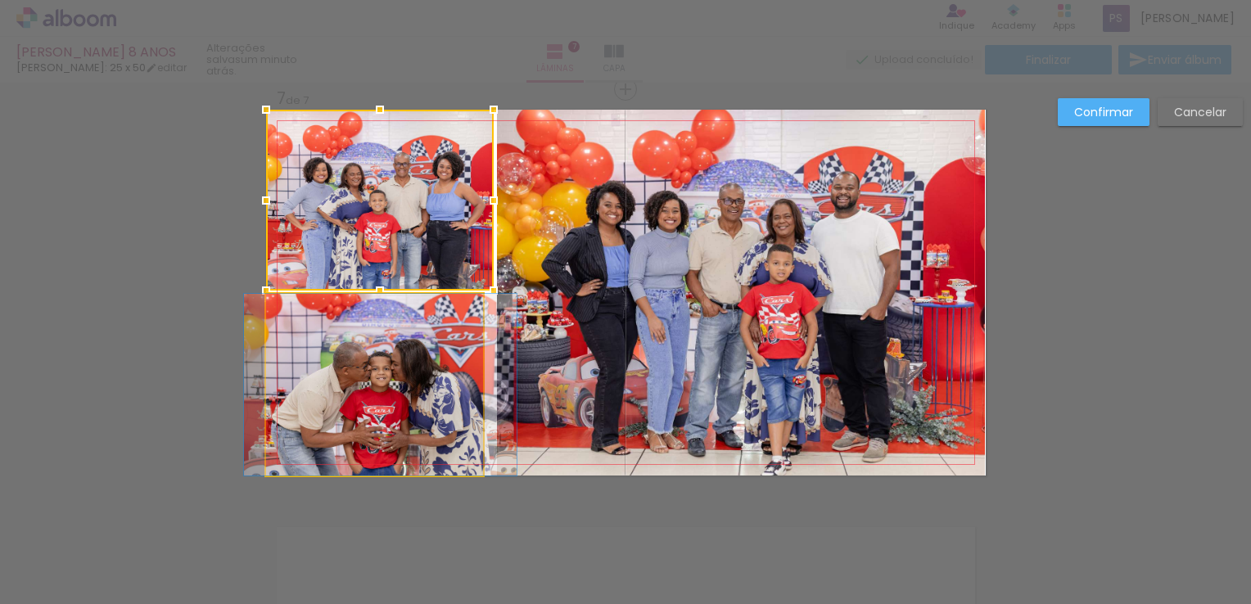
click at [445, 353] on quentale-photo at bounding box center [374, 385] width 217 height 182
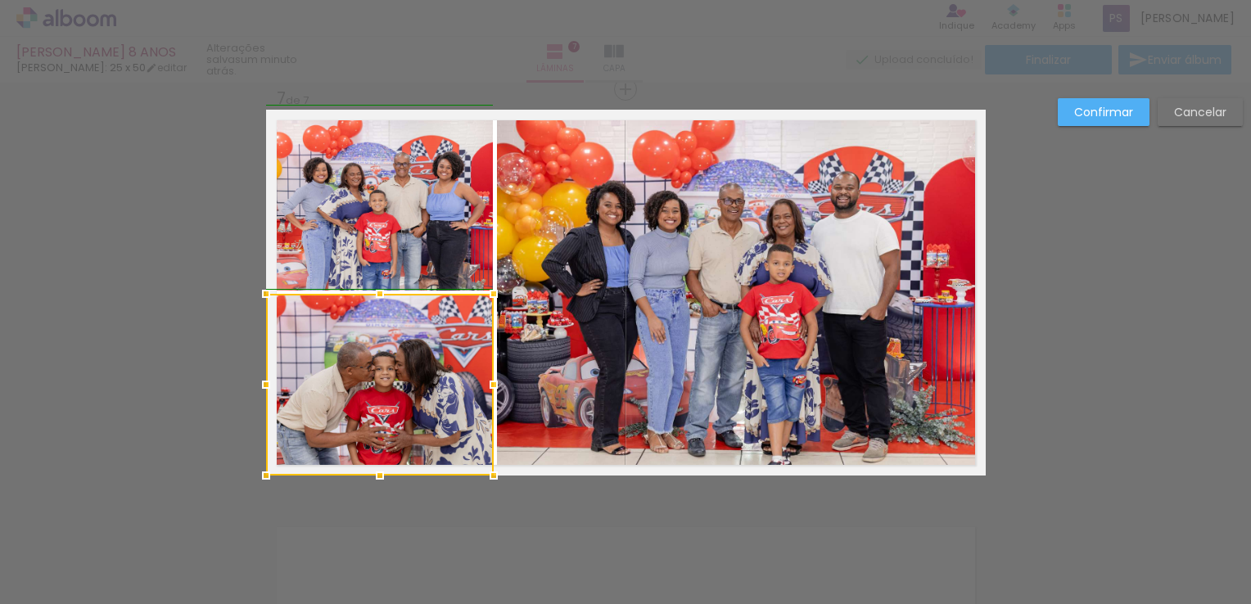
click at [478, 390] on div at bounding box center [493, 384] width 33 height 33
click at [0, 0] on slot "Confirmar" at bounding box center [0, 0] width 0 height 0
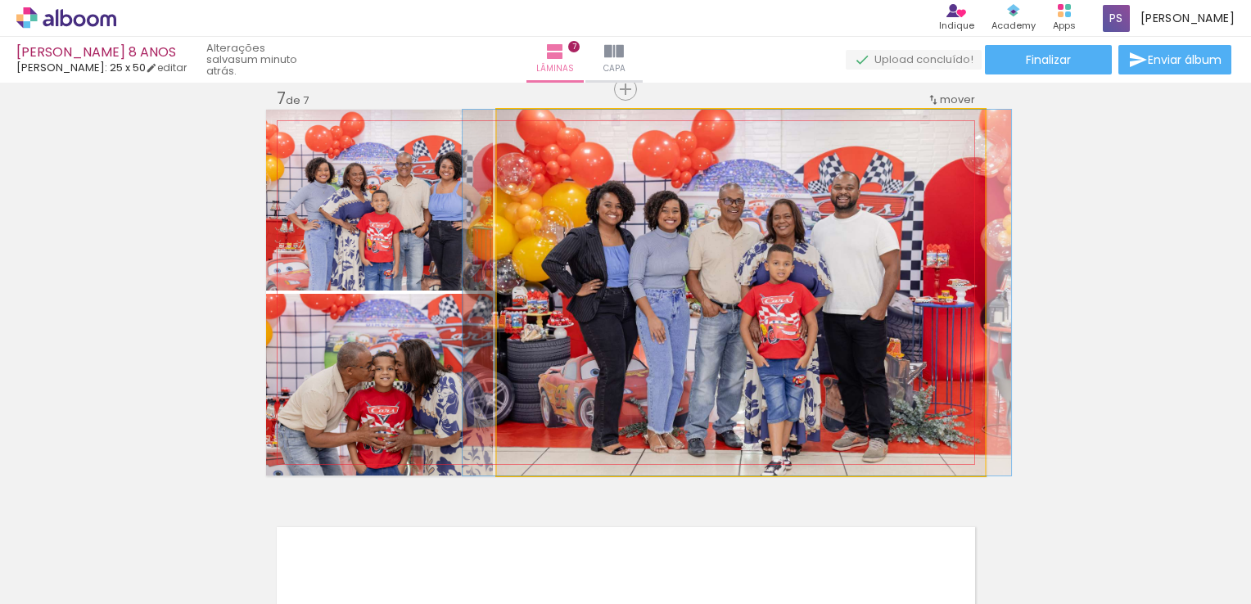
click at [622, 244] on quentale-photo at bounding box center [741, 293] width 488 height 366
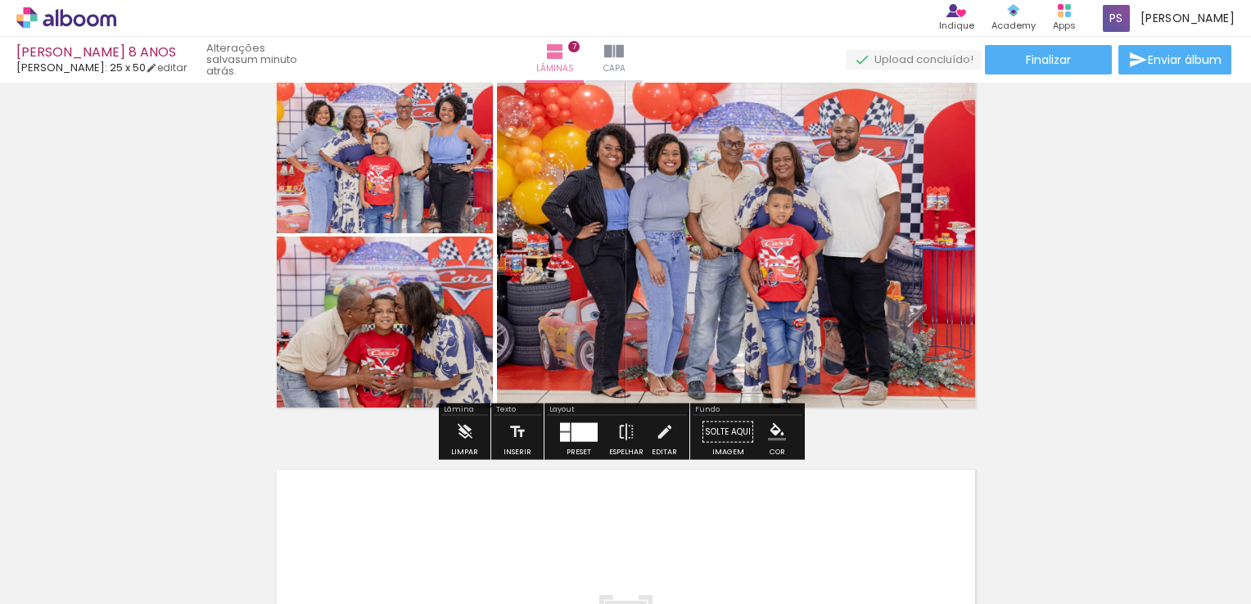
scroll to position [2544, 0]
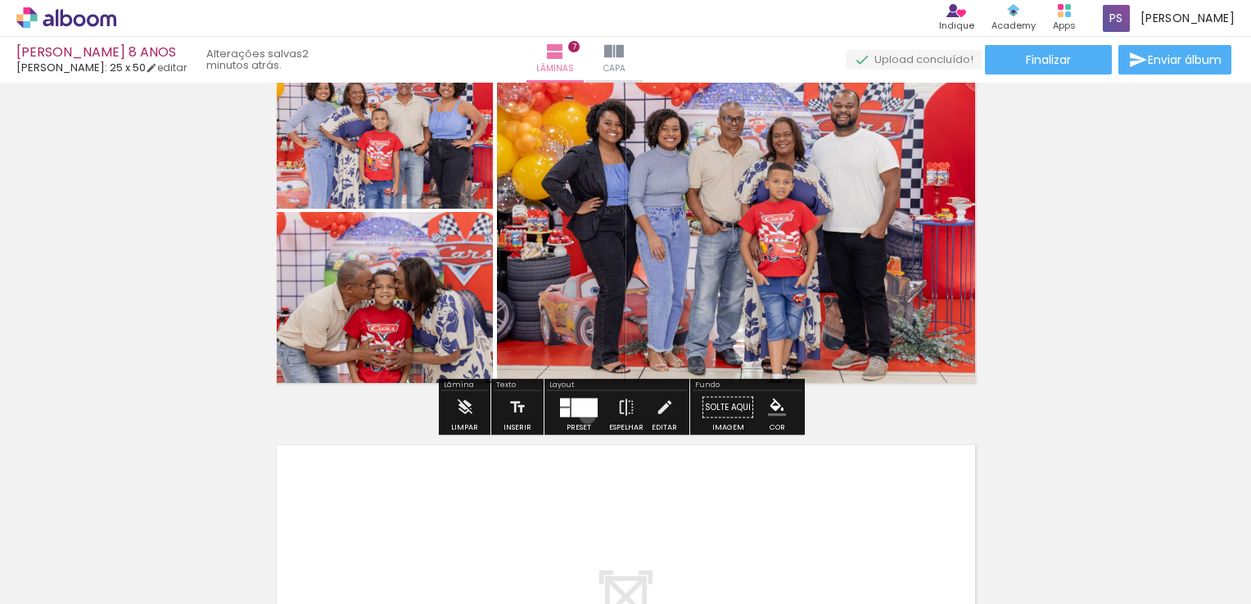
click at [584, 415] on div at bounding box center [585, 407] width 26 height 19
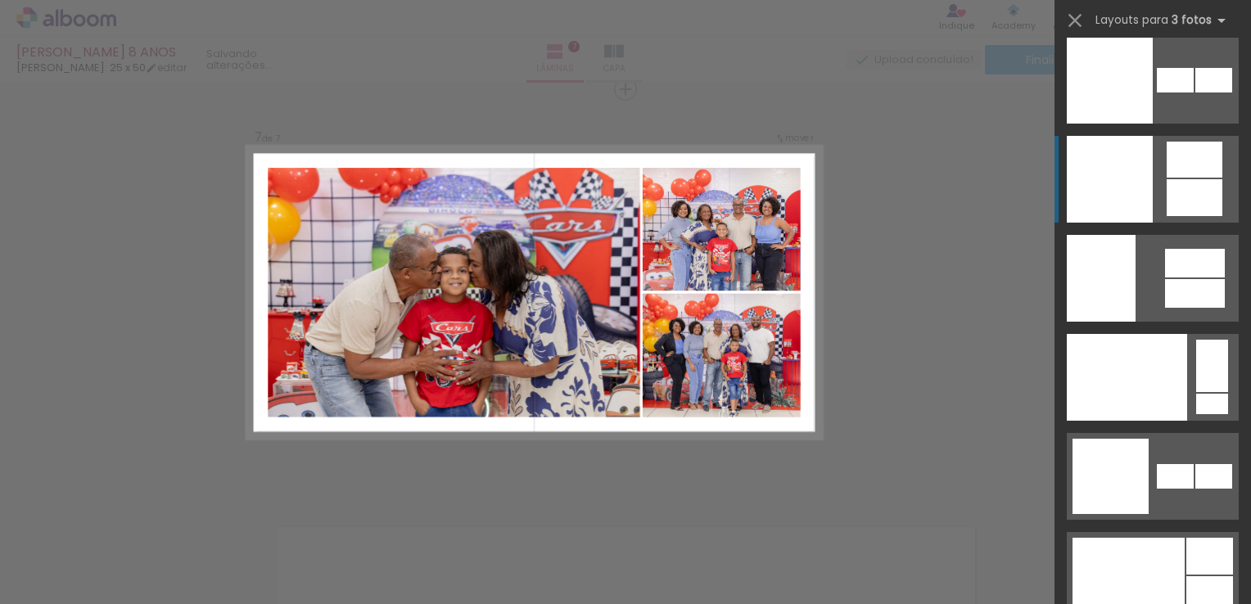
scroll to position [21031, 0]
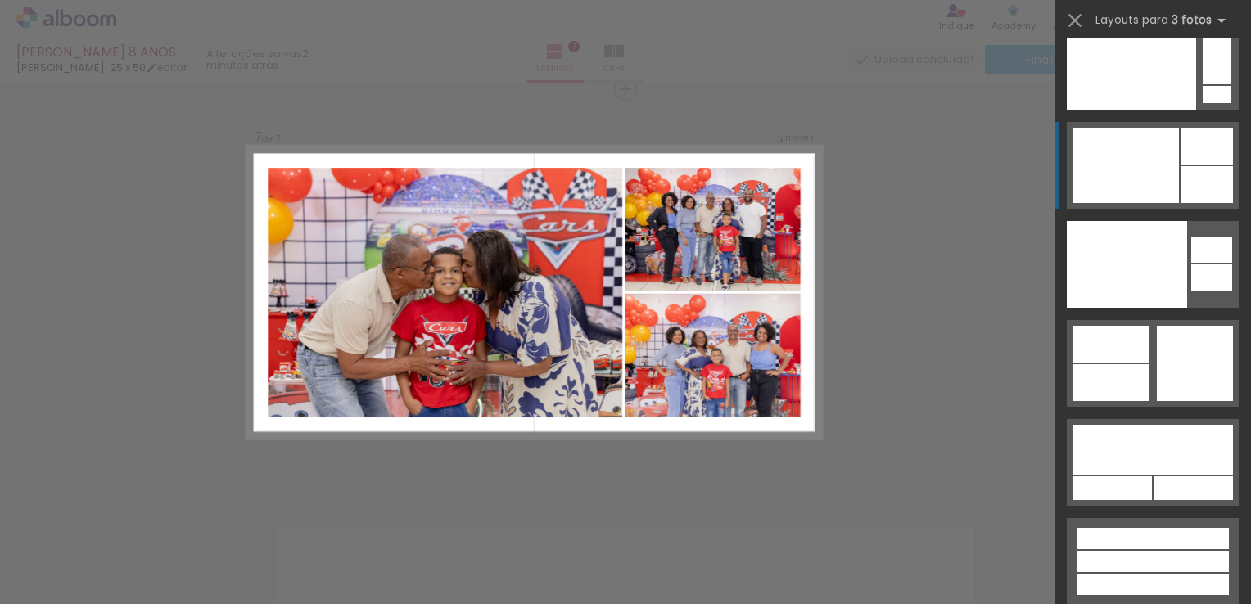
click at [1168, 182] on div at bounding box center [1126, 165] width 106 height 75
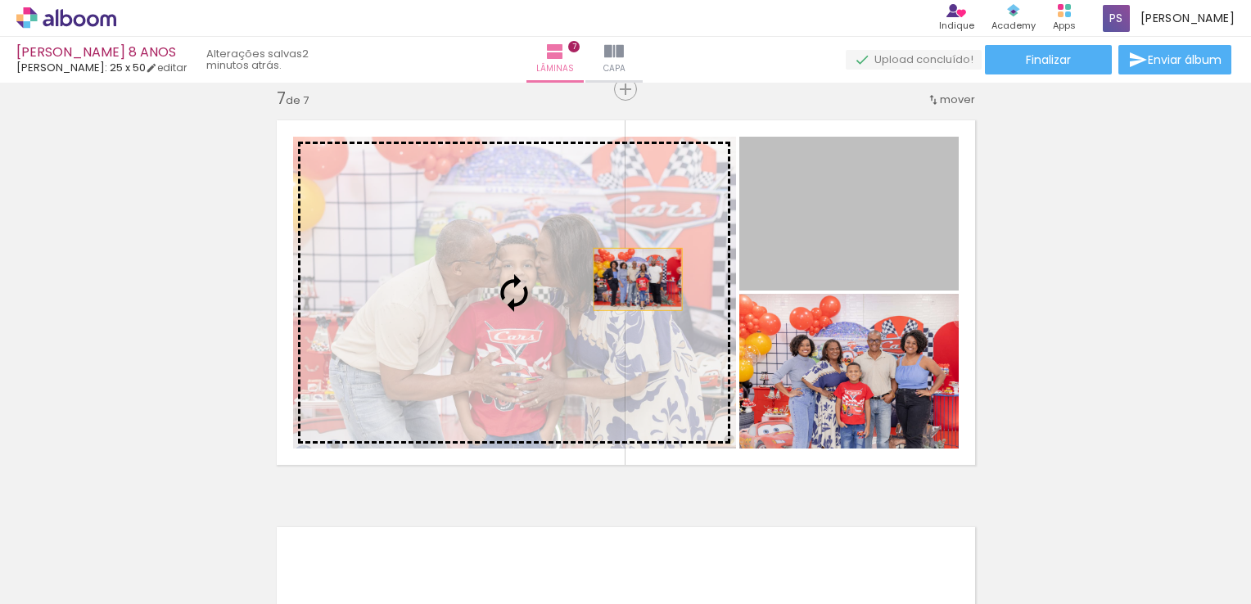
drag, startPoint x: 865, startPoint y: 224, endPoint x: 629, endPoint y: 280, distance: 242.3
click at [0, 0] on slot at bounding box center [0, 0] width 0 height 0
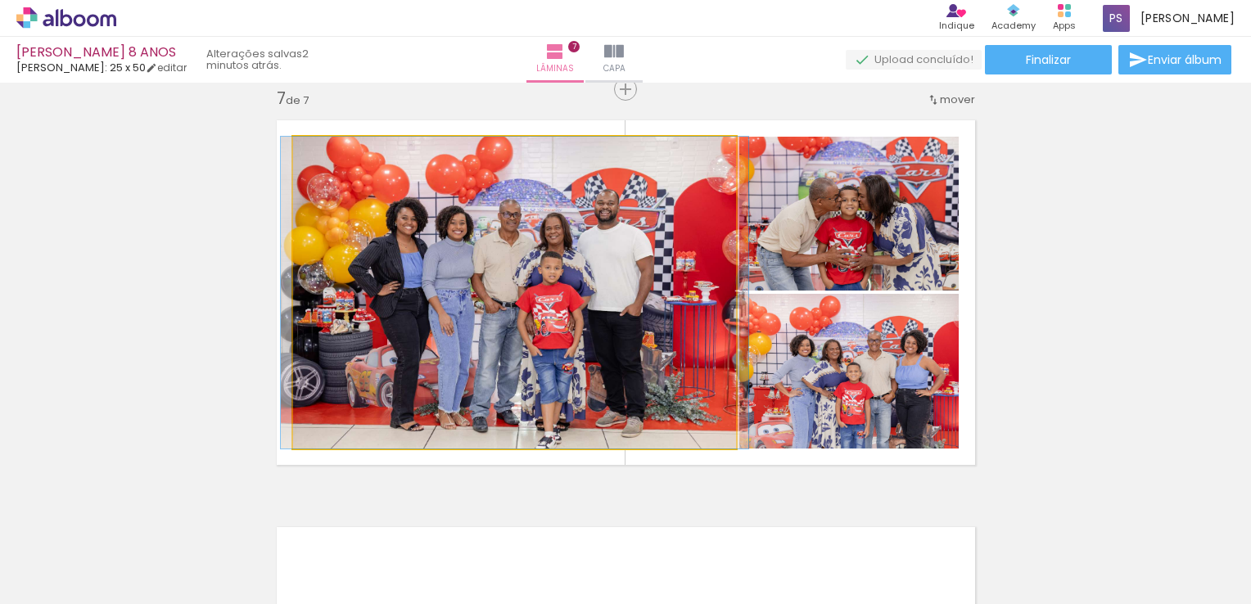
drag, startPoint x: 628, startPoint y: 271, endPoint x: 628, endPoint y: 253, distance: 18.0
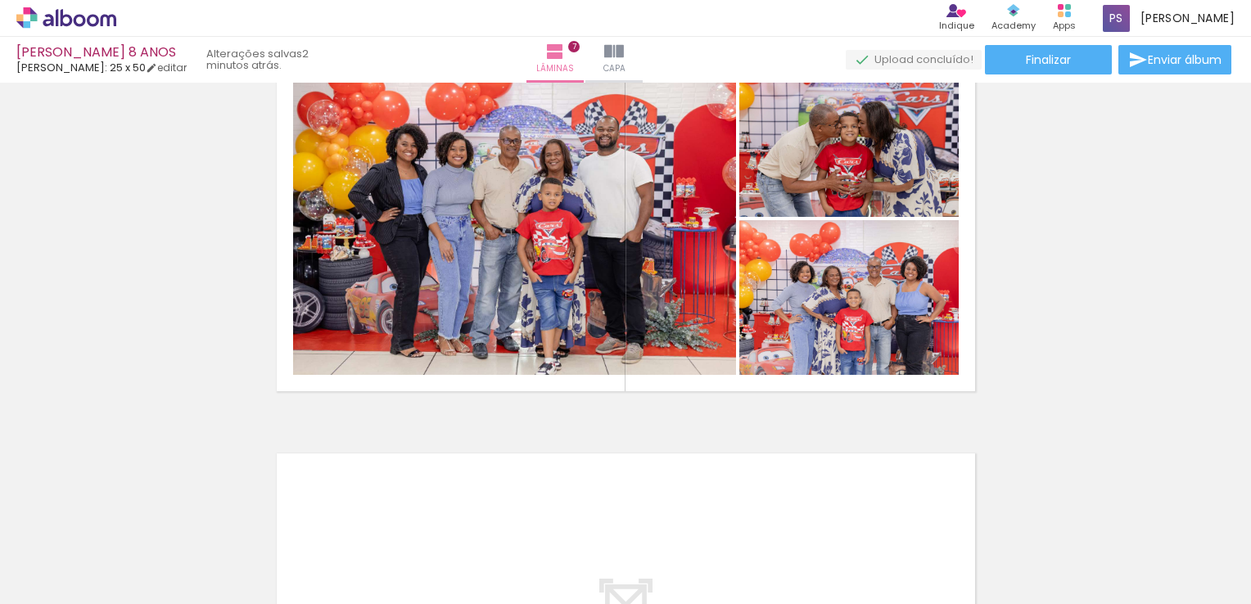
scroll to position [2544, 0]
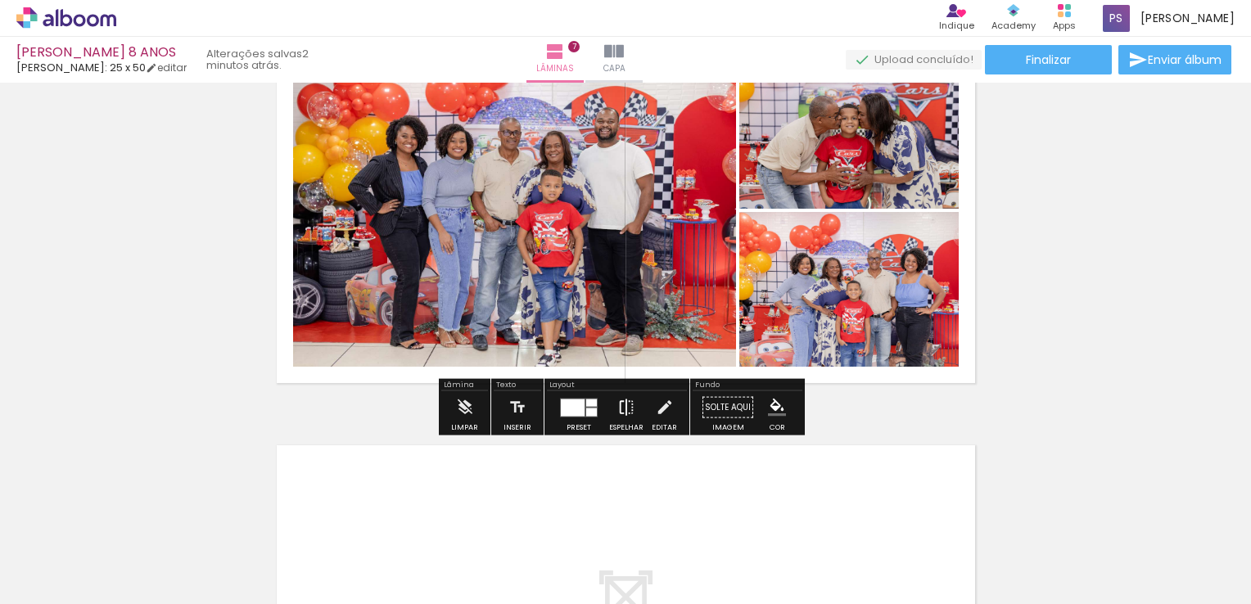
click at [621, 409] on iron-icon at bounding box center [626, 407] width 18 height 33
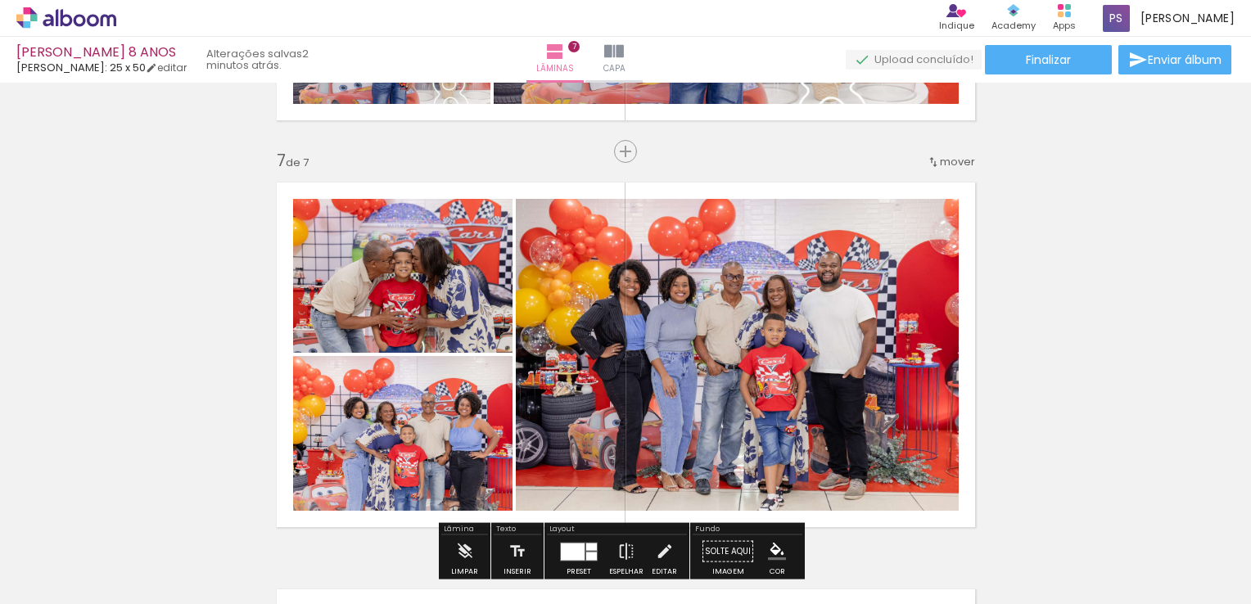
scroll to position [2380, 0]
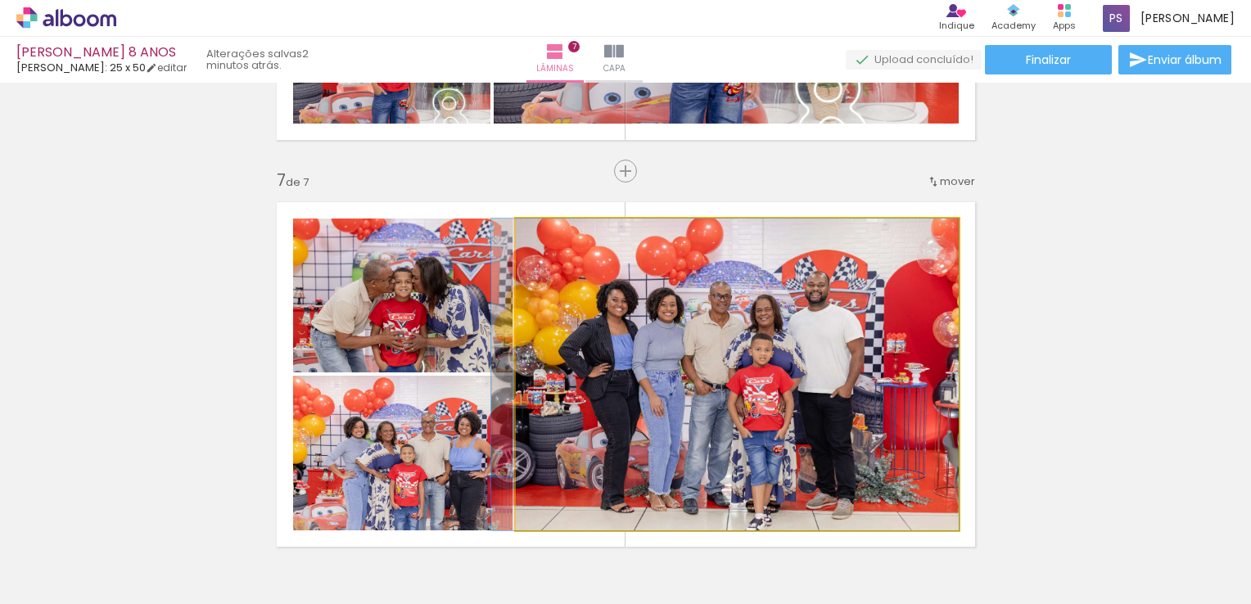
drag, startPoint x: 656, startPoint y: 382, endPoint x: 639, endPoint y: 378, distance: 17.5
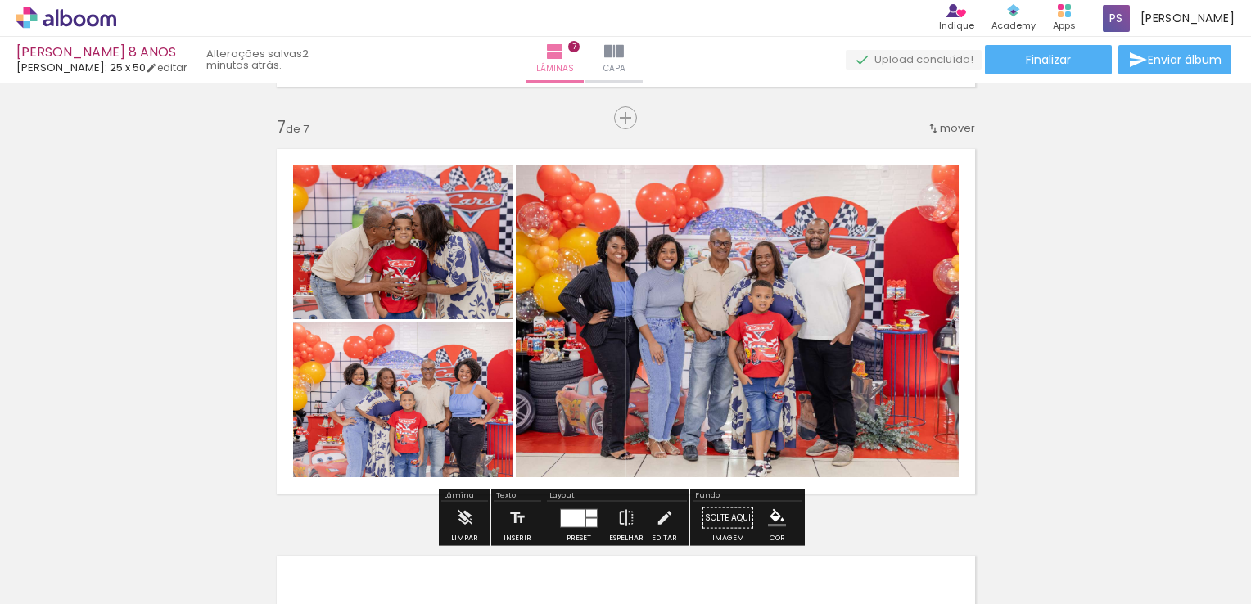
scroll to position [2462, 0]
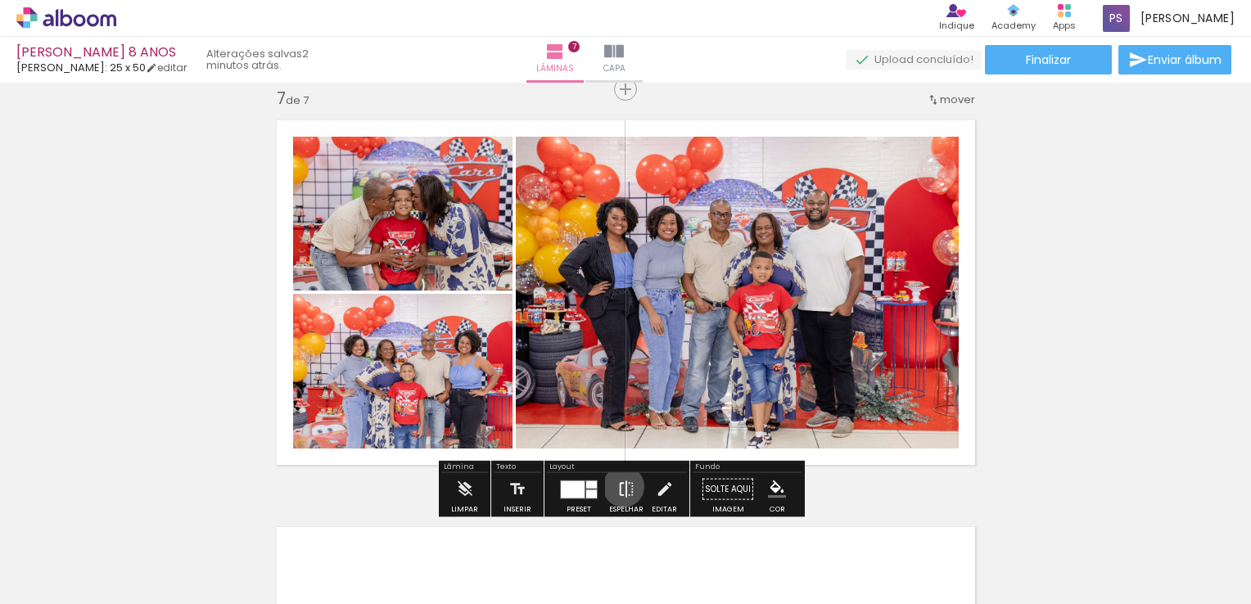
click at [620, 486] on iron-icon at bounding box center [626, 489] width 18 height 33
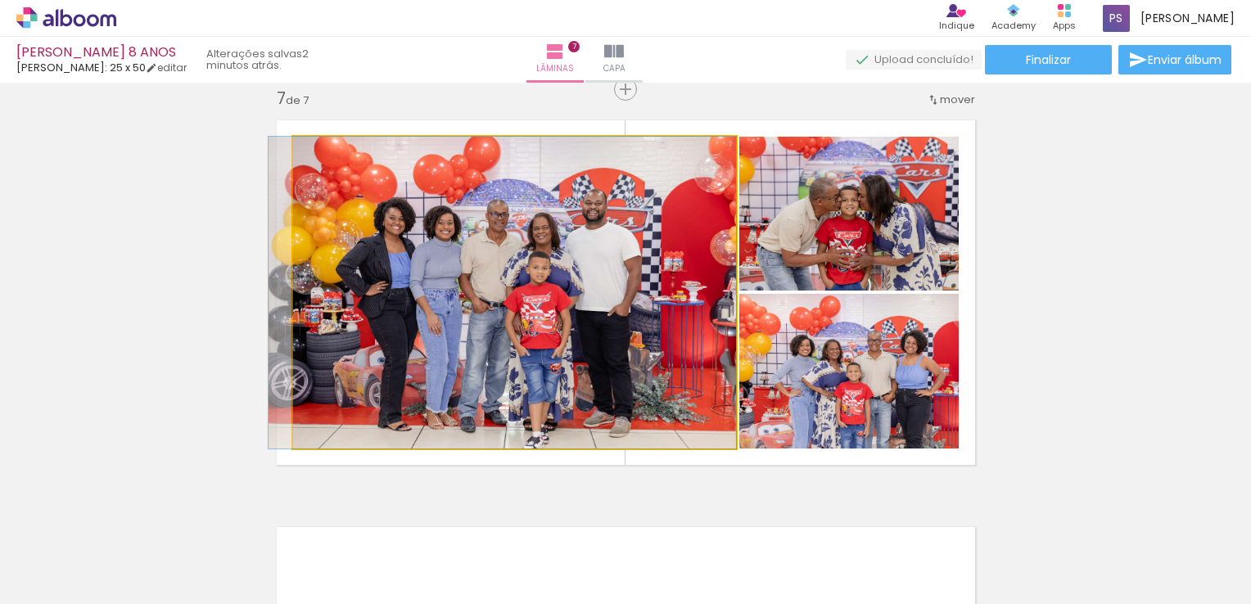
drag, startPoint x: 603, startPoint y: 337, endPoint x: 590, endPoint y: 336, distance: 12.3
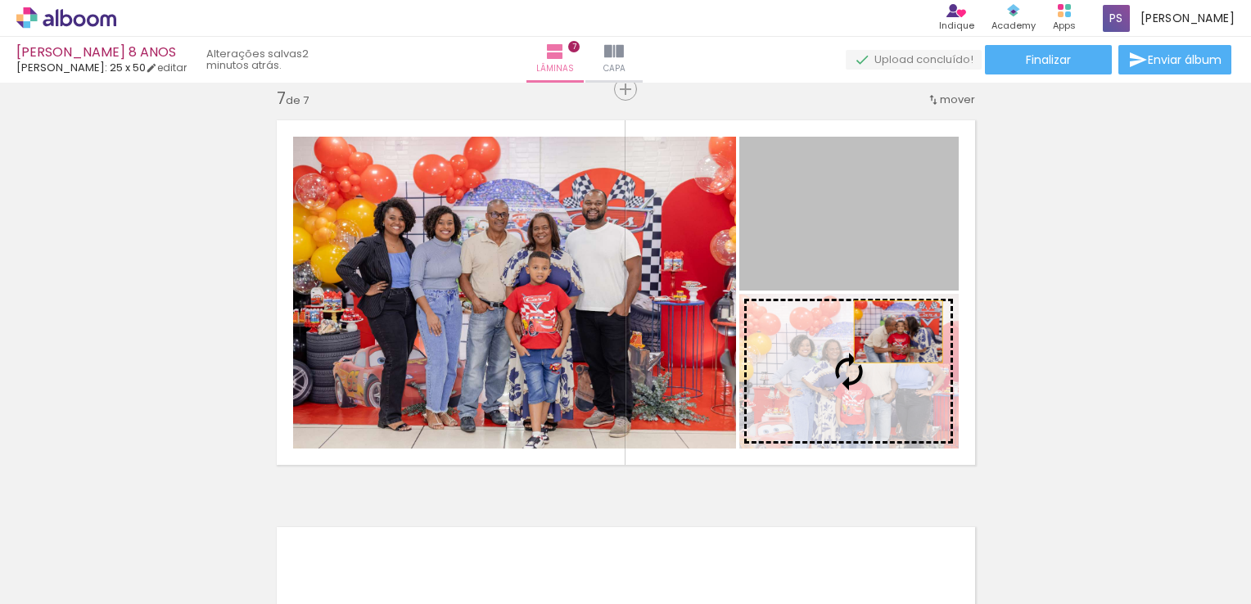
drag, startPoint x: 876, startPoint y: 202, endPoint x: 891, endPoint y: 354, distance: 152.2
click at [0, 0] on slot at bounding box center [0, 0] width 0 height 0
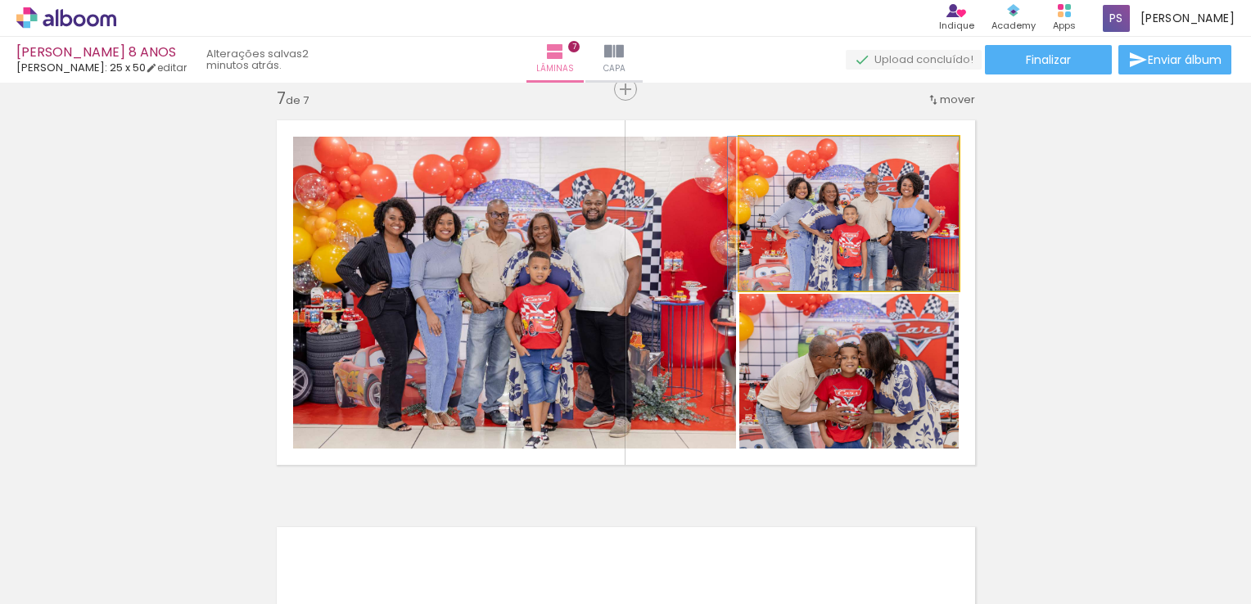
drag, startPoint x: 874, startPoint y: 236, endPoint x: 865, endPoint y: 257, distance: 23.4
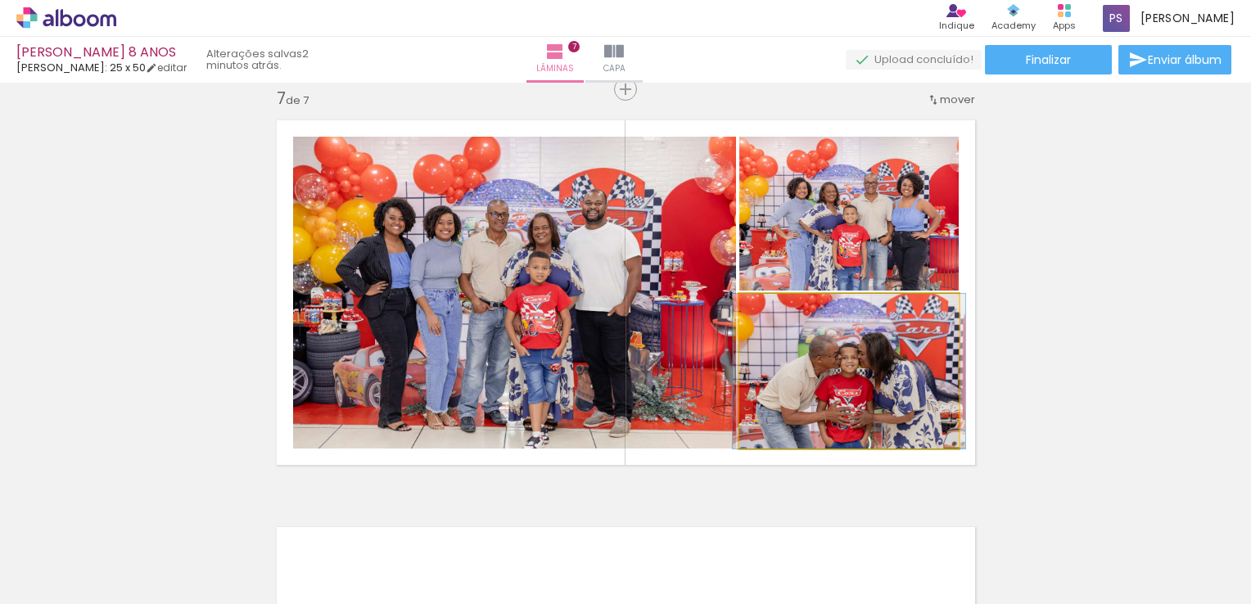
click at [882, 365] on quentale-photo at bounding box center [848, 371] width 219 height 155
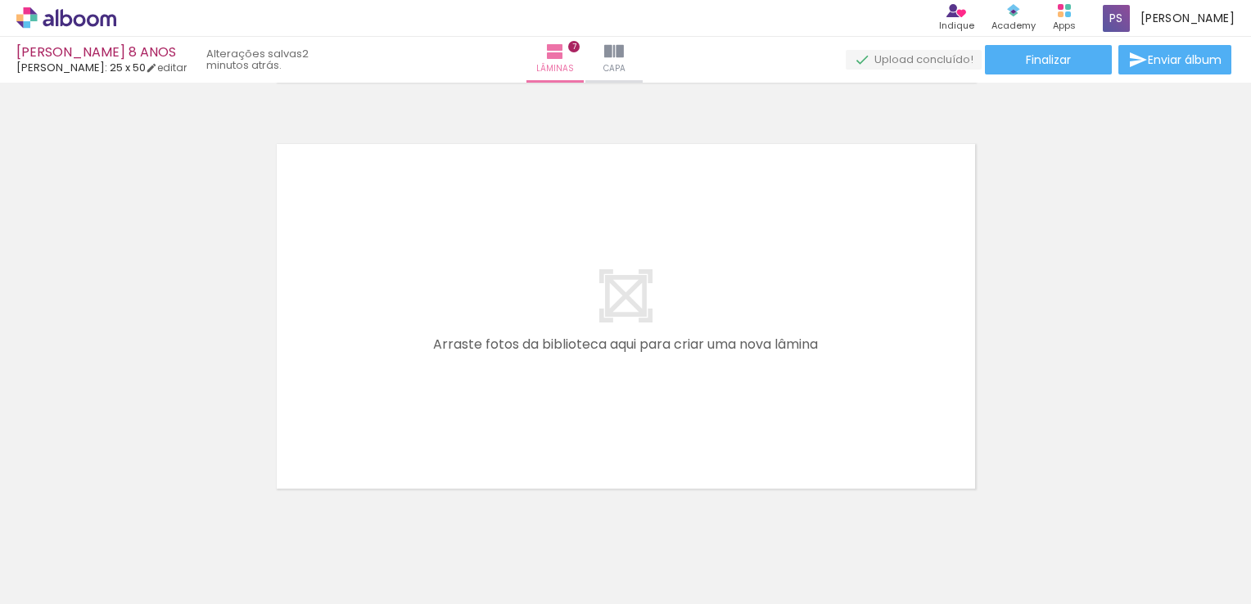
scroll to position [2872, 0]
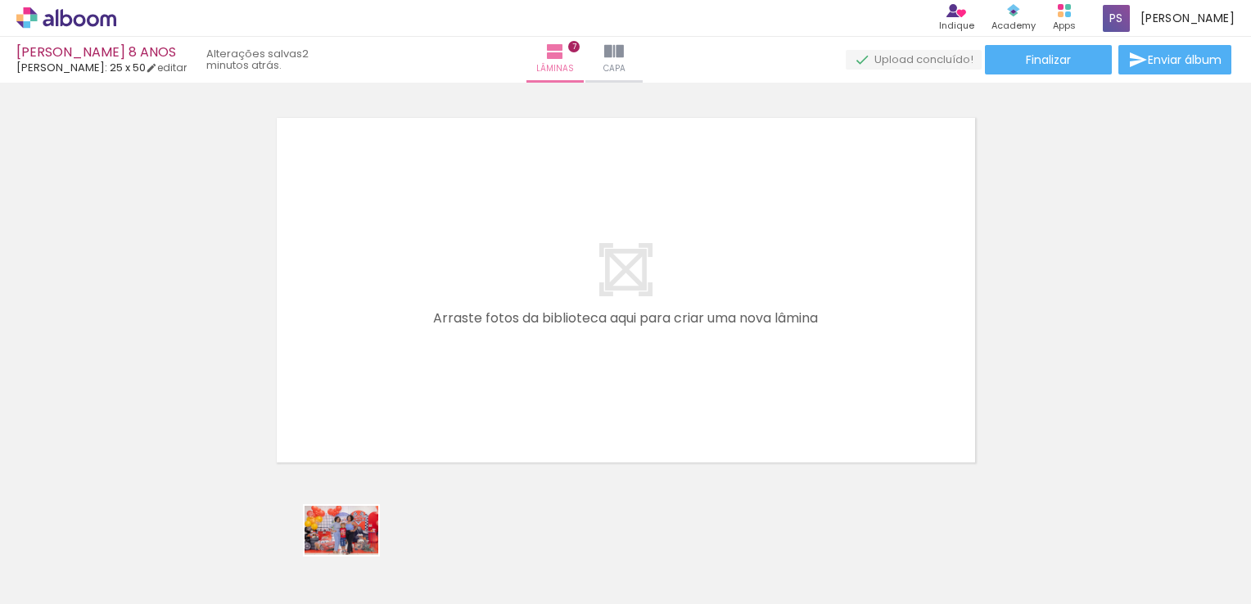
click at [354, 555] on div at bounding box center [338, 549] width 81 height 54
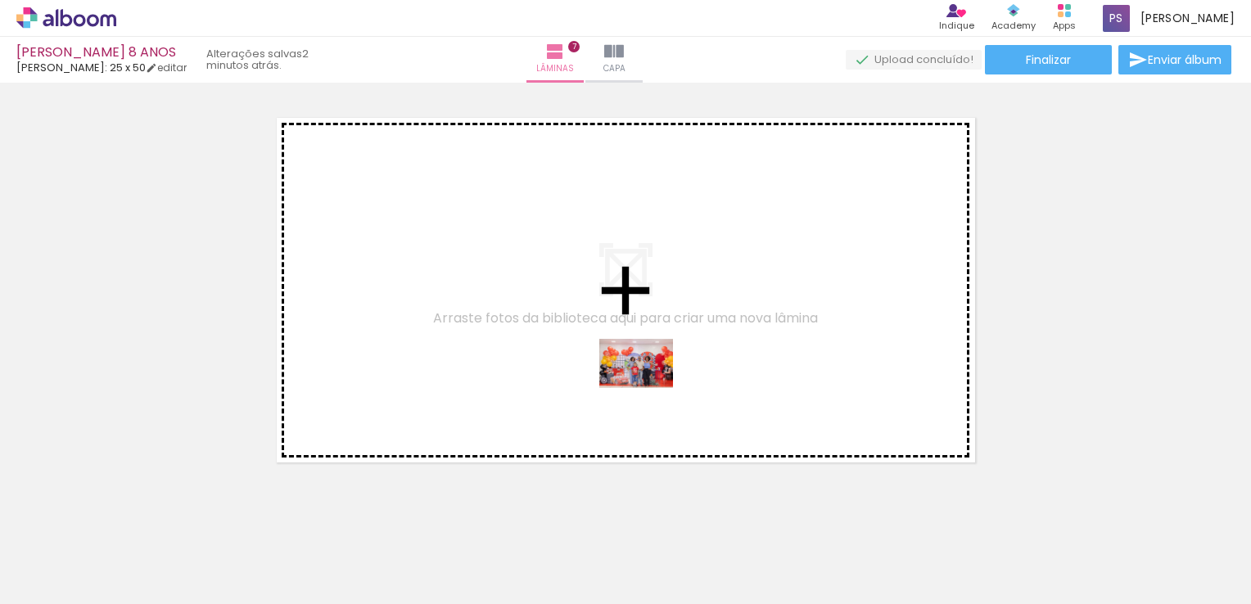
drag, startPoint x: 813, startPoint y: 552, endPoint x: 649, endPoint y: 387, distance: 232.2
click at [649, 387] on quentale-workspace at bounding box center [625, 302] width 1251 height 604
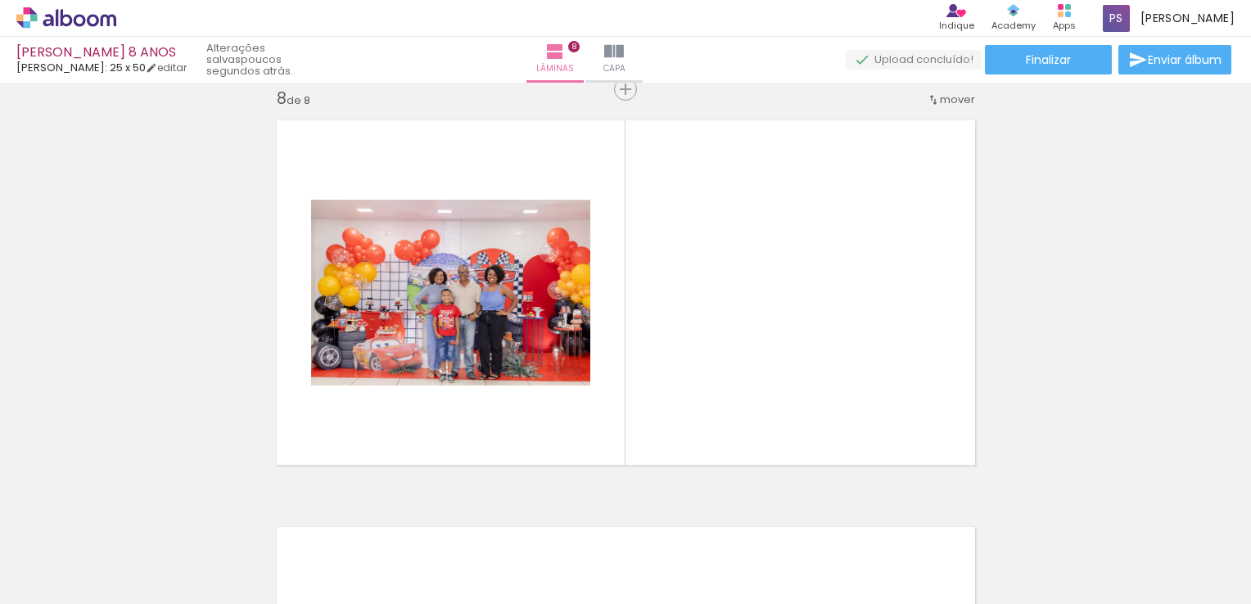
scroll to position [0, 1603]
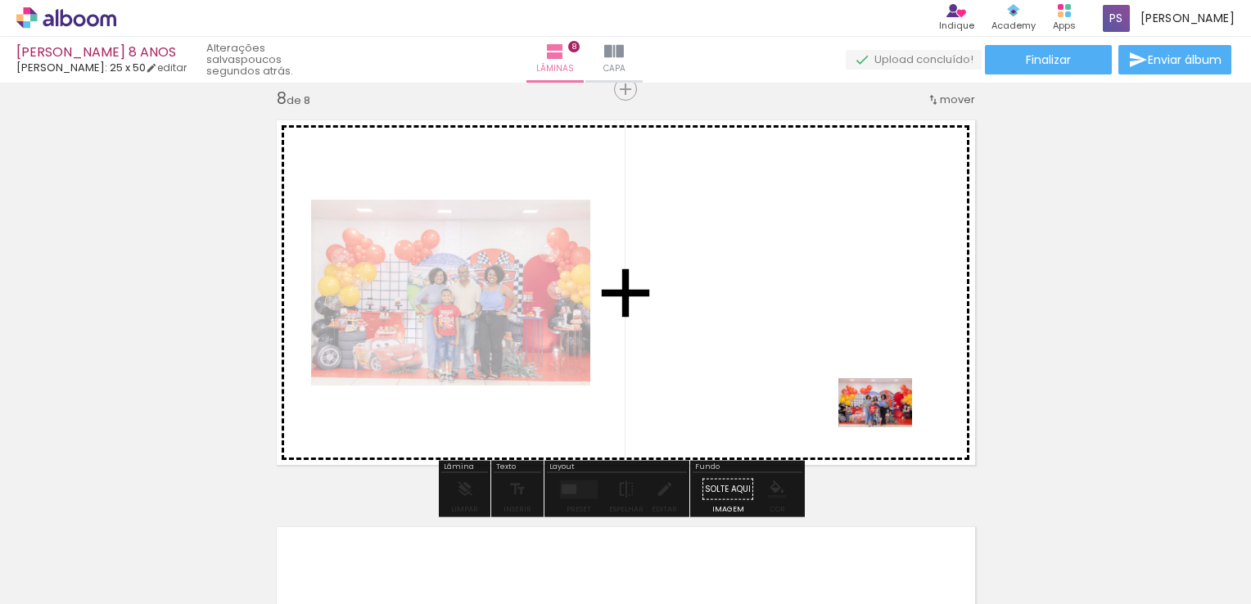
drag, startPoint x: 1128, startPoint y: 562, endPoint x: 881, endPoint y: 419, distance: 285.4
click at [881, 419] on quentale-workspace at bounding box center [625, 302] width 1251 height 604
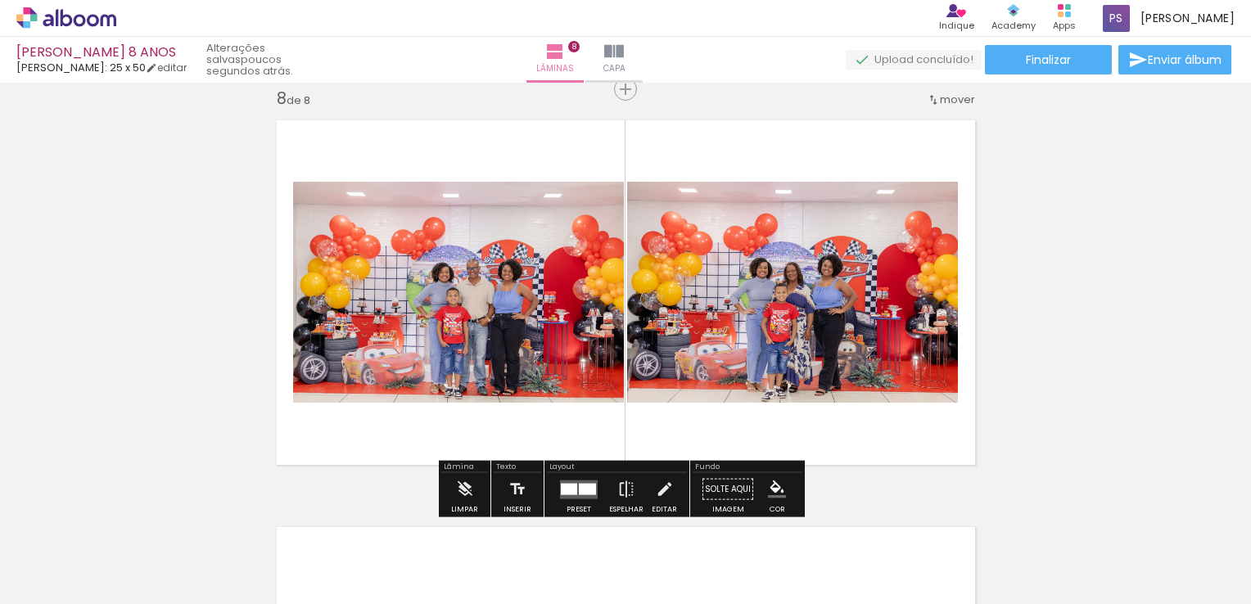
click at [580, 490] on div at bounding box center [587, 488] width 17 height 11
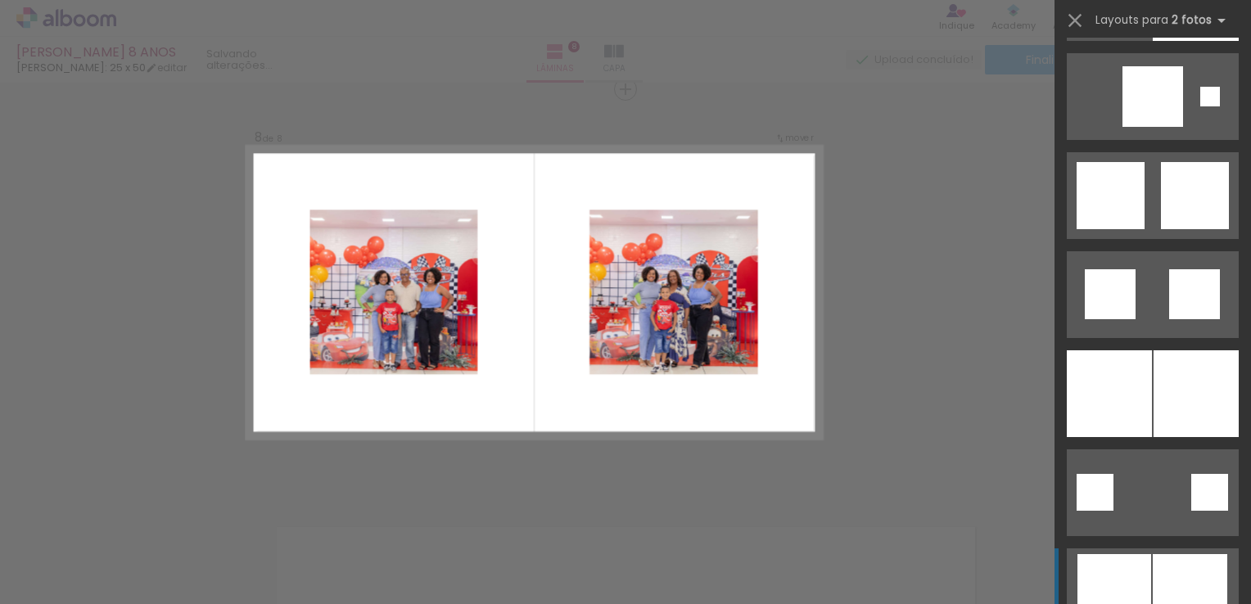
scroll to position [4341, 0]
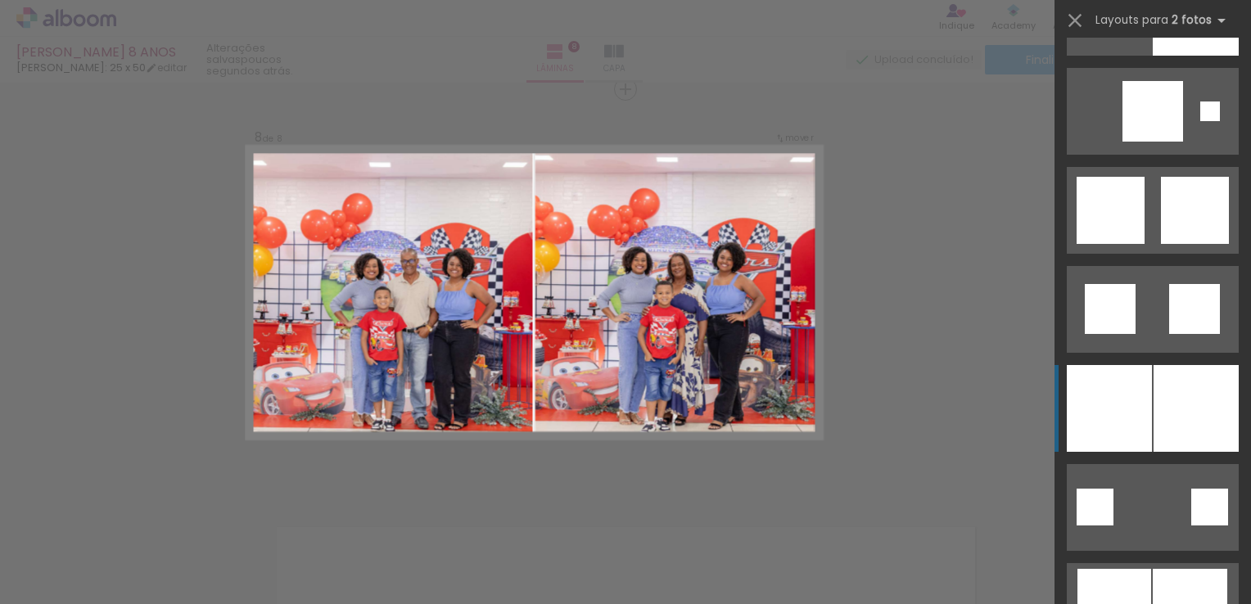
click at [1161, 397] on div at bounding box center [1196, 408] width 85 height 87
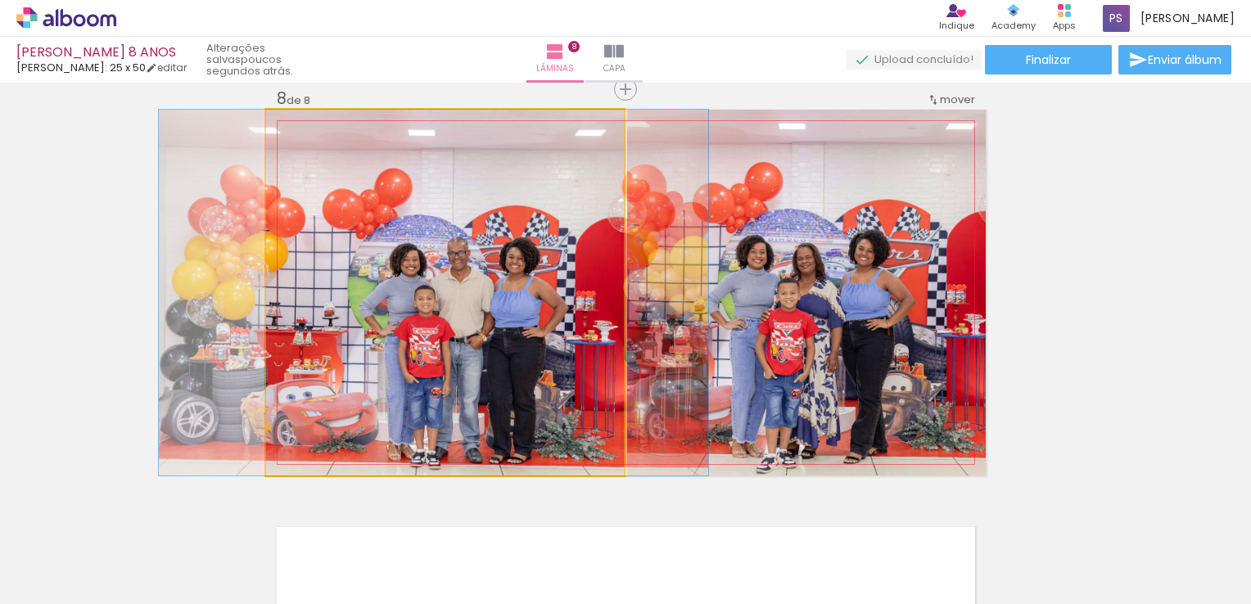
drag, startPoint x: 549, startPoint y: 292, endPoint x: 537, endPoint y: 279, distance: 17.4
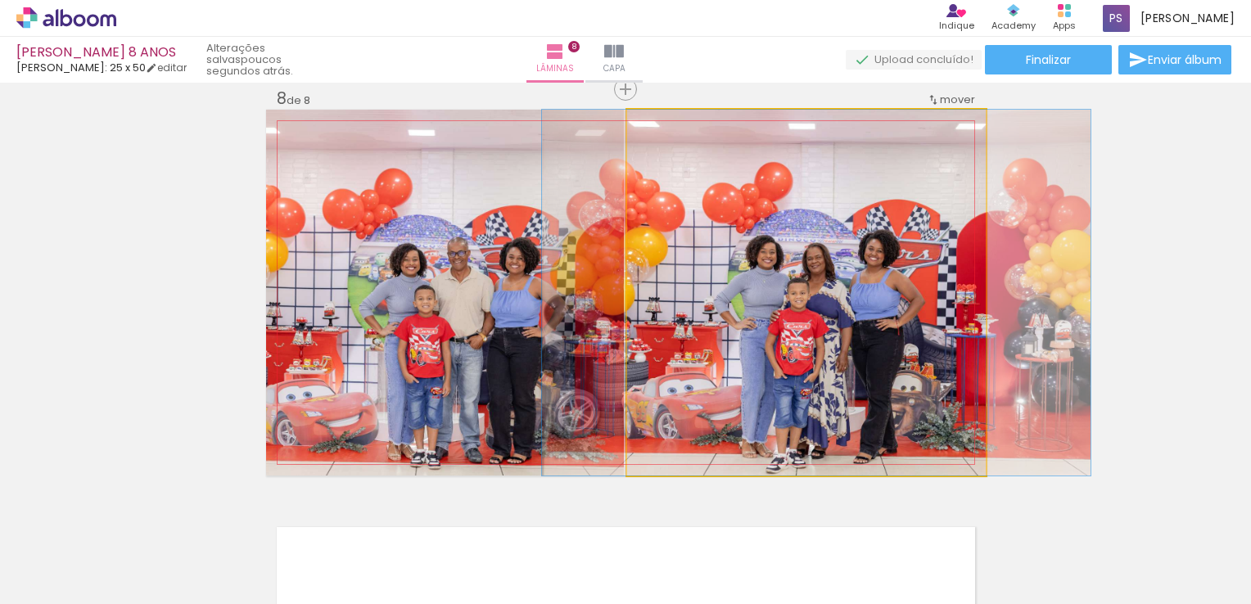
drag, startPoint x: 835, startPoint y: 333, endPoint x: 845, endPoint y: 331, distance: 10.1
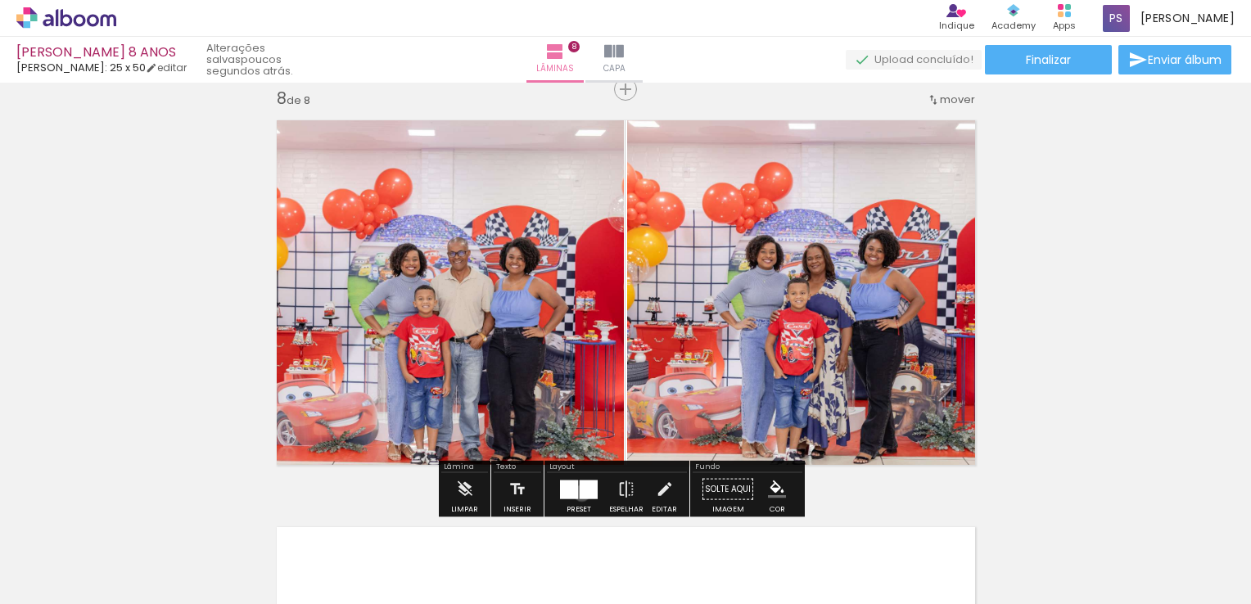
click at [580, 493] on div at bounding box center [589, 489] width 18 height 19
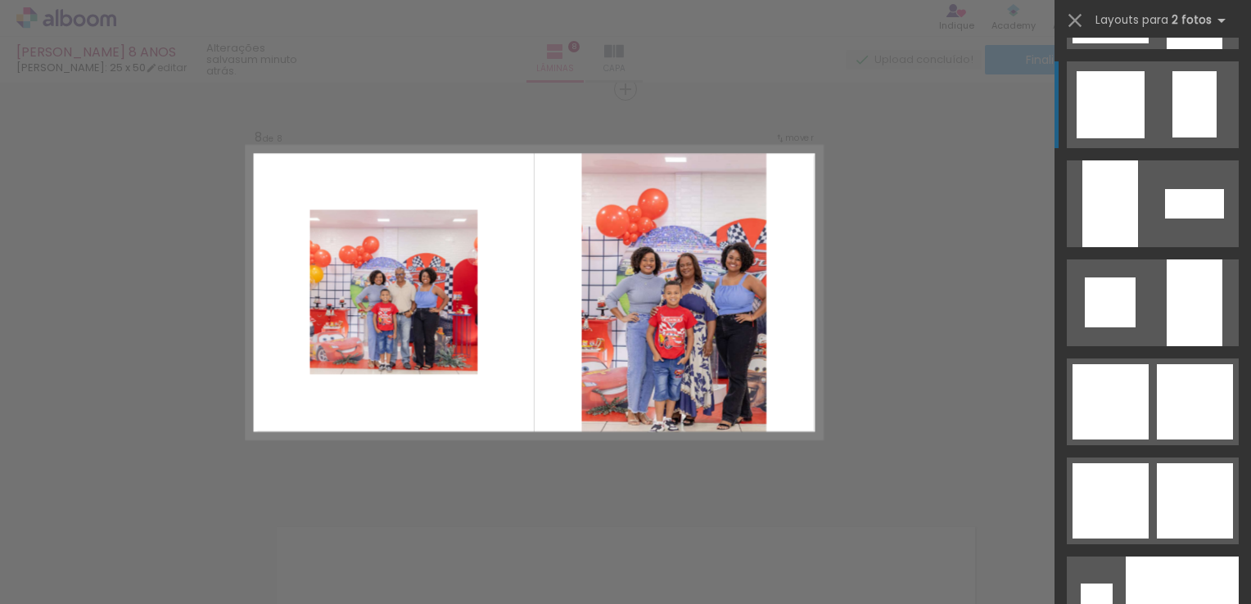
scroll to position [6212, 0]
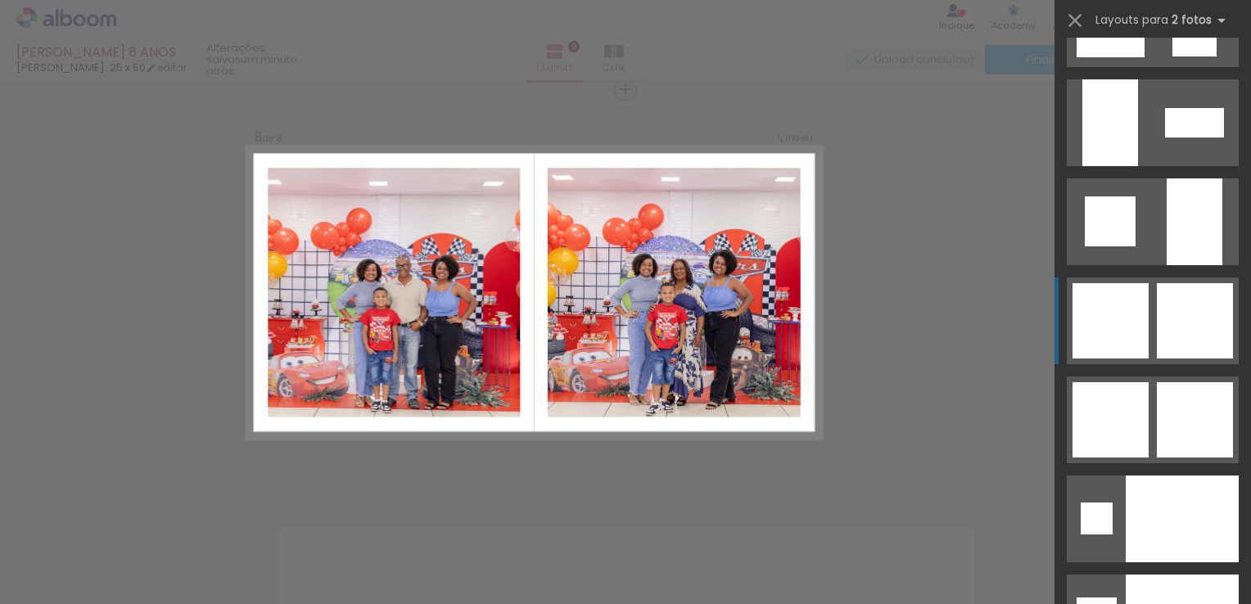
click at [1157, 311] on div at bounding box center [1195, 320] width 76 height 75
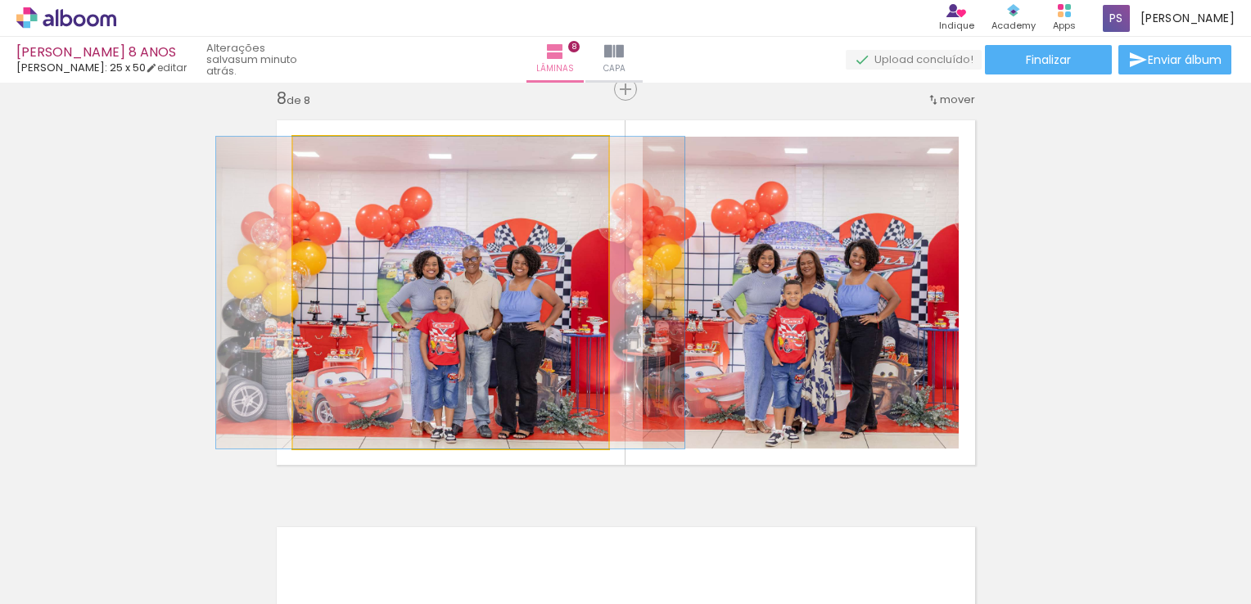
drag, startPoint x: 532, startPoint y: 268, endPoint x: 540, endPoint y: 264, distance: 9.2
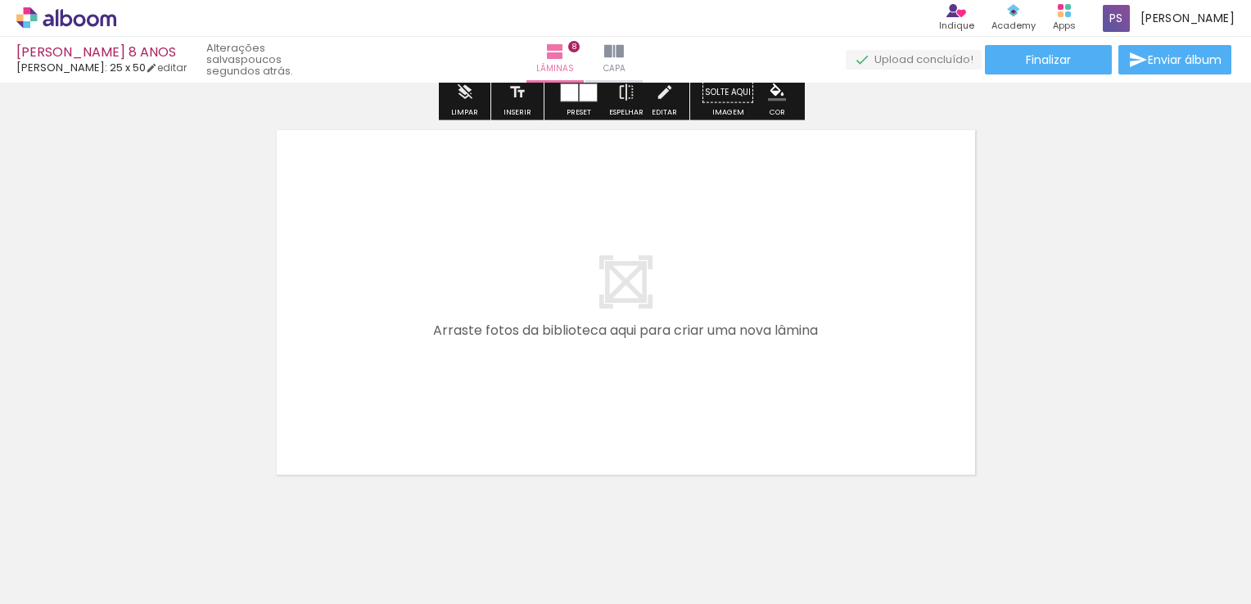
scroll to position [3279, 0]
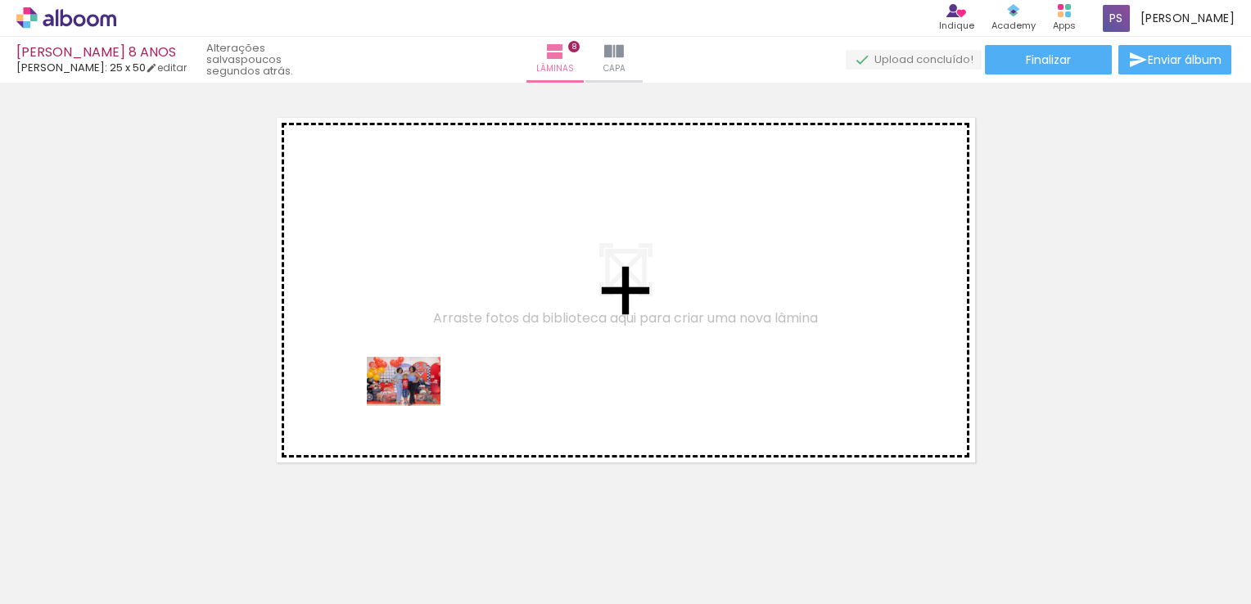
drag, startPoint x: 315, startPoint y: 557, endPoint x: 416, endPoint y: 406, distance: 181.2
click at [416, 406] on quentale-workspace at bounding box center [625, 302] width 1251 height 604
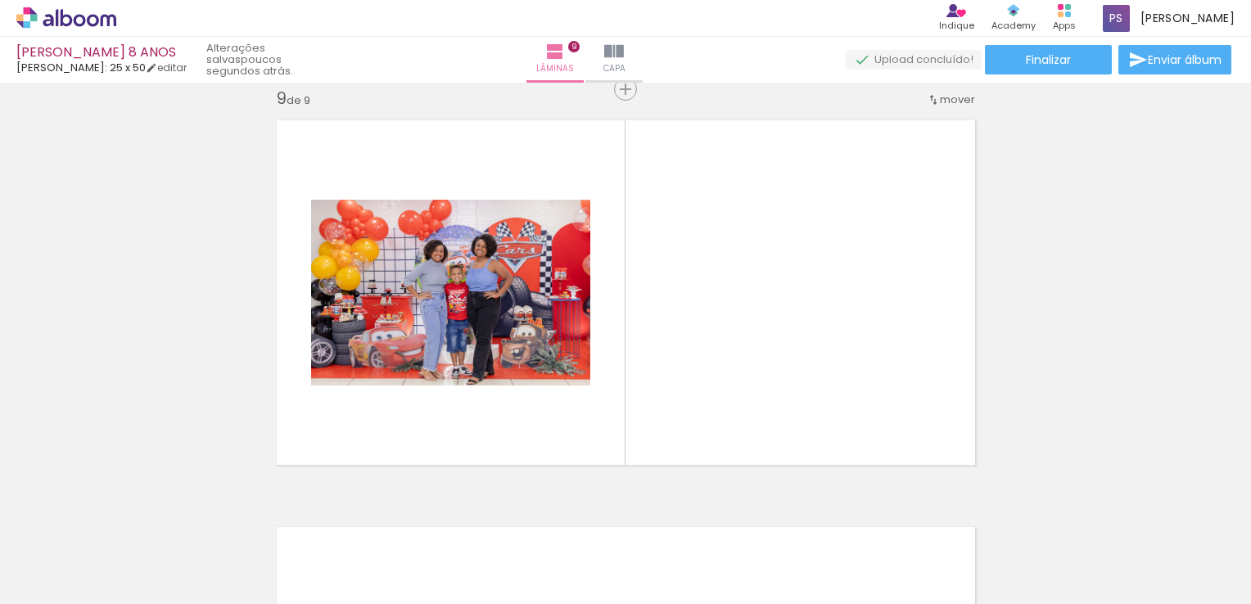
scroll to position [0, 1864]
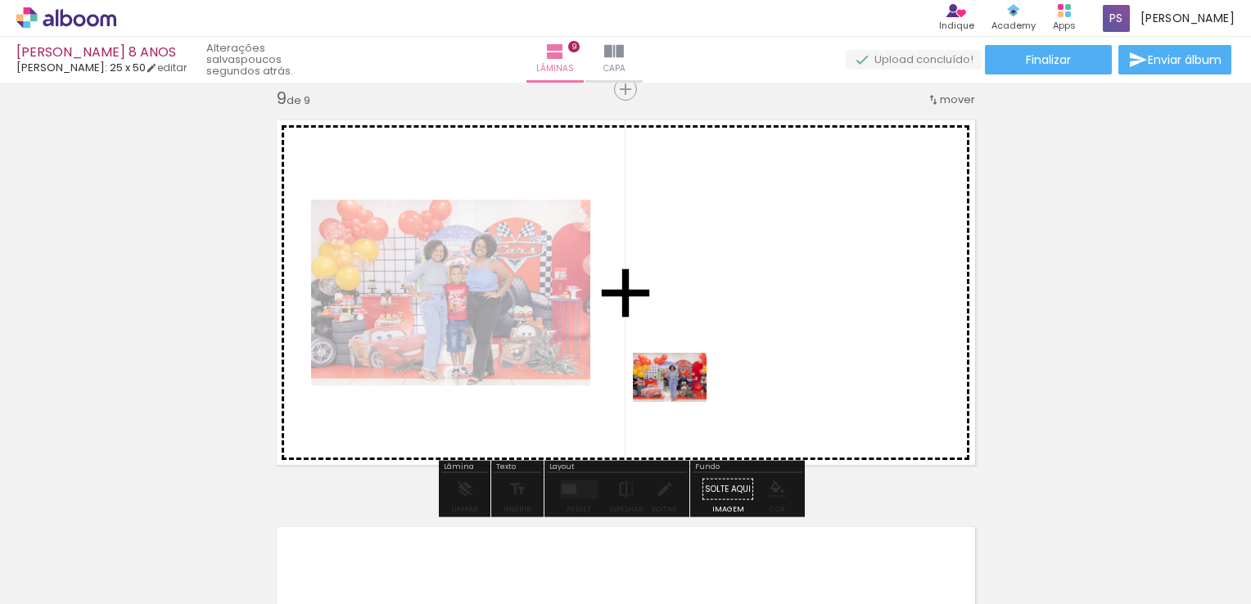
drag, startPoint x: 562, startPoint y: 558, endPoint x: 688, endPoint y: 391, distance: 209.3
click at [688, 391] on quentale-workspace at bounding box center [625, 302] width 1251 height 604
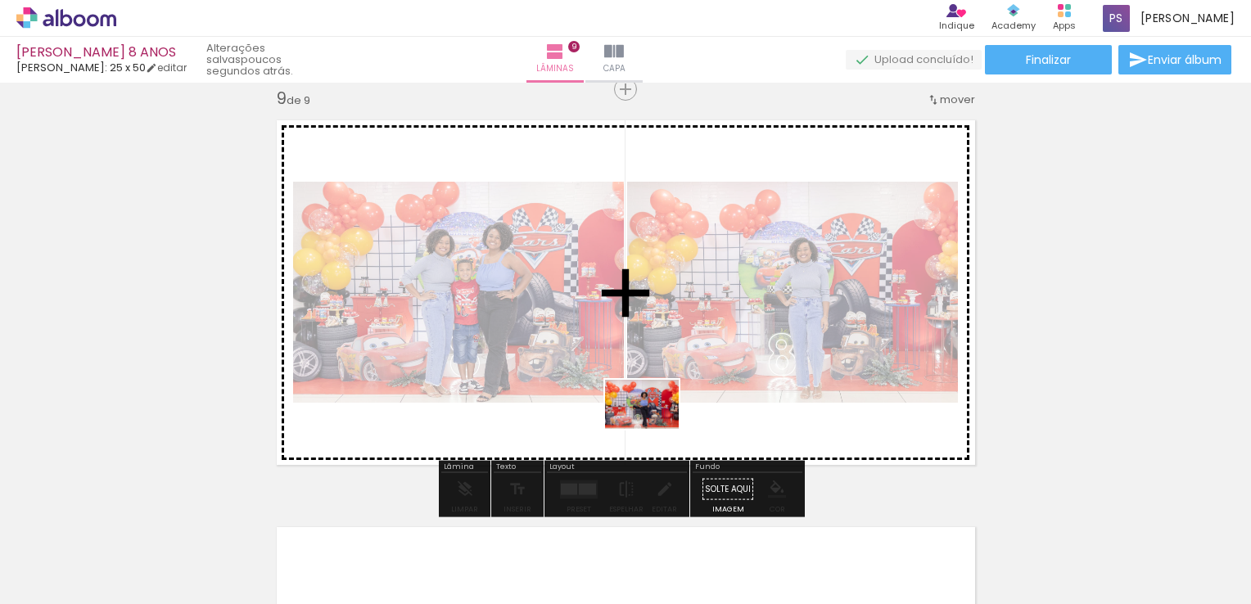
drag, startPoint x: 655, startPoint y: 555, endPoint x: 654, endPoint y: 427, distance: 128.6
click at [654, 427] on quentale-workspace at bounding box center [625, 302] width 1251 height 604
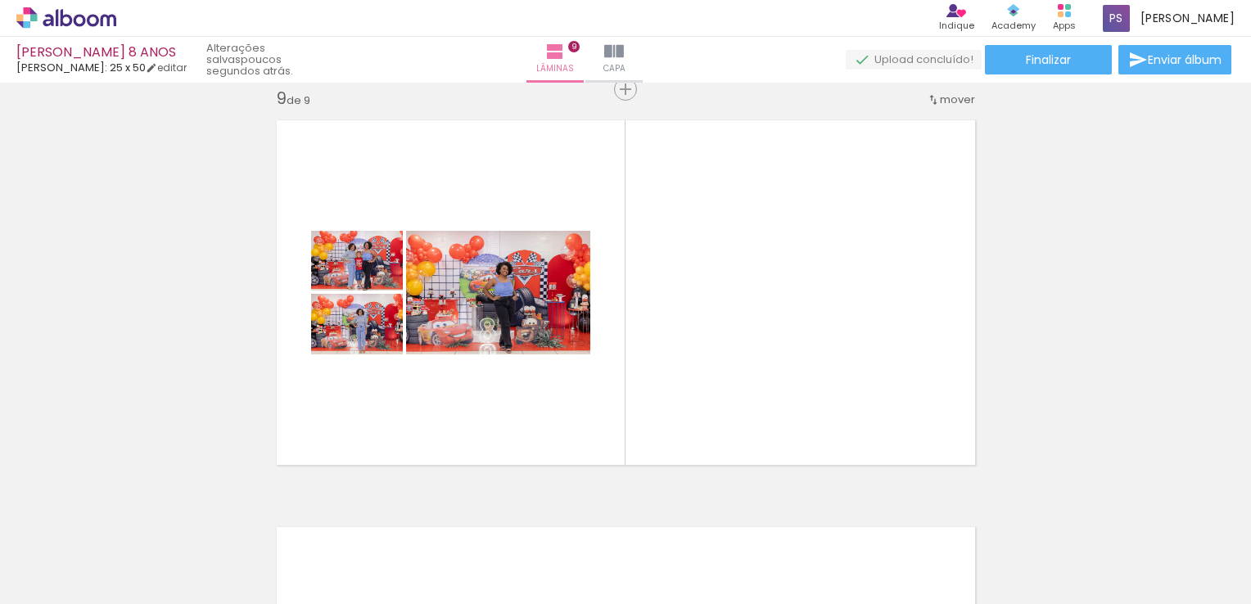
scroll to position [0, 2863]
drag, startPoint x: 386, startPoint y: 335, endPoint x: 413, endPoint y: 547, distance: 213.7
click at [413, 547] on quentale-workspace at bounding box center [625, 302] width 1251 height 604
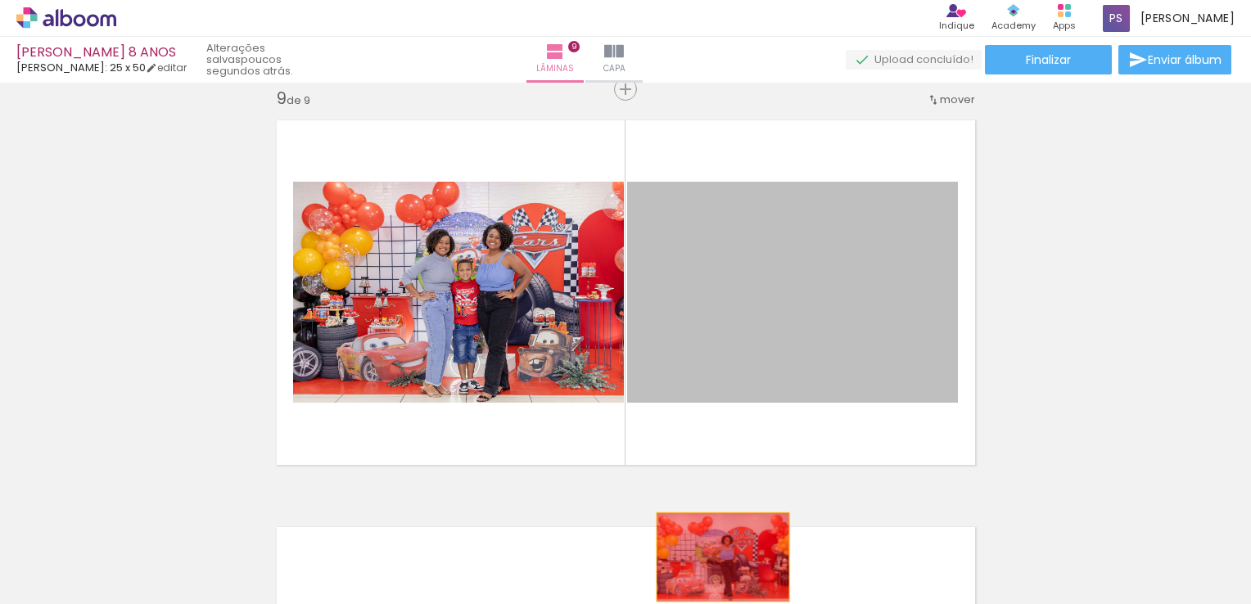
drag, startPoint x: 713, startPoint y: 336, endPoint x: 716, endPoint y: 558, distance: 221.9
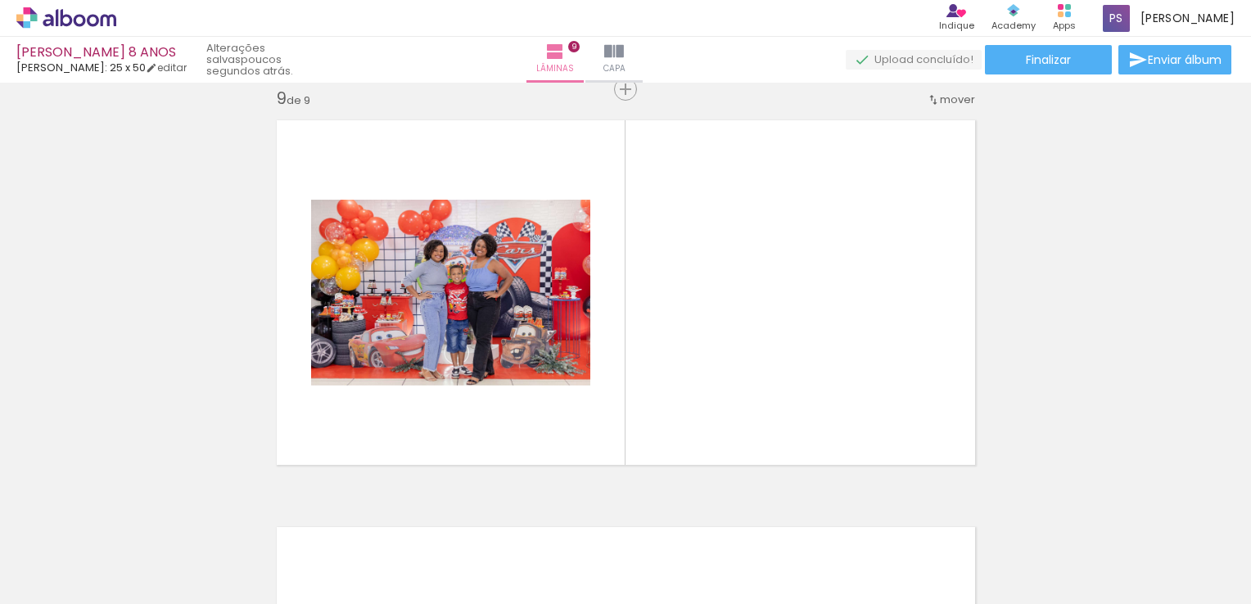
scroll to position [0, 2756]
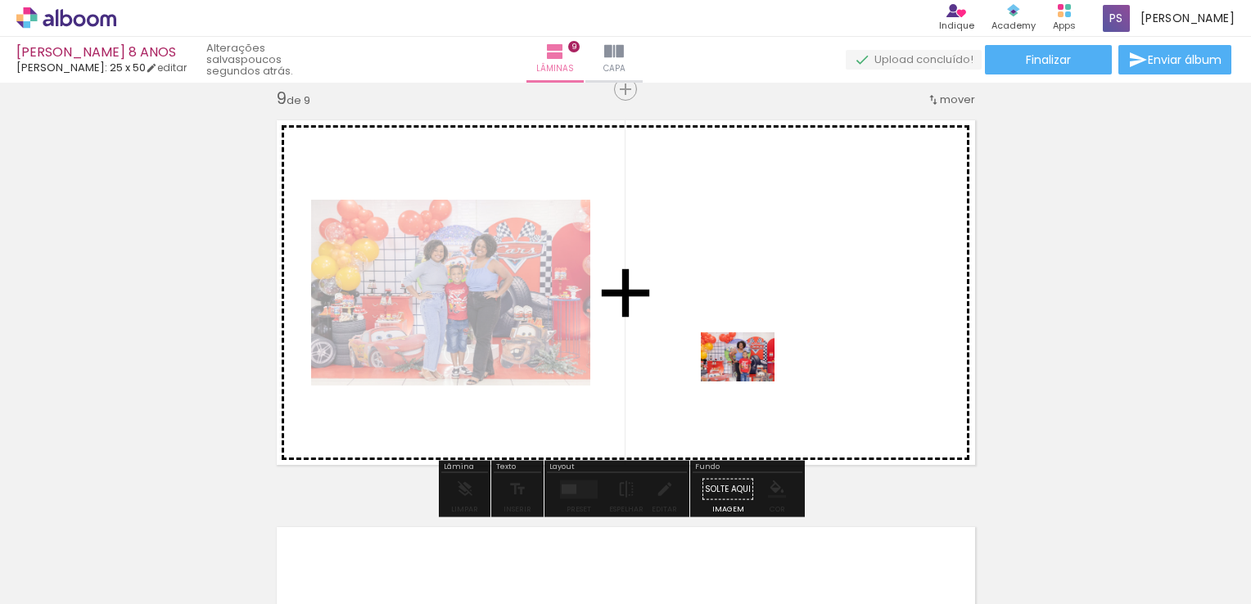
drag, startPoint x: 738, startPoint y: 508, endPoint x: 750, endPoint y: 382, distance: 126.7
click at [750, 382] on quentale-workspace at bounding box center [625, 302] width 1251 height 604
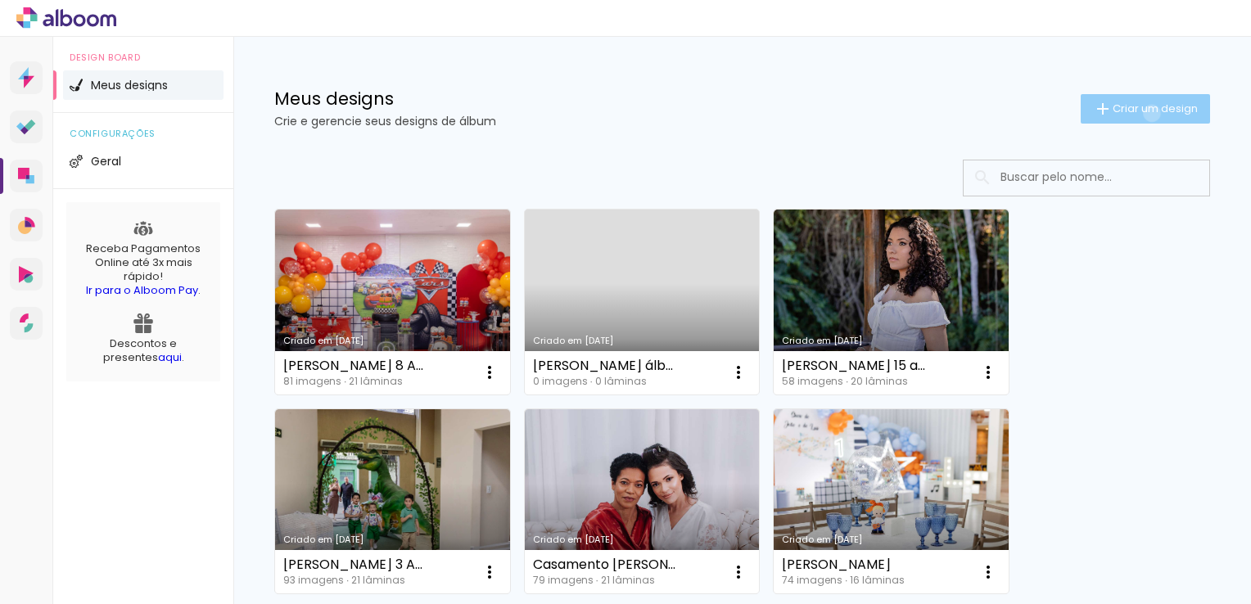
click at [1137, 113] on span "Criar um design" at bounding box center [1155, 108] width 85 height 11
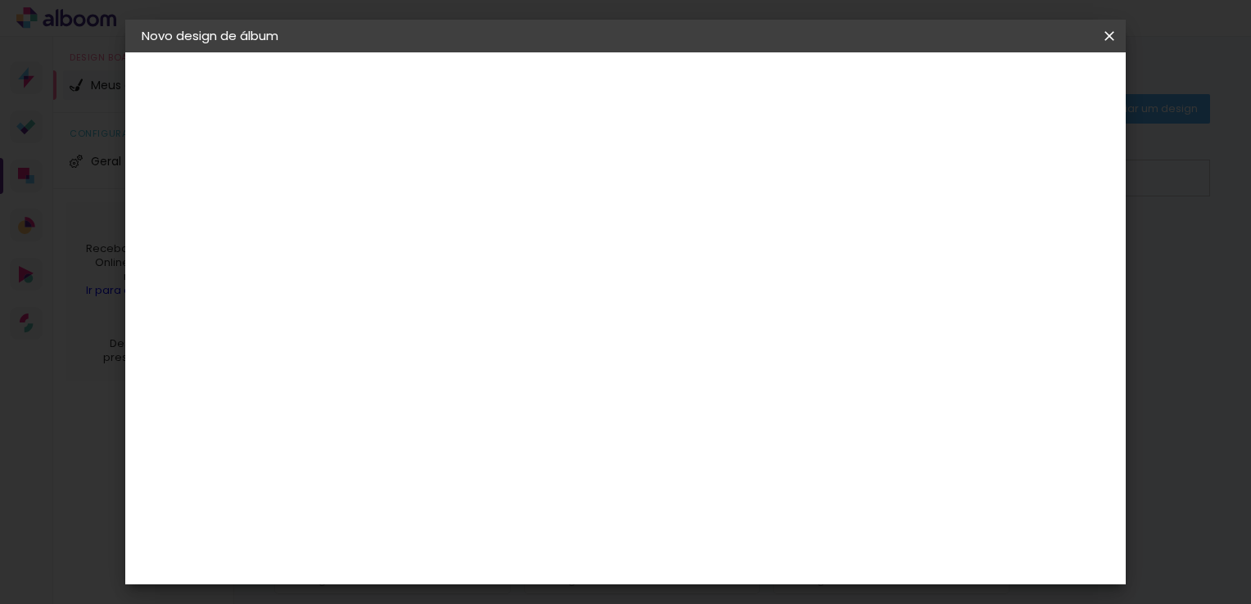
click at [409, 218] on input at bounding box center [409, 219] width 0 height 25
type input "a"
type input "A"
type input "á"
type input "[PERSON_NAME]"
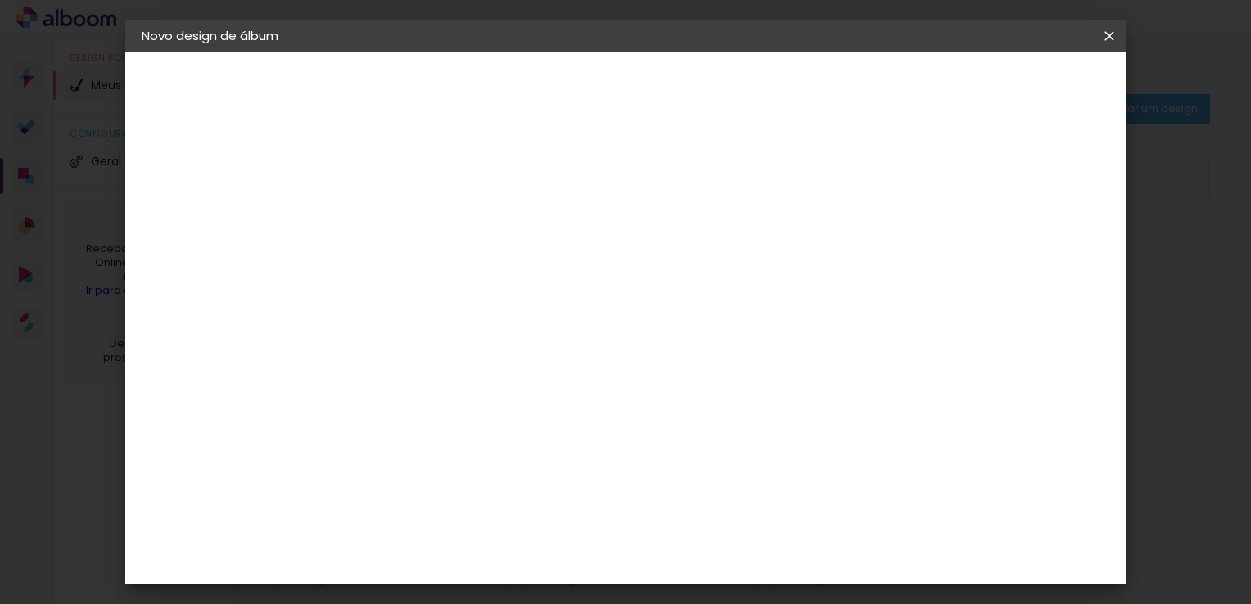
type paper-input "[PERSON_NAME]"
click at [0, 0] on slot "Avançar" at bounding box center [0, 0] width 0 height 0
click at [507, 467] on div "[PERSON_NAME]" at bounding box center [452, 473] width 109 height 13
click at [716, 88] on paper-button "Avançar" at bounding box center [675, 87] width 80 height 28
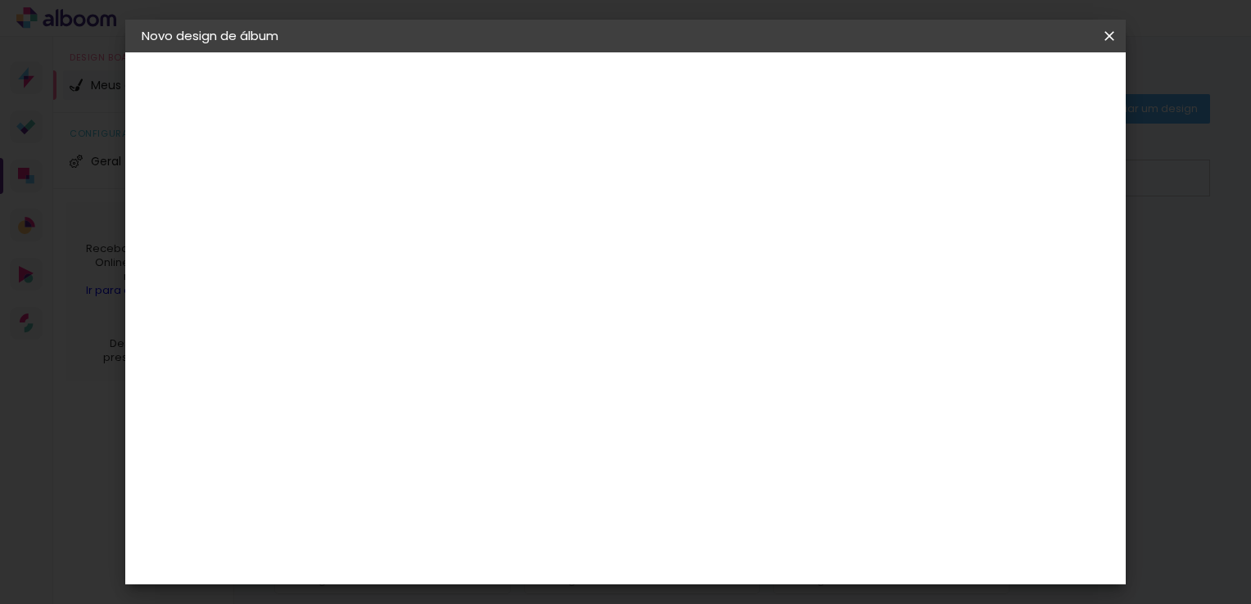
click at [473, 273] on input "text" at bounding box center [441, 285] width 64 height 25
click at [0, 0] on slot "Slim Book" at bounding box center [0, 0] width 0 height 0
type input "Slim Book"
click at [581, 182] on span "20 × 25 cm" at bounding box center [550, 190] width 61 height 34
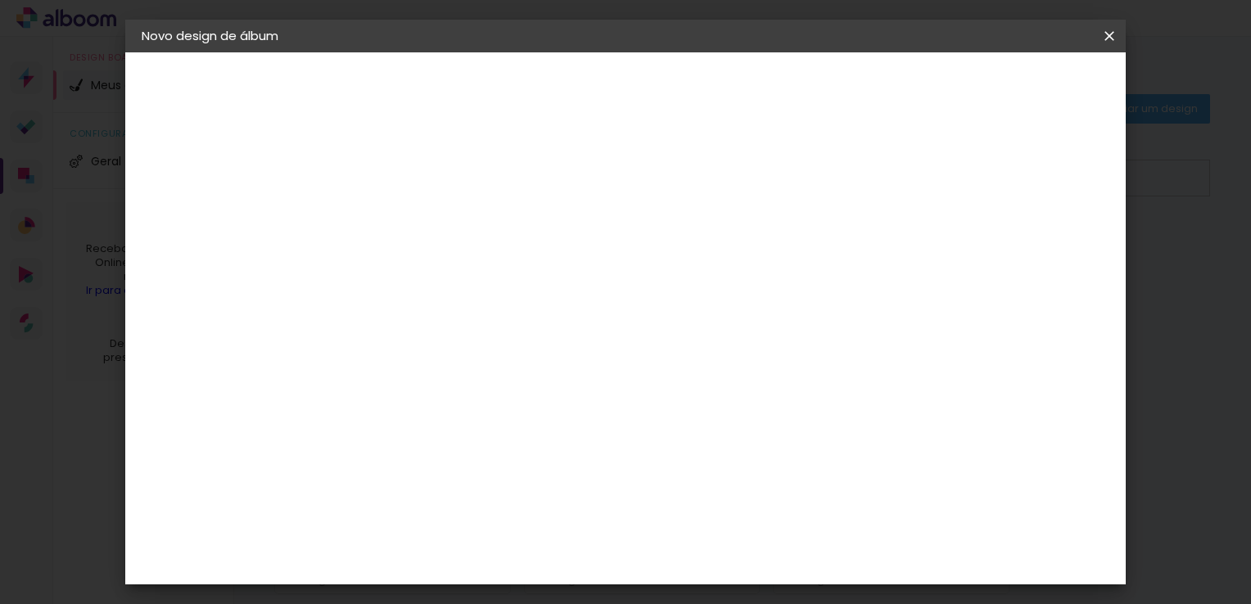
click at [0, 0] on slot "Avançar" at bounding box center [0, 0] width 0 height 0
click at [1007, 93] on span "Iniciar design" at bounding box center [970, 86] width 75 height 11
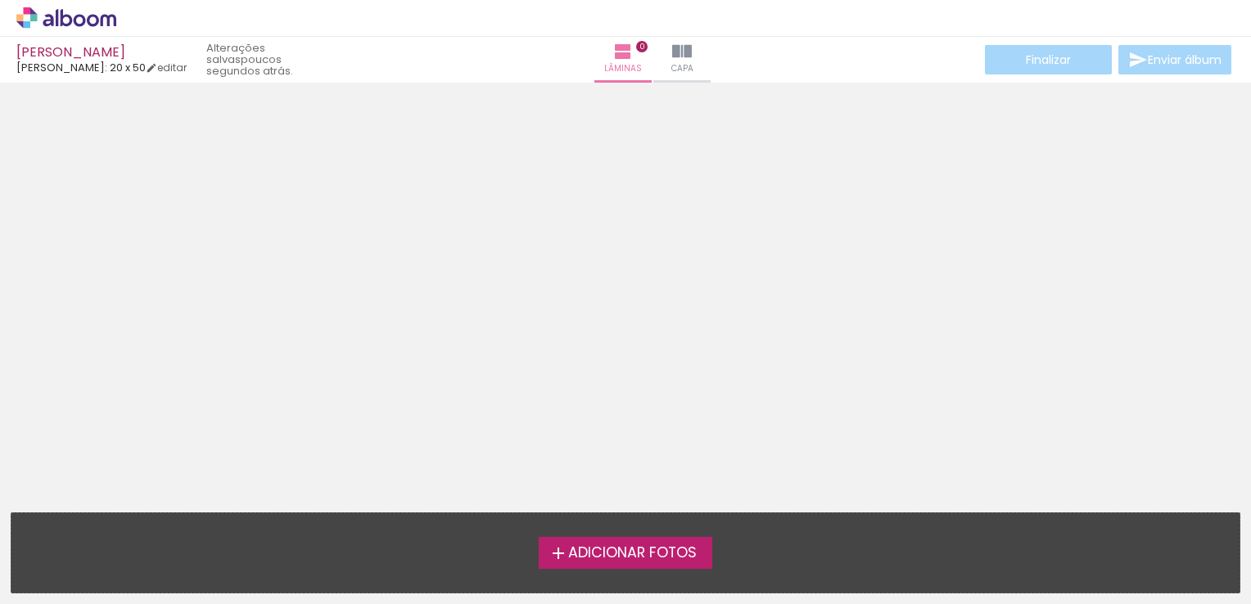
click at [667, 560] on span "Adicionar Fotos" at bounding box center [632, 553] width 129 height 15
click at [0, 0] on input "file" at bounding box center [0, 0] width 0 height 0
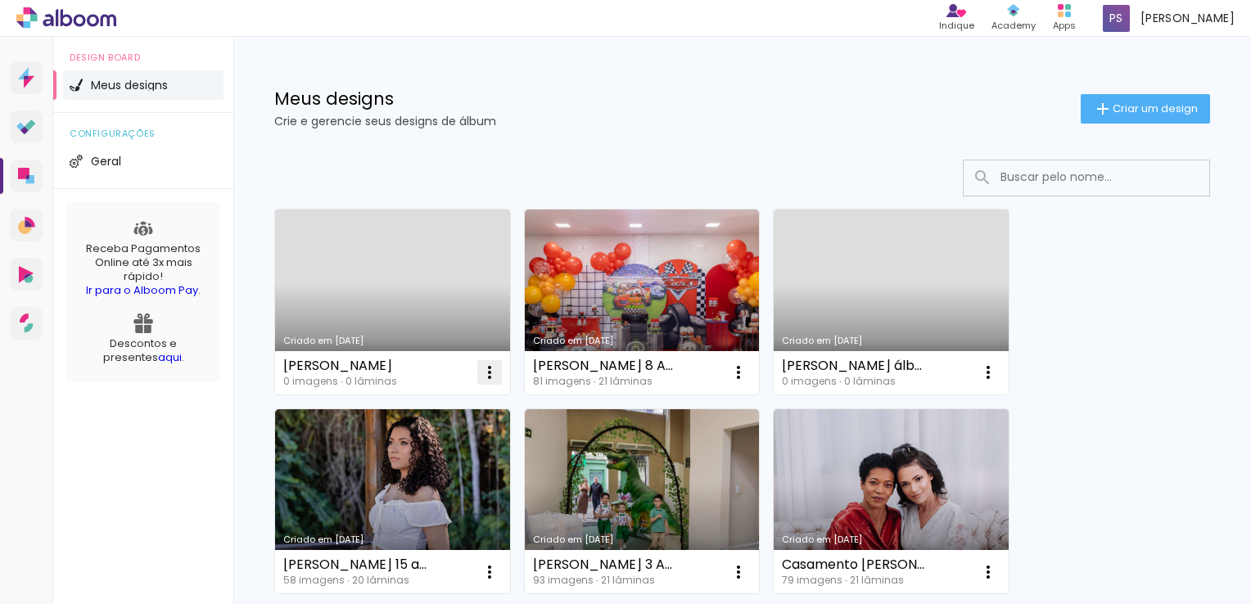
click at [491, 373] on iron-icon at bounding box center [490, 373] width 20 height 20
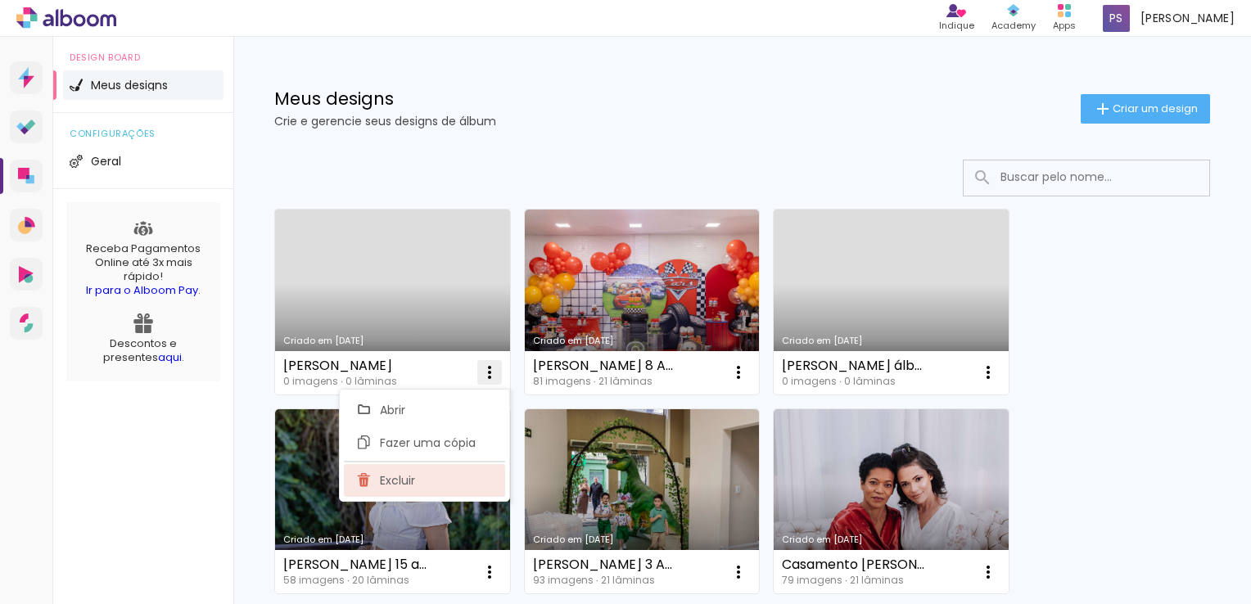
click at [411, 484] on span "Excluir" at bounding box center [397, 480] width 35 height 11
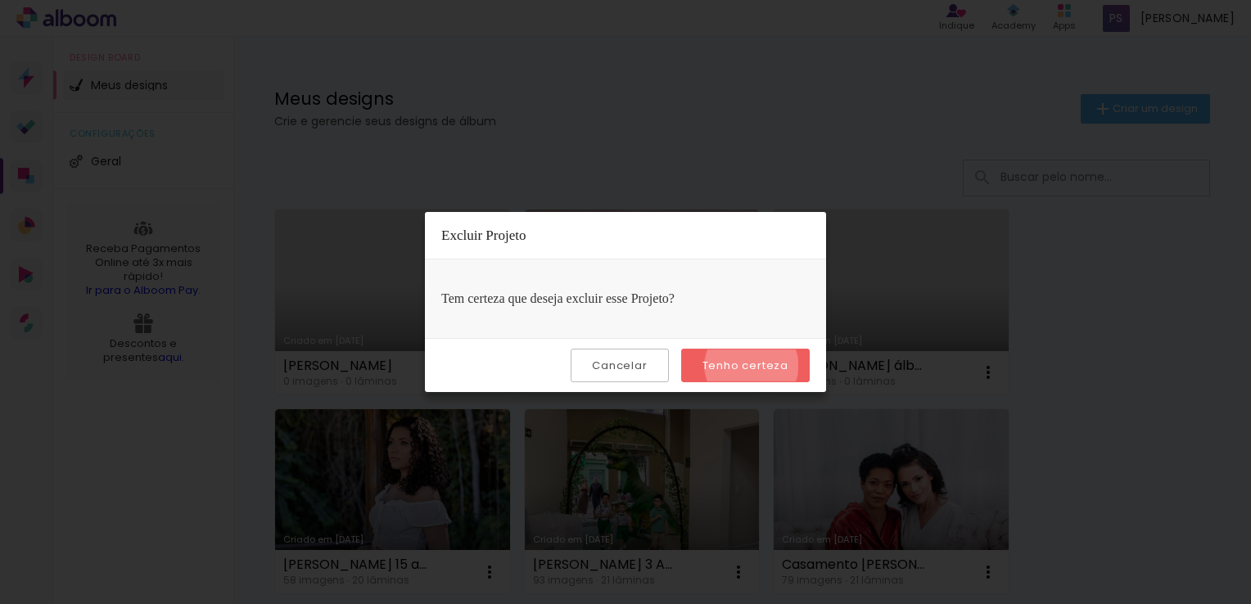
click at [0, 0] on slot "Tenho certeza" at bounding box center [0, 0] width 0 height 0
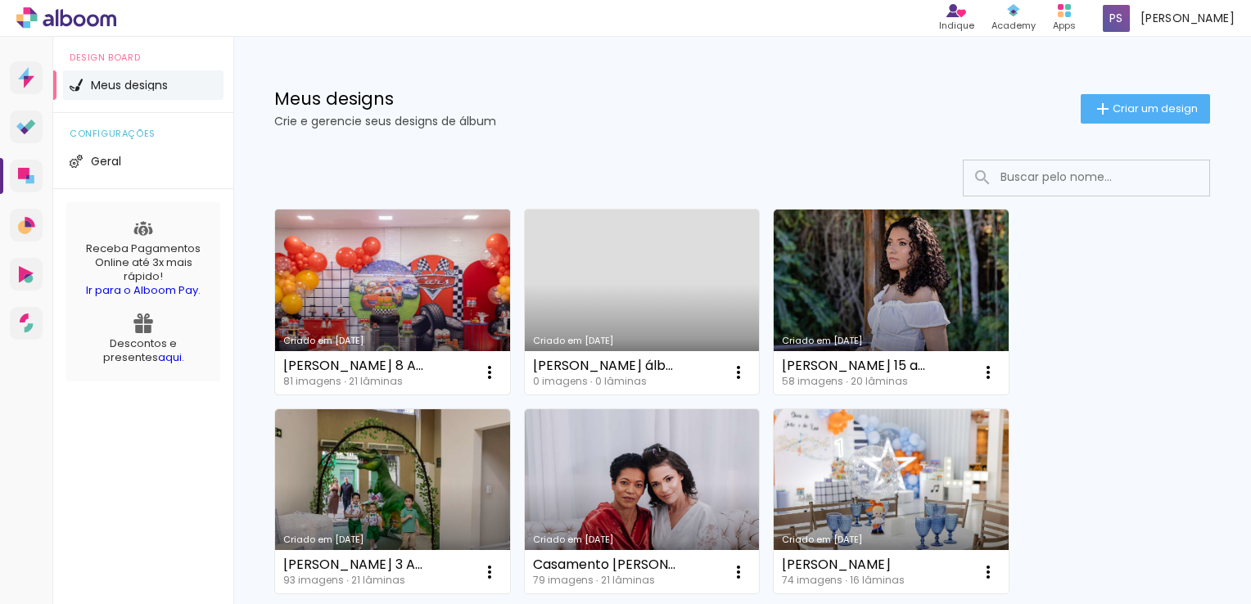
click at [365, 280] on link "Criado em [DATE]" at bounding box center [392, 302] width 235 height 185
